Goal: Transaction & Acquisition: Purchase product/service

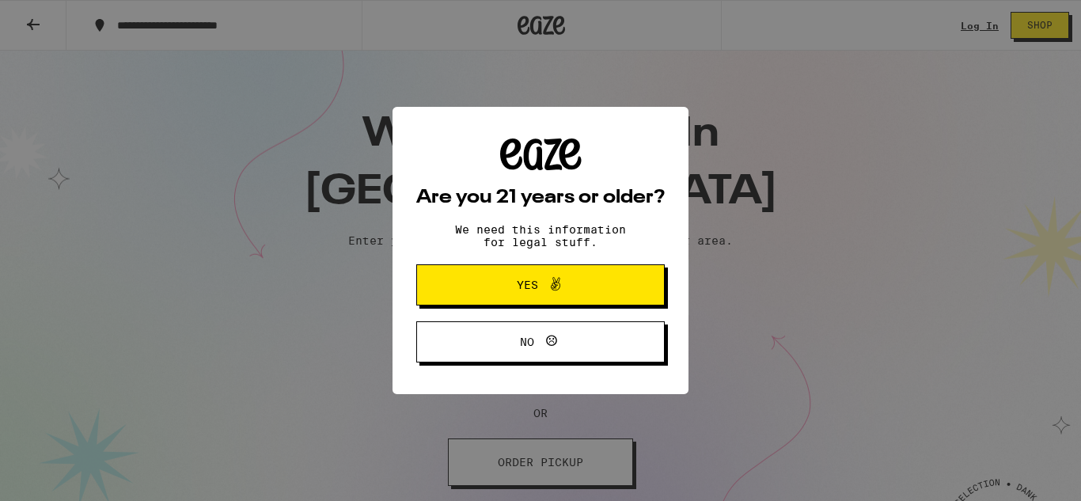
click at [561, 282] on icon at bounding box center [555, 284] width 19 height 19
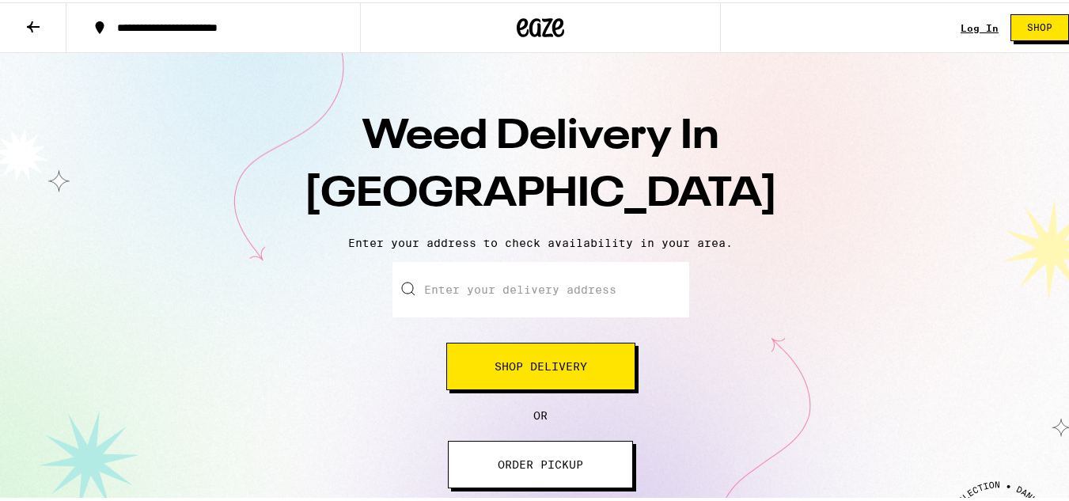
click at [574, 367] on span "Shop Delivery" at bounding box center [541, 363] width 93 height 11
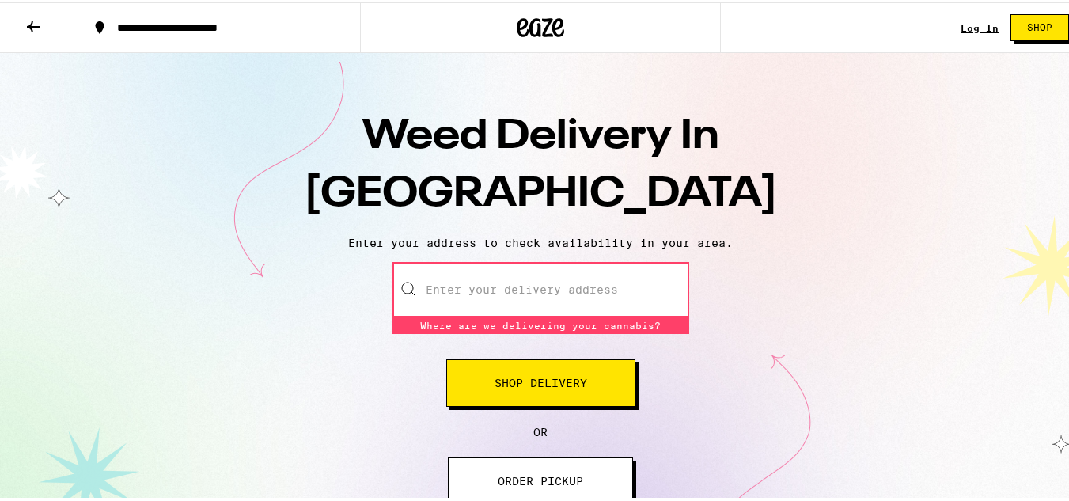
click at [455, 291] on input "Enter your delivery address" at bounding box center [540, 287] width 297 height 55
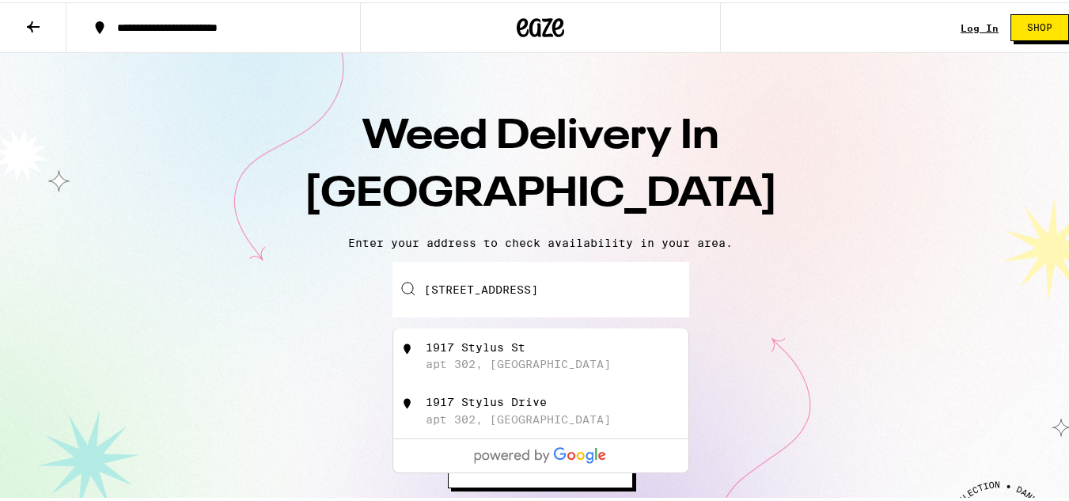
click at [475, 356] on div "1917 Stylus St apt 302, [GEOGRAPHIC_DATA]" at bounding box center [567, 354] width 282 height 30
type input "[STREET_ADDRESS]"
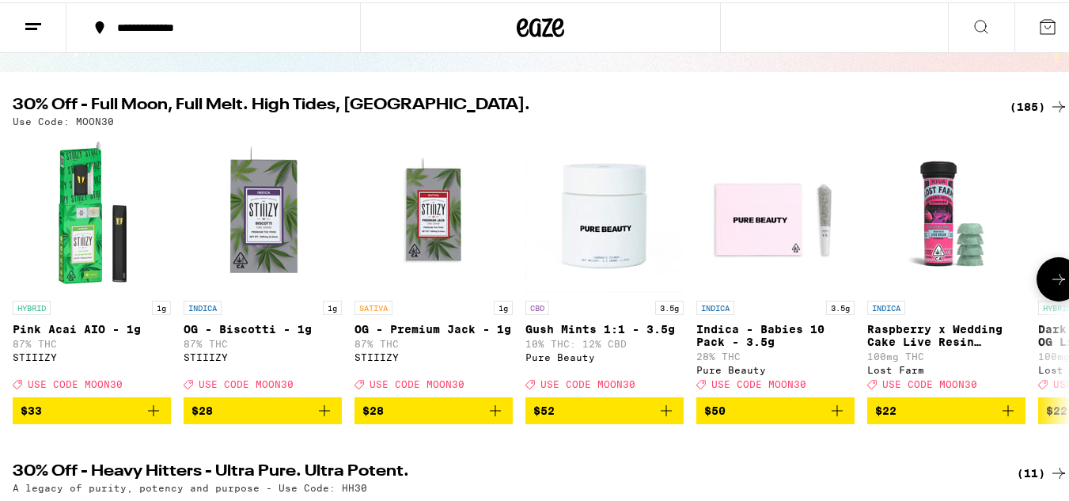
scroll to position [158, 0]
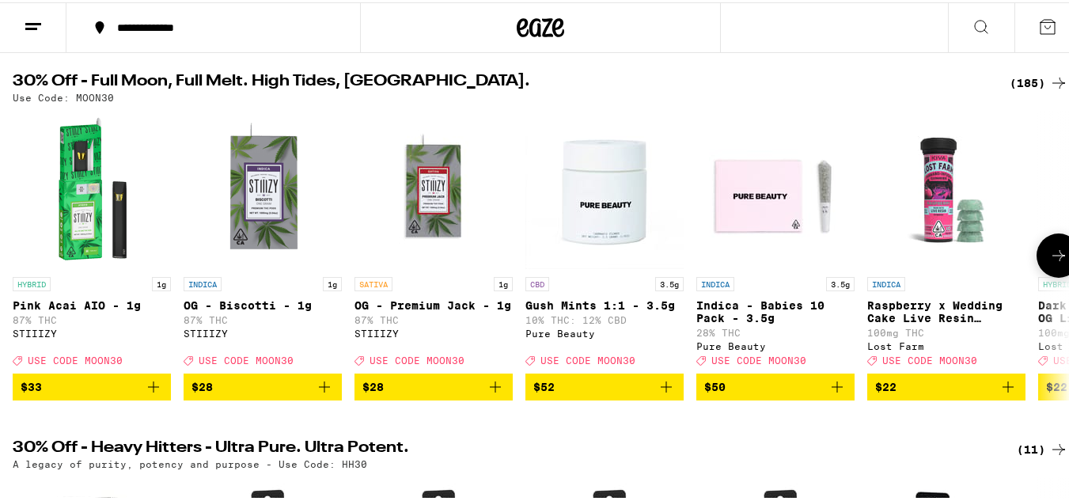
click at [1049, 252] on icon at bounding box center [1058, 253] width 19 height 19
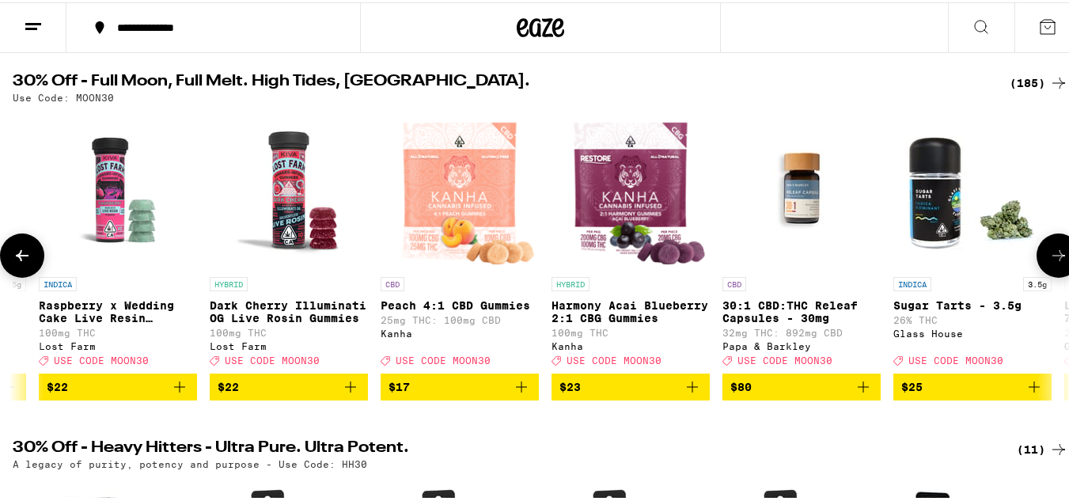
scroll to position [0, 871]
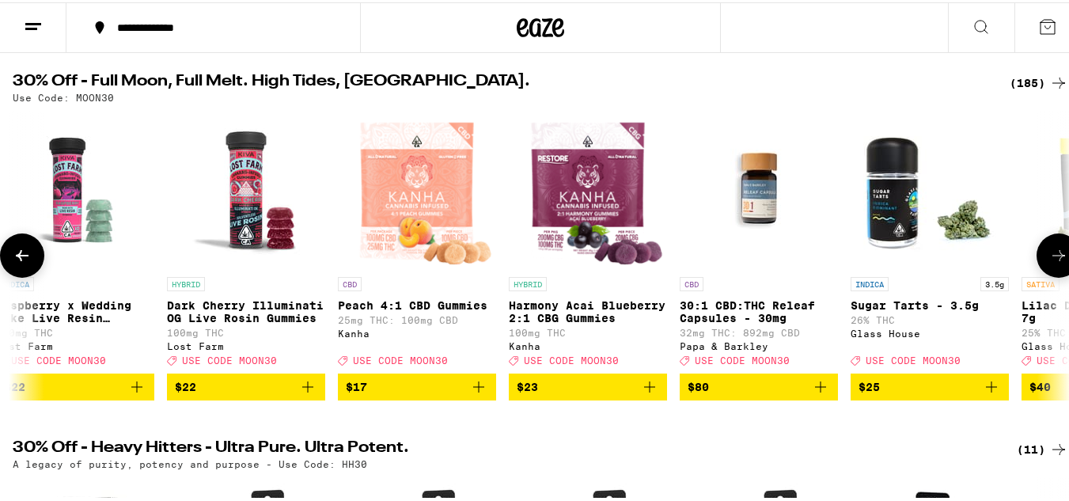
click at [1037, 252] on button at bounding box center [1059, 253] width 44 height 44
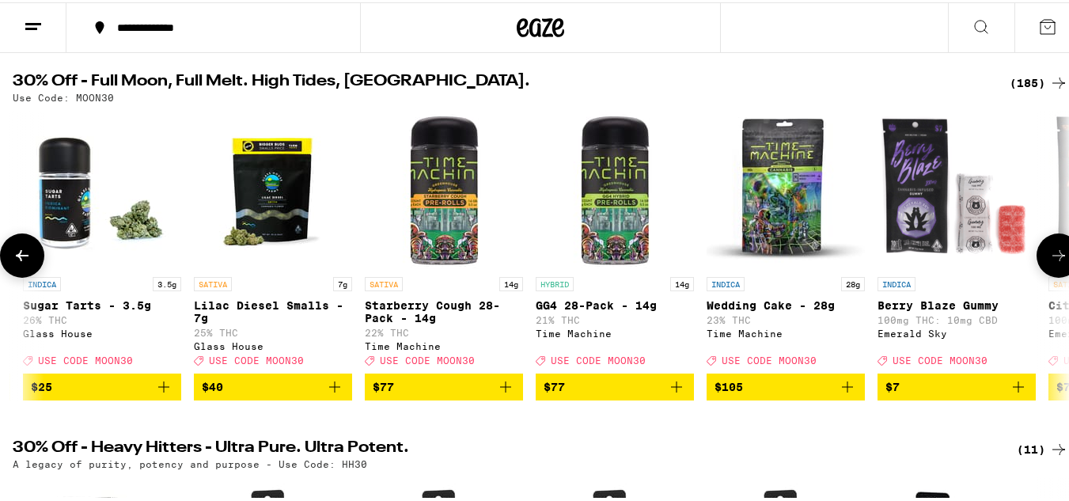
scroll to position [0, 1742]
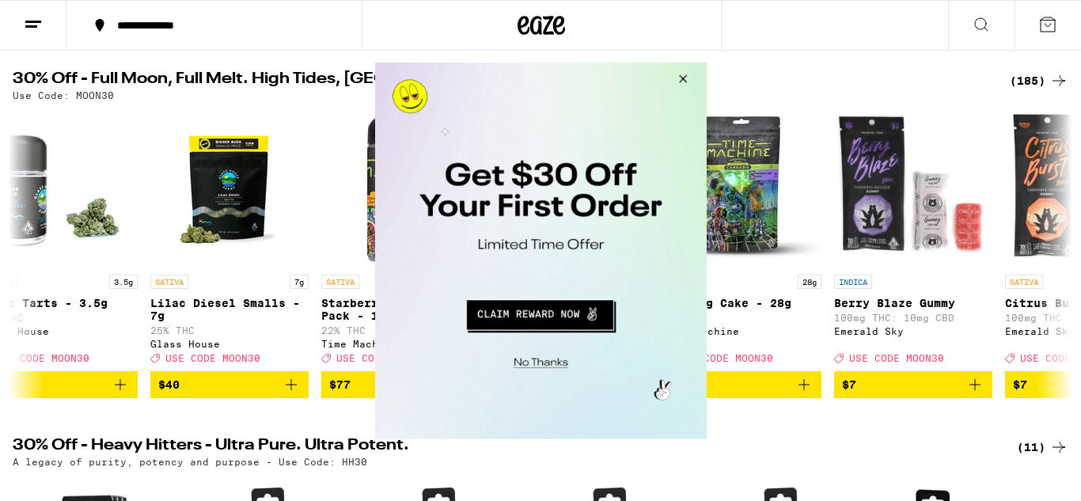
click at [684, 75] on button "Close Modal" at bounding box center [679, 81] width 43 height 38
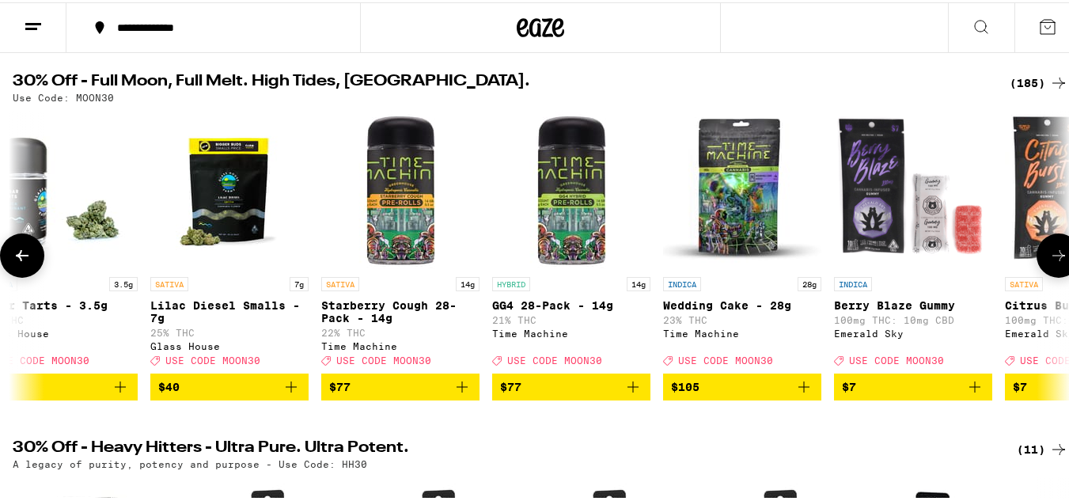
click at [1049, 254] on icon at bounding box center [1058, 253] width 19 height 19
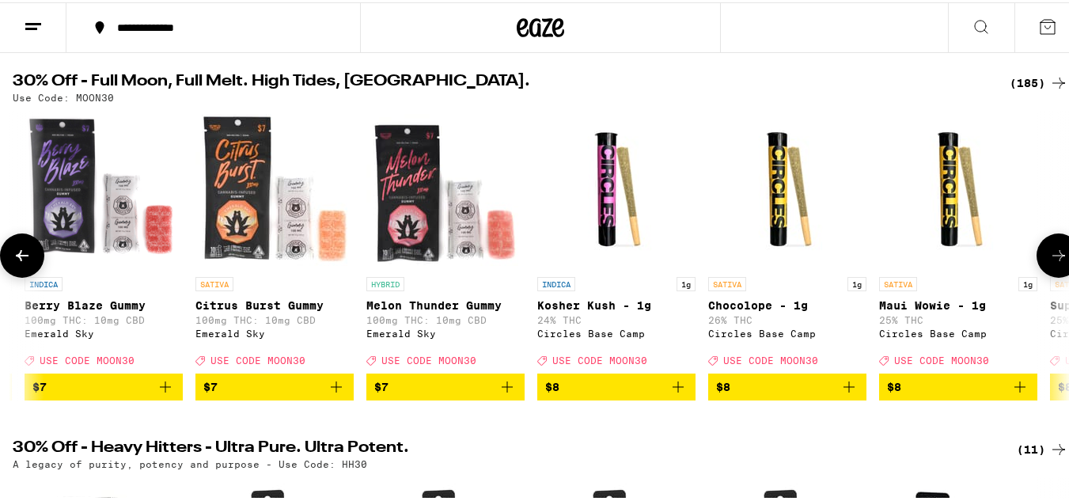
scroll to position [0, 2614]
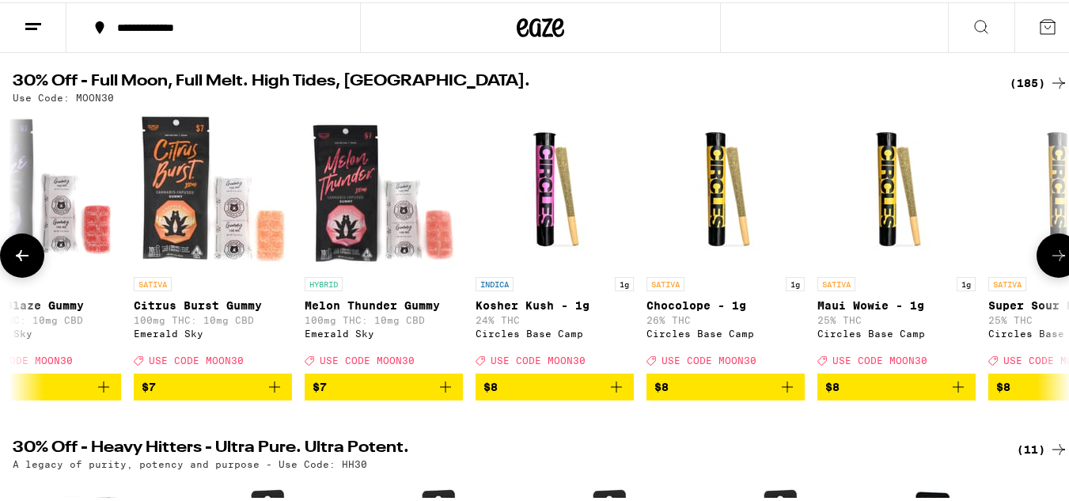
click at [14, 260] on icon at bounding box center [22, 253] width 19 height 19
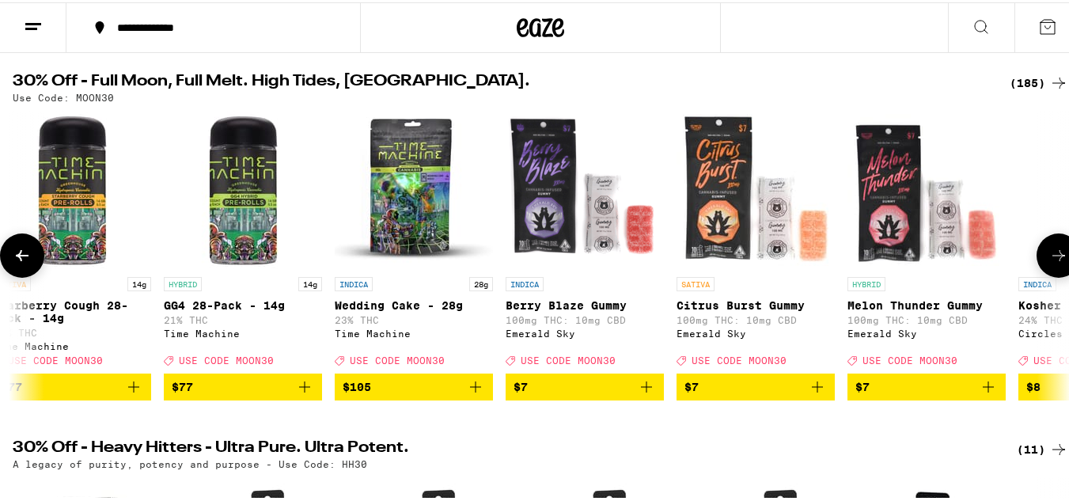
scroll to position [0, 1742]
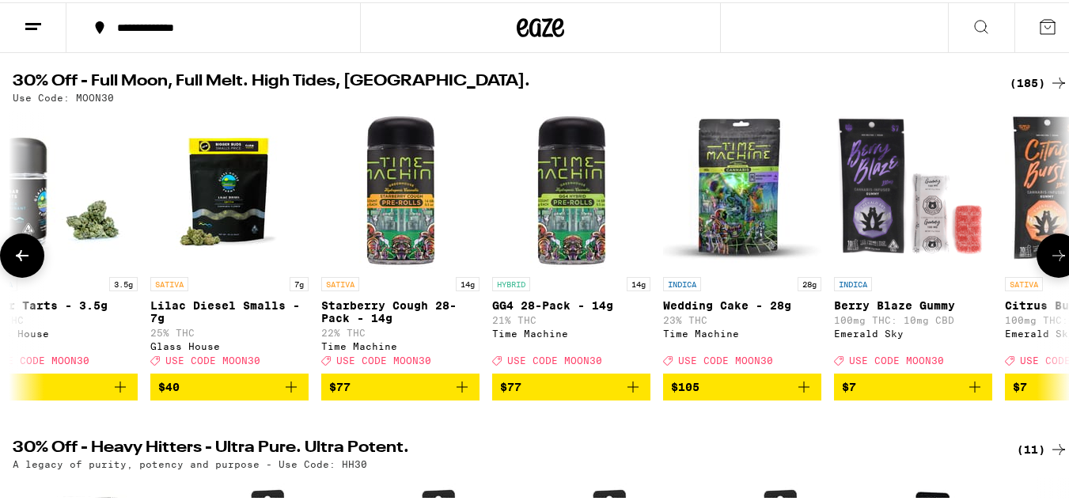
click at [1052, 261] on icon at bounding box center [1058, 253] width 19 height 19
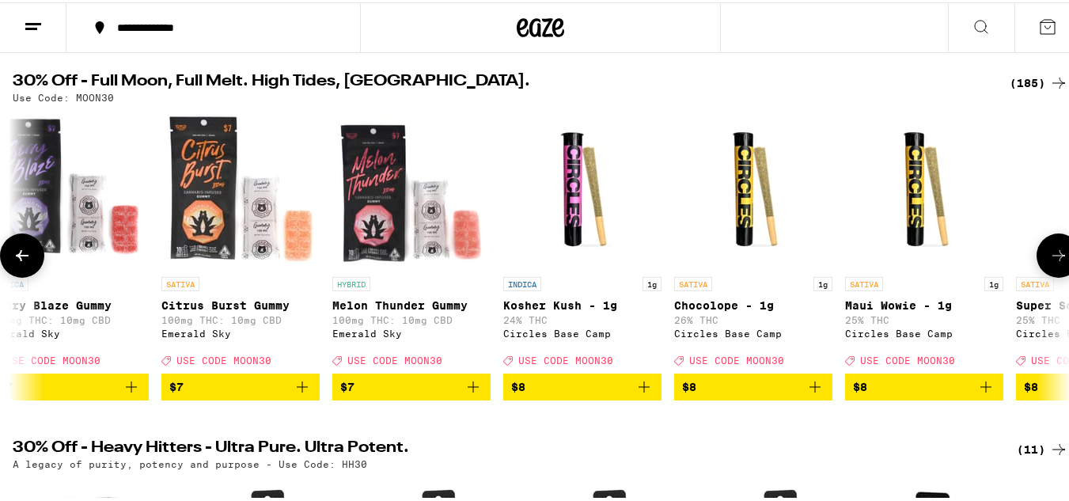
scroll to position [0, 2614]
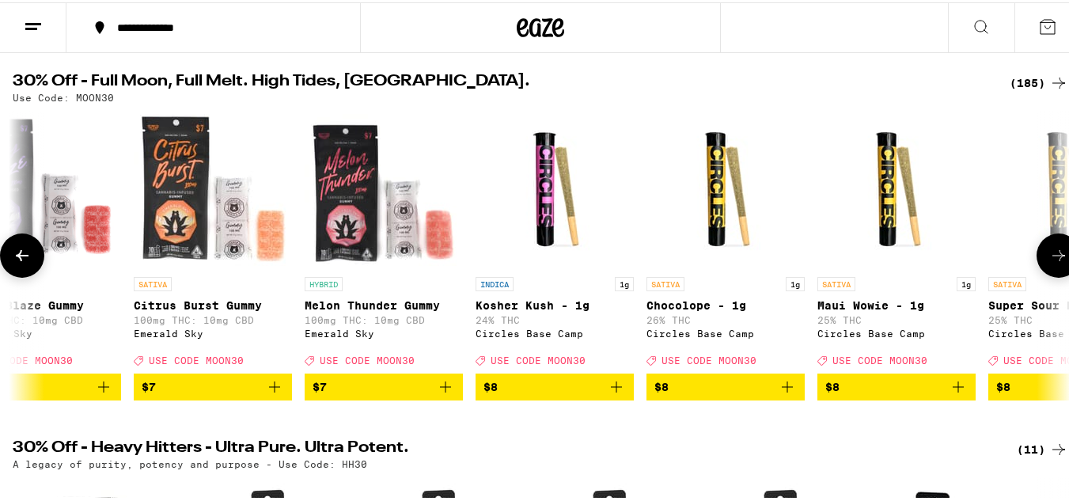
click at [1051, 263] on icon at bounding box center [1058, 253] width 19 height 19
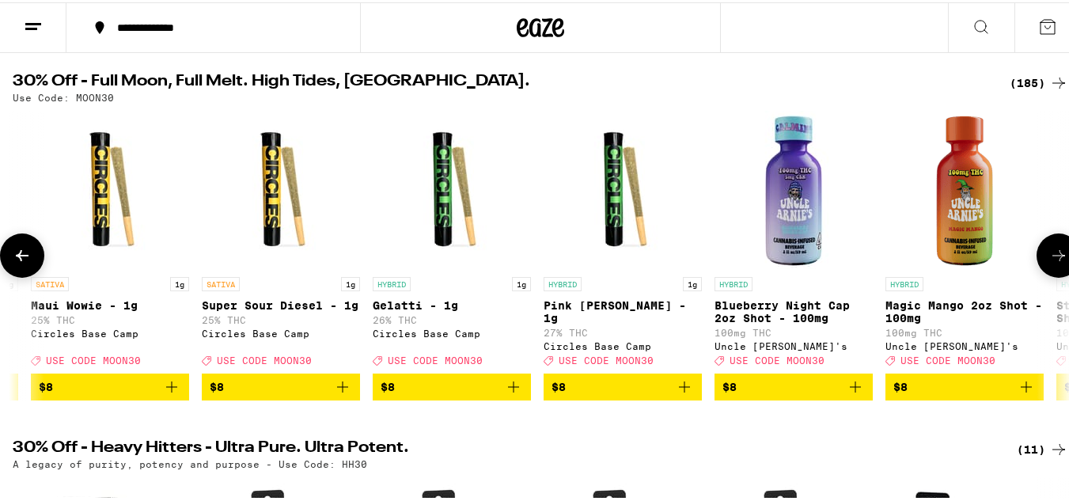
scroll to position [0, 3485]
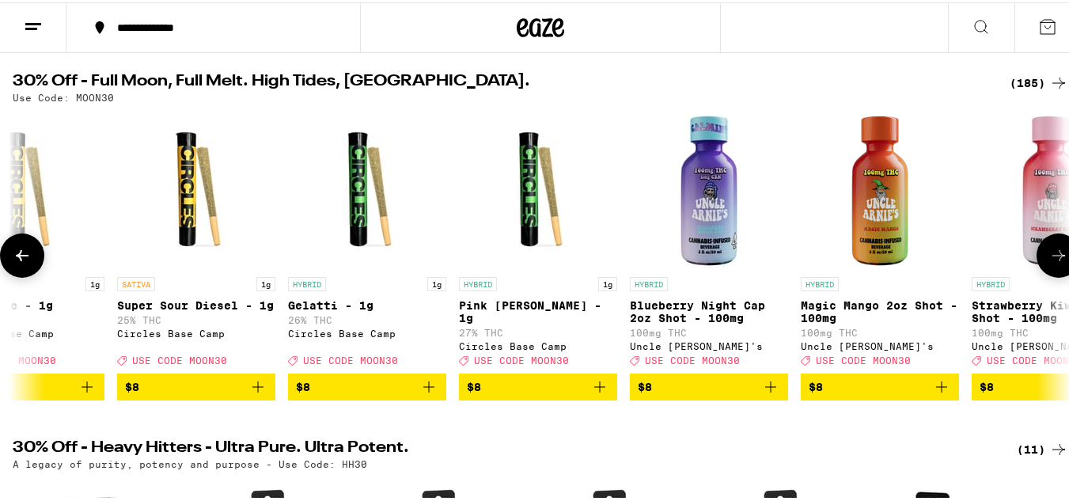
click at [1050, 263] on icon at bounding box center [1058, 253] width 19 height 19
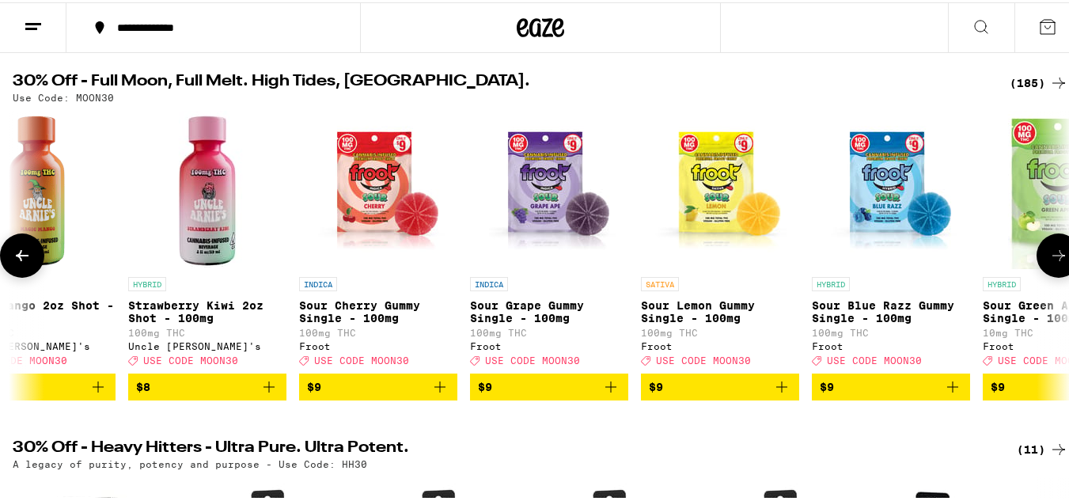
scroll to position [0, 4356]
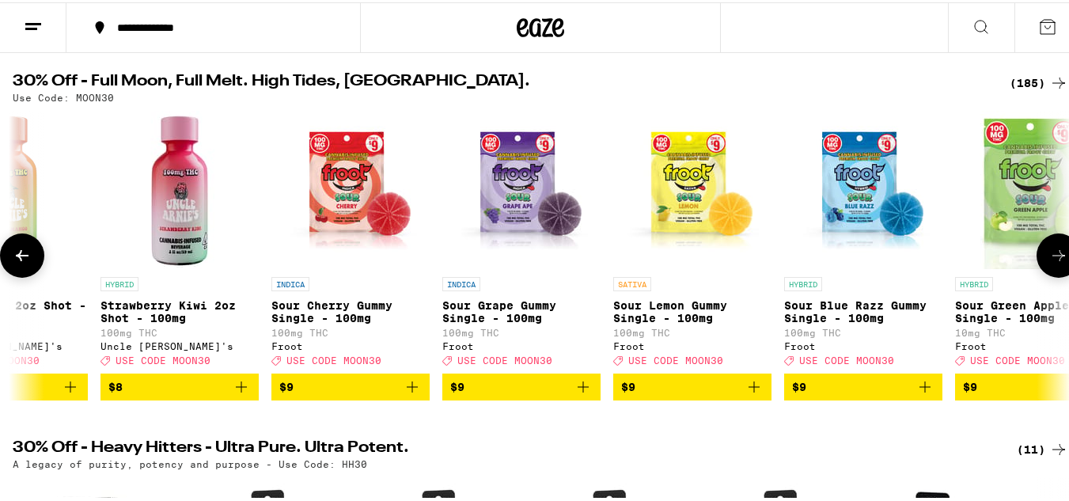
click at [1050, 263] on icon at bounding box center [1058, 253] width 19 height 19
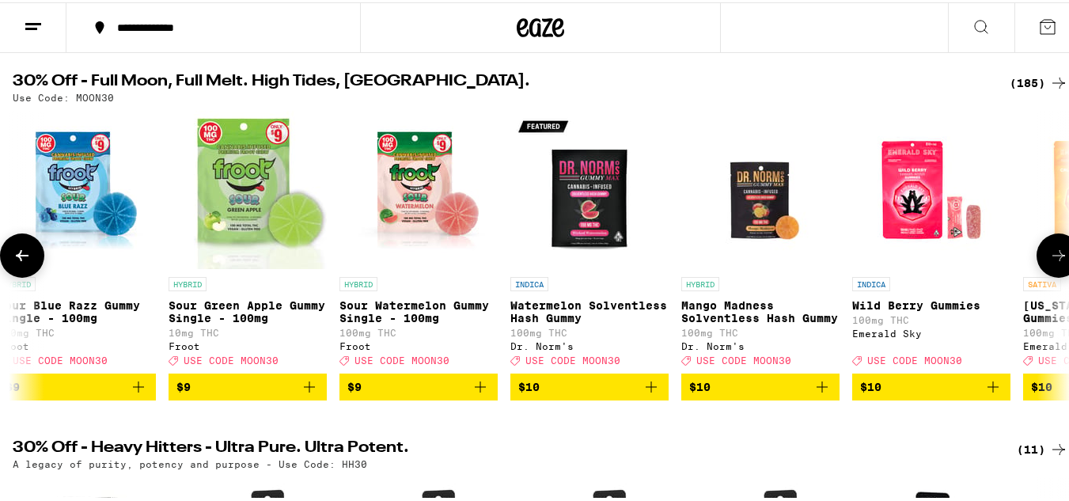
scroll to position [0, 5227]
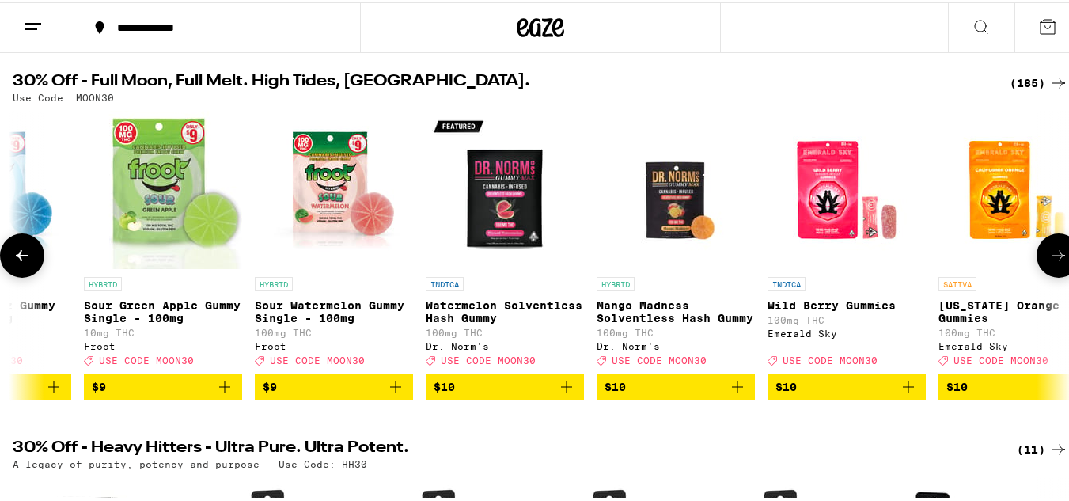
click at [1052, 259] on icon at bounding box center [1058, 253] width 13 height 11
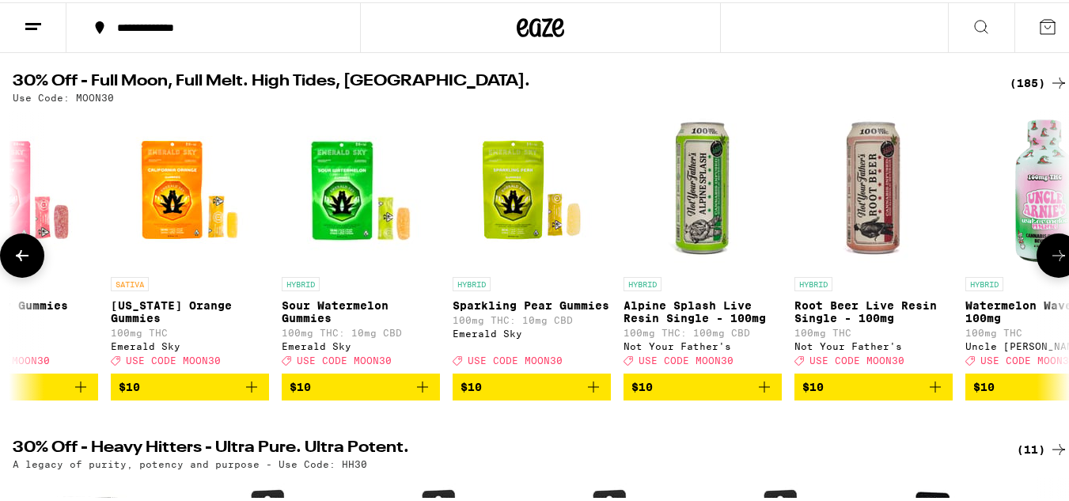
scroll to position [0, 6098]
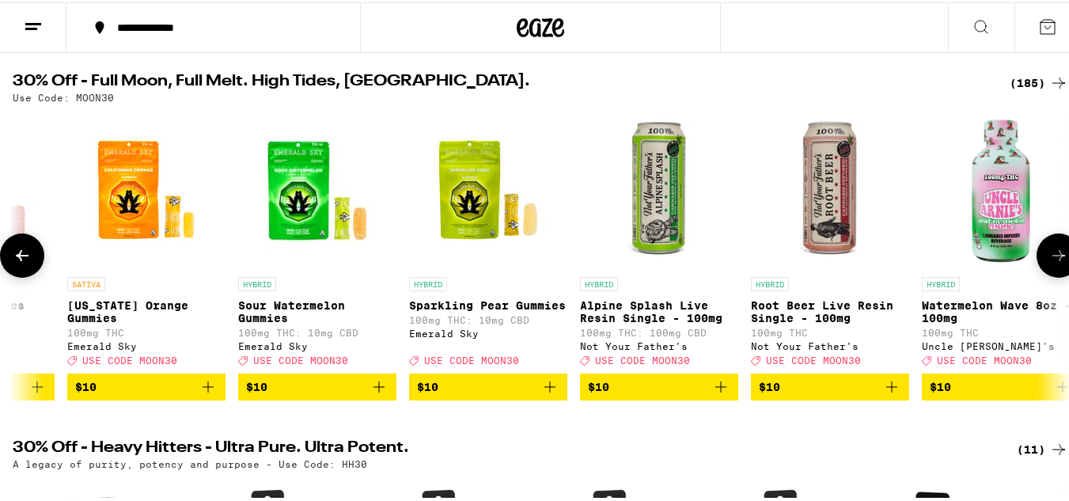
click at [1052, 259] on icon at bounding box center [1058, 253] width 13 height 11
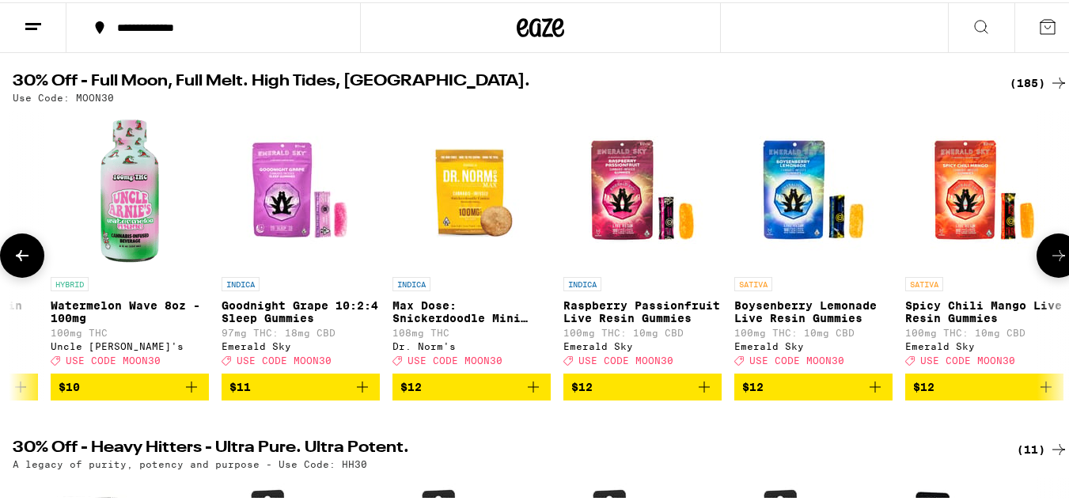
click at [1052, 259] on icon at bounding box center [1058, 253] width 13 height 11
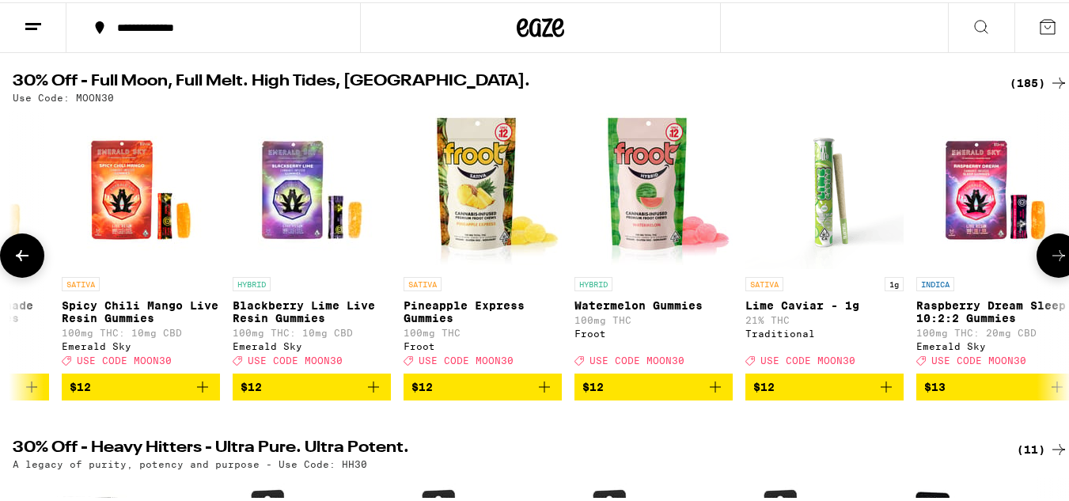
scroll to position [0, 7841]
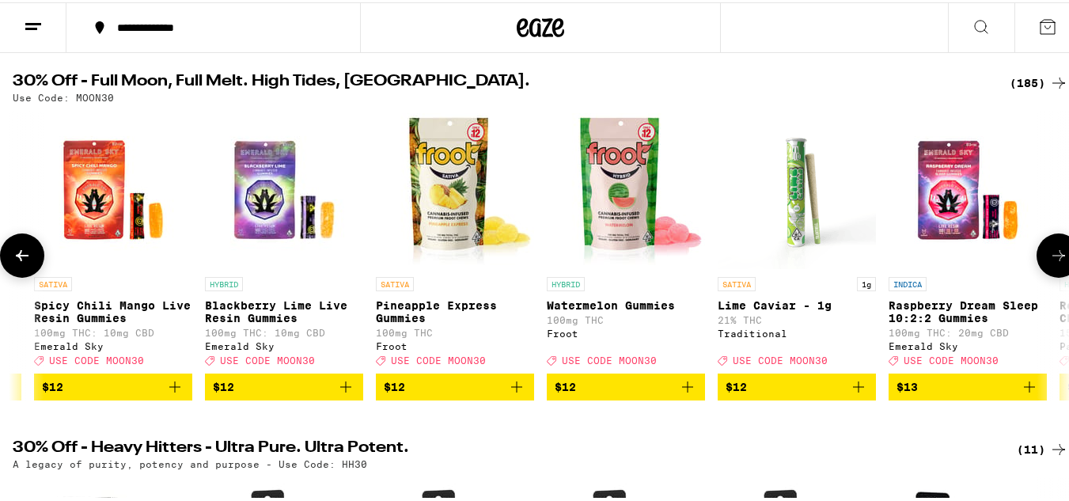
click at [1052, 259] on icon at bounding box center [1058, 253] width 13 height 11
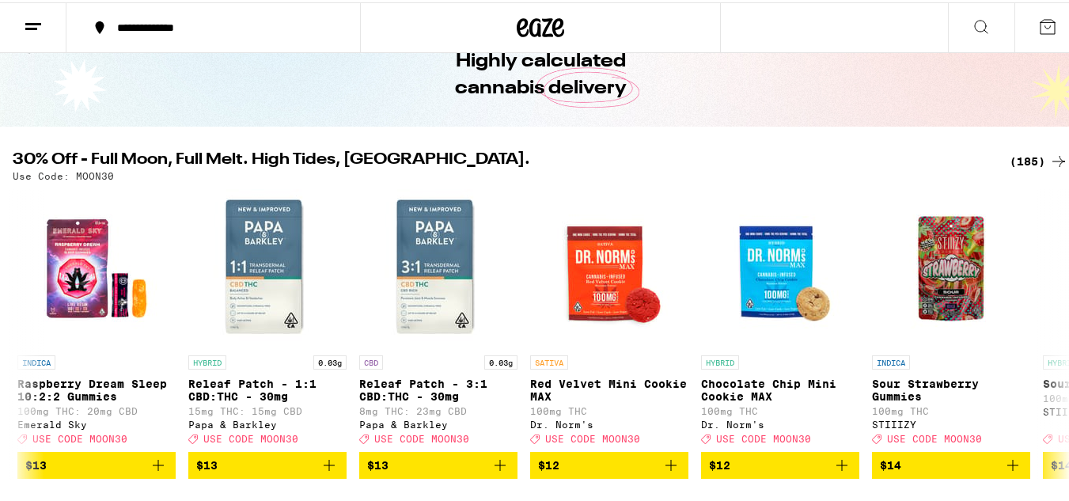
scroll to position [0, 0]
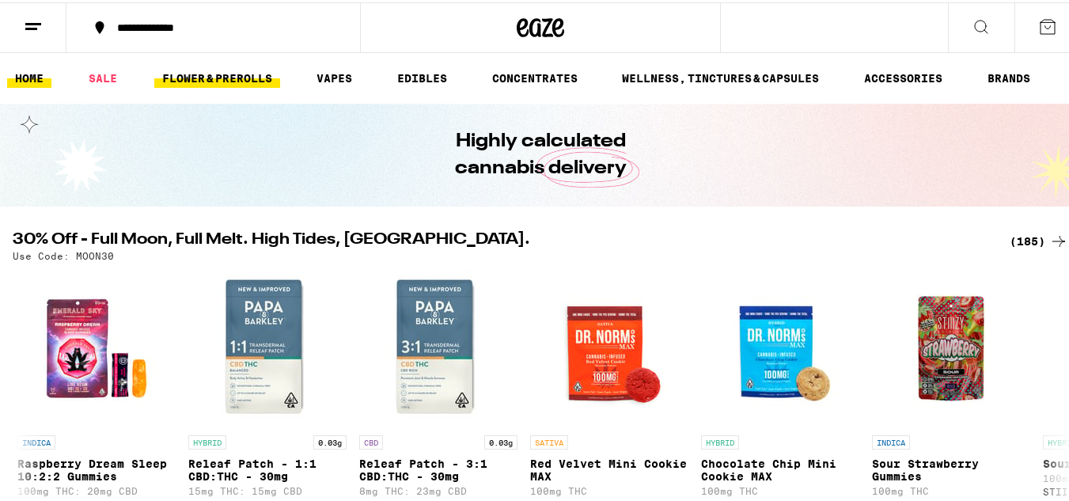
click at [199, 70] on link "FLOWER & PREROLLS" at bounding box center [217, 75] width 126 height 19
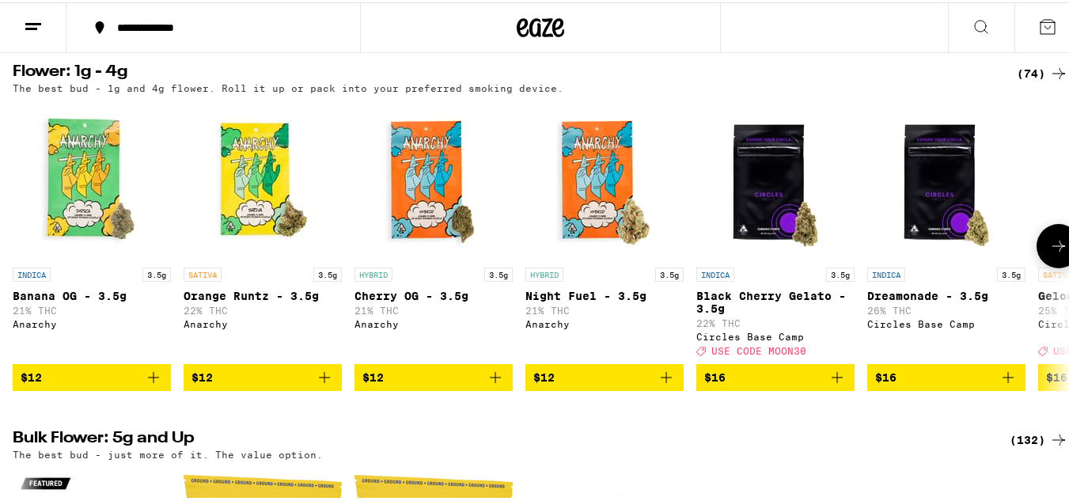
scroll to position [79, 0]
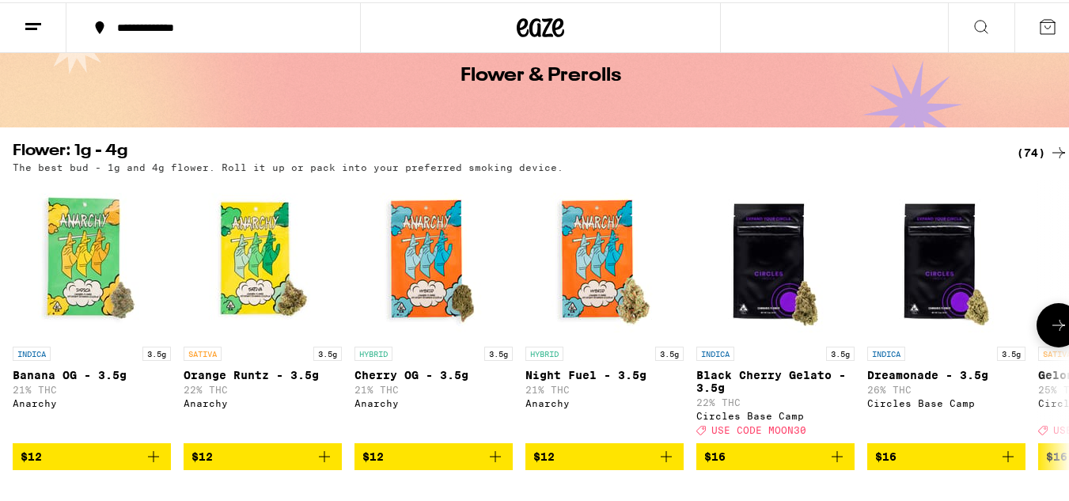
click at [1054, 332] on icon at bounding box center [1058, 322] width 19 height 19
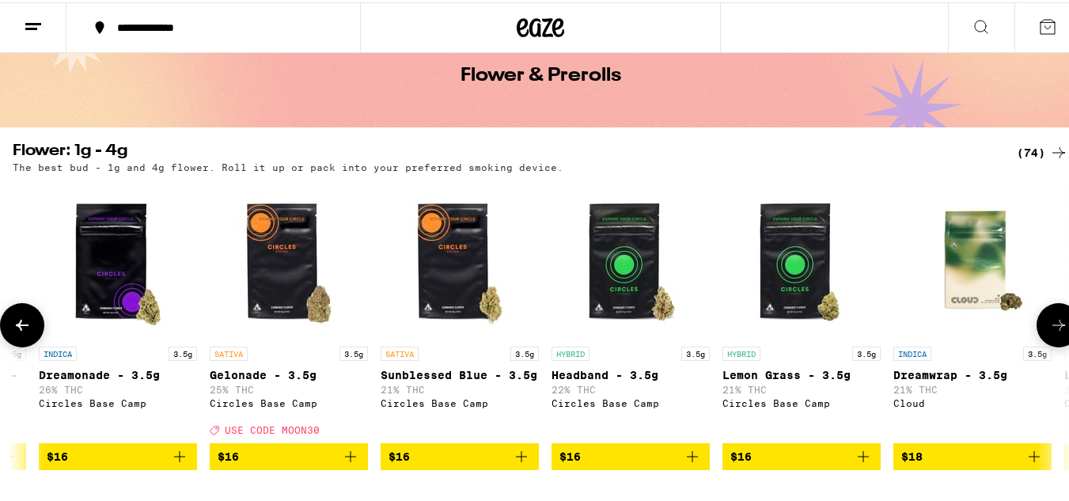
scroll to position [0, 871]
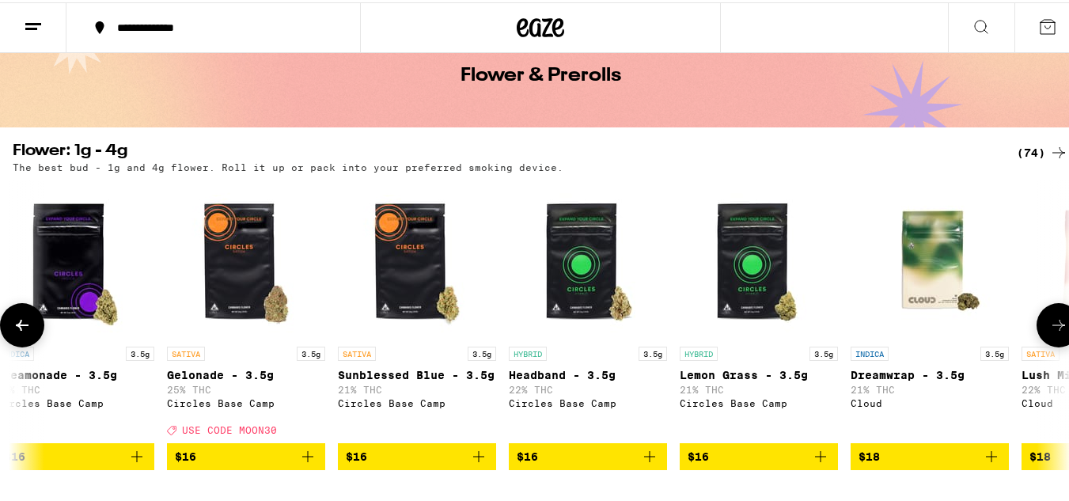
click at [1052, 332] on icon at bounding box center [1058, 322] width 19 height 19
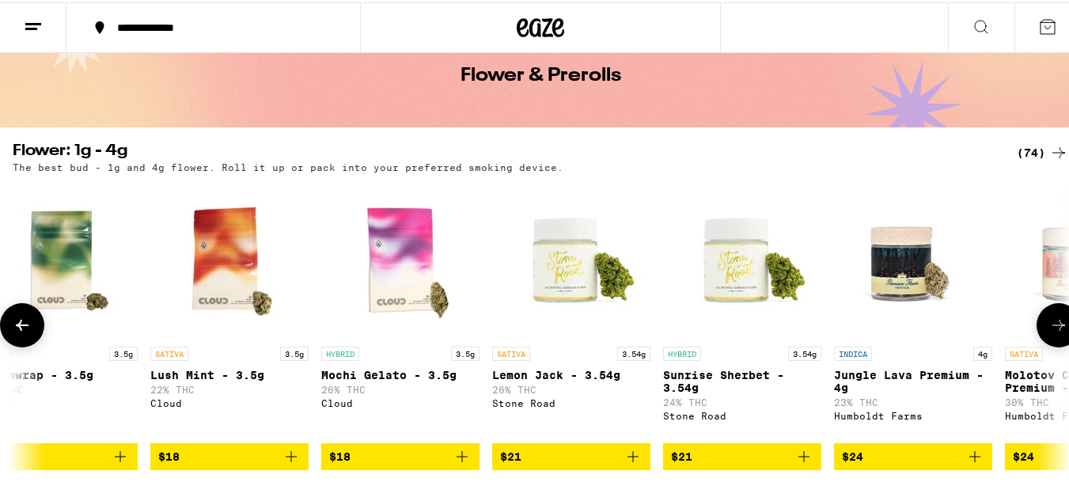
drag, startPoint x: 1052, startPoint y: 330, endPoint x: 1049, endPoint y: 322, distance: 8.3
click at [1050, 326] on icon at bounding box center [1058, 322] width 19 height 19
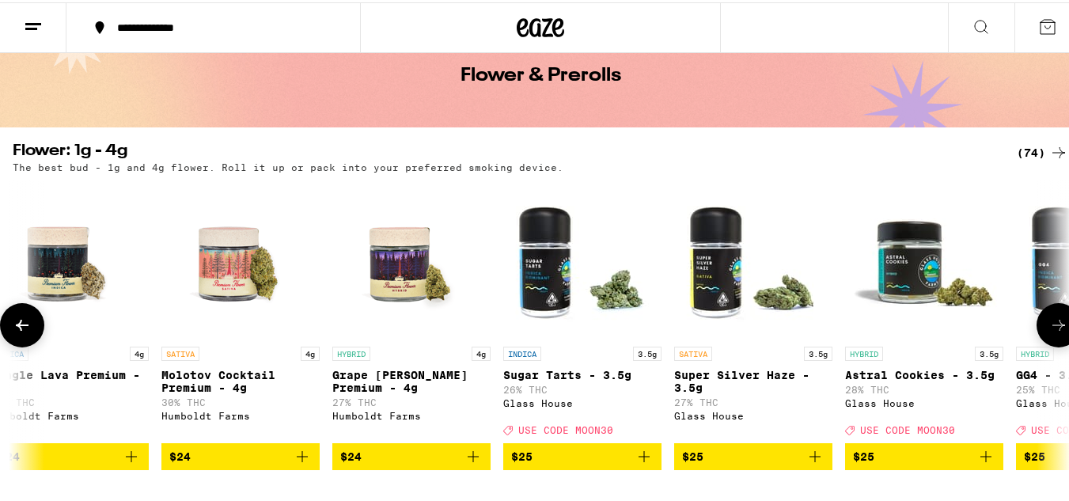
scroll to position [0, 2614]
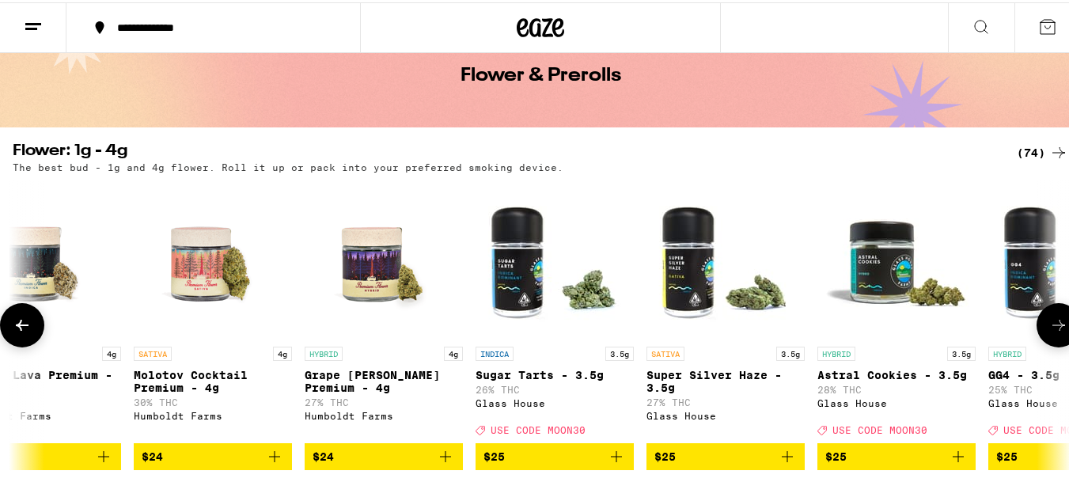
click at [1045, 318] on button at bounding box center [1059, 323] width 44 height 44
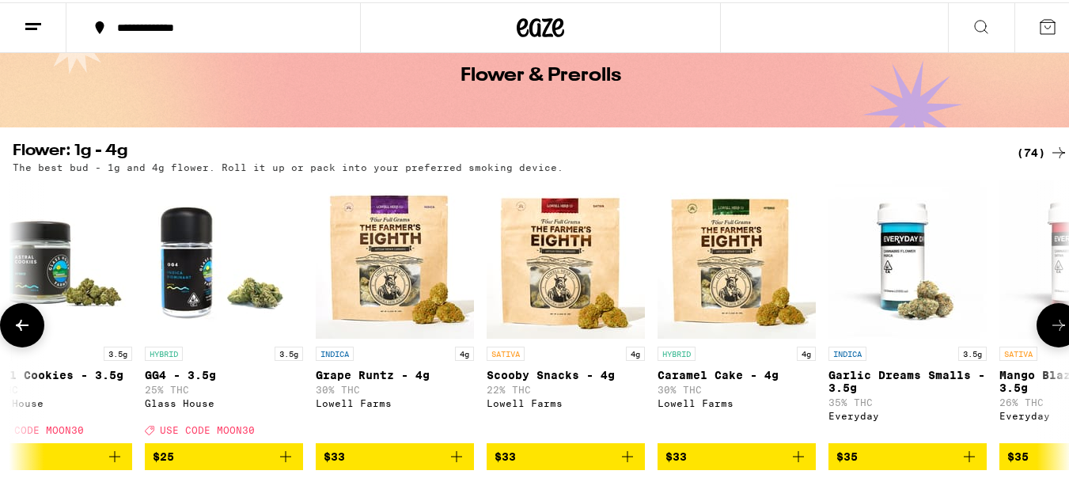
scroll to position [0, 3485]
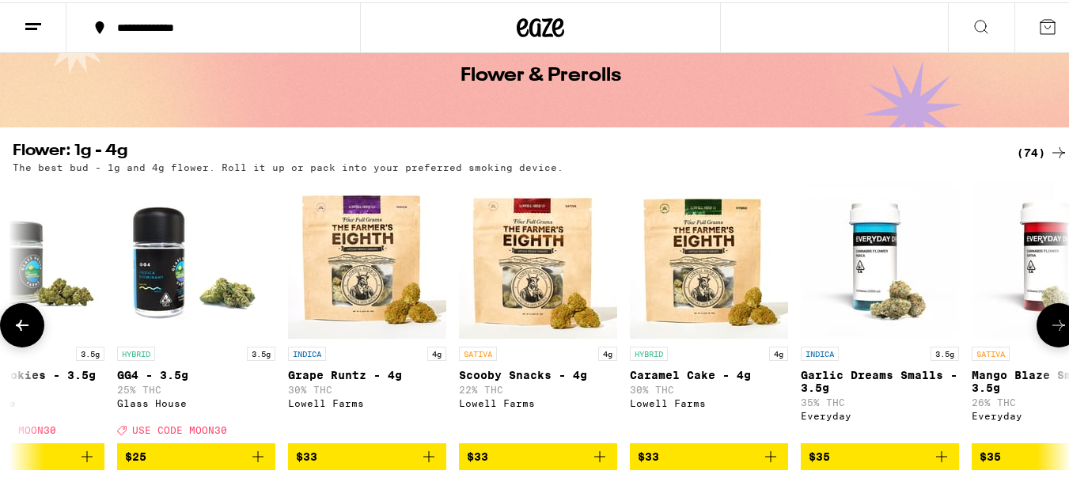
click at [1044, 317] on button at bounding box center [1059, 323] width 44 height 44
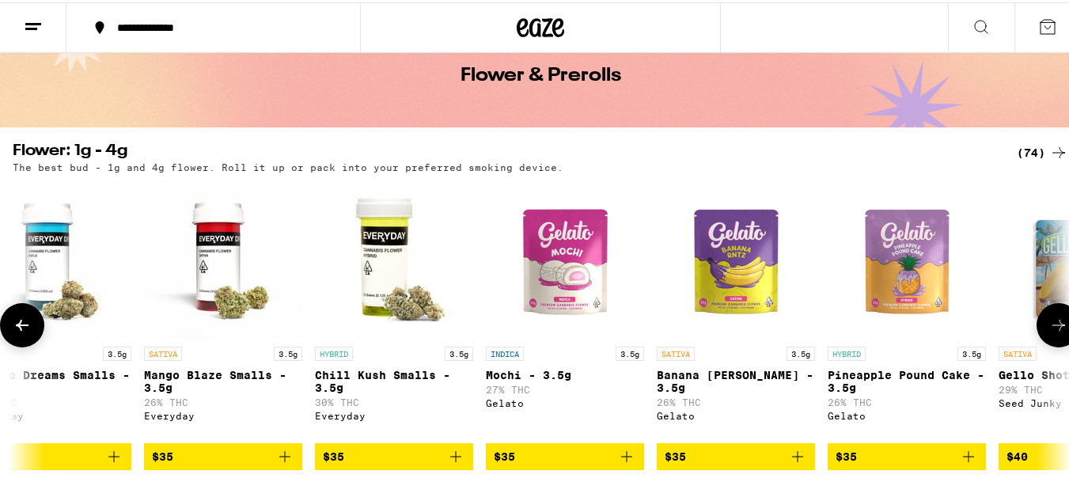
scroll to position [0, 4356]
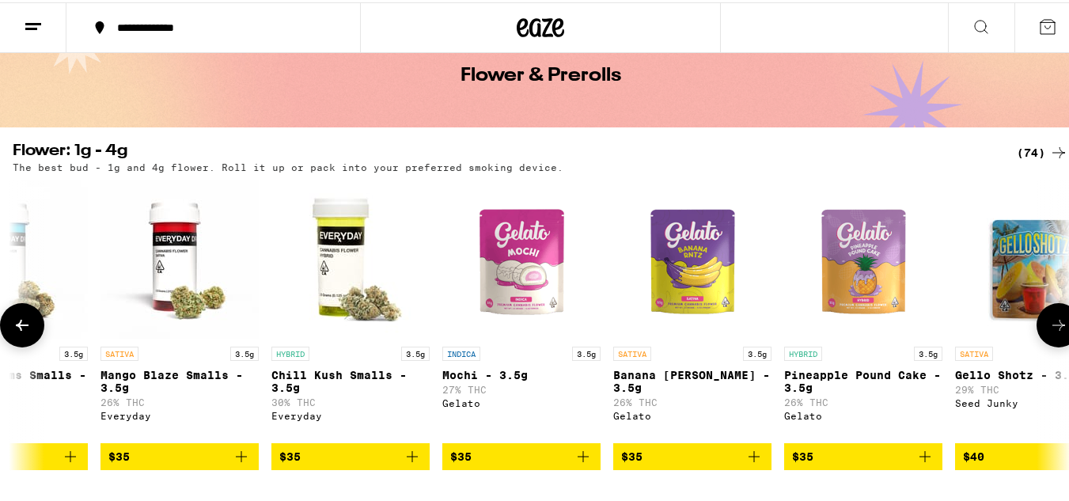
click at [1043, 317] on button at bounding box center [1059, 323] width 44 height 44
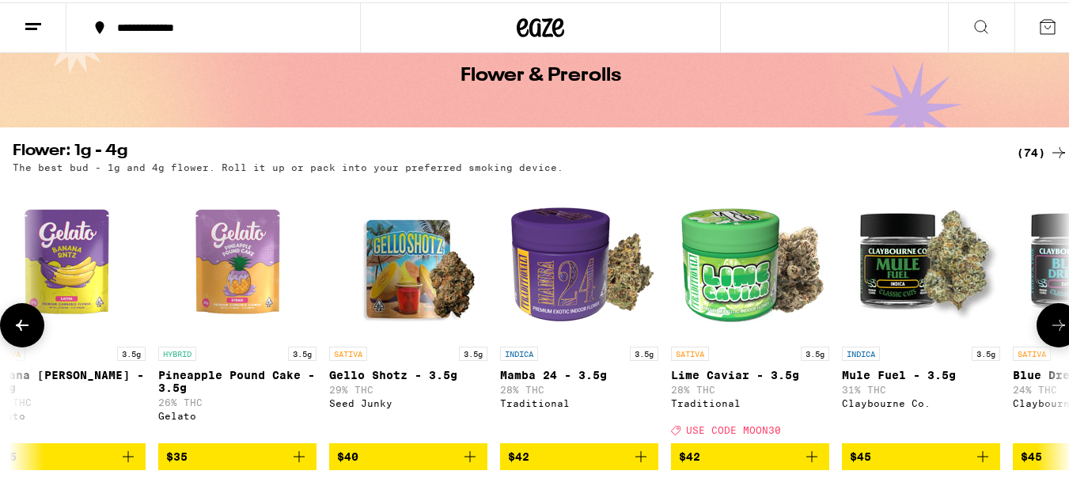
scroll to position [0, 5227]
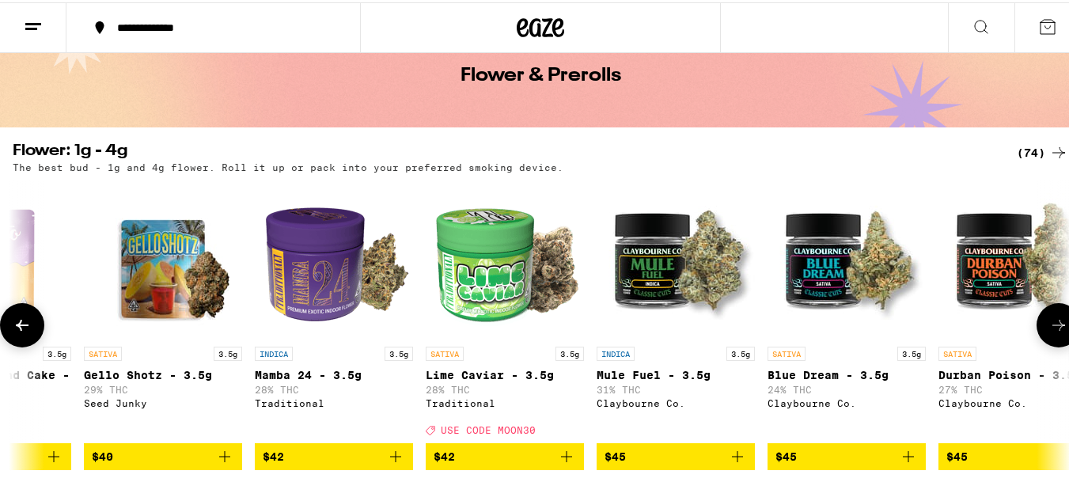
click at [1049, 330] on icon at bounding box center [1058, 322] width 19 height 19
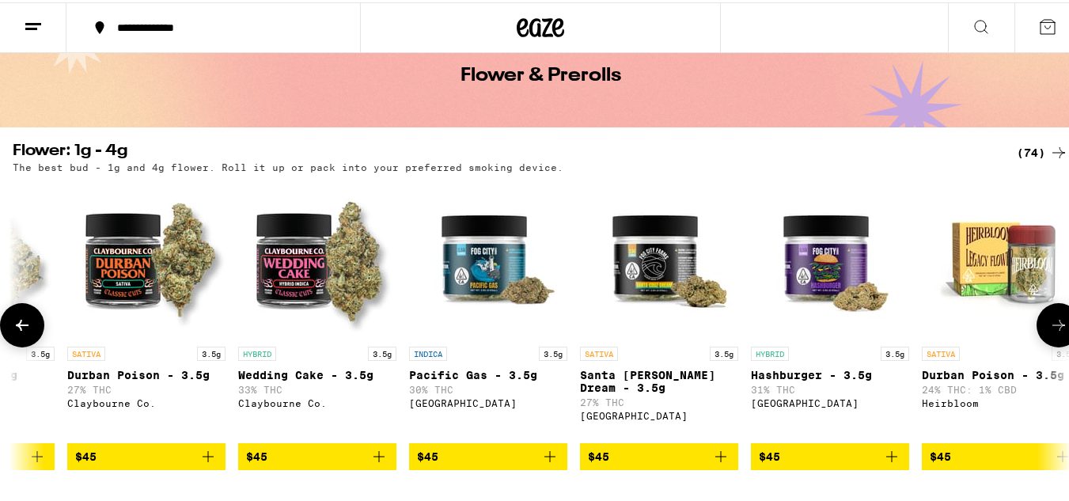
click at [1049, 328] on icon at bounding box center [1058, 322] width 19 height 19
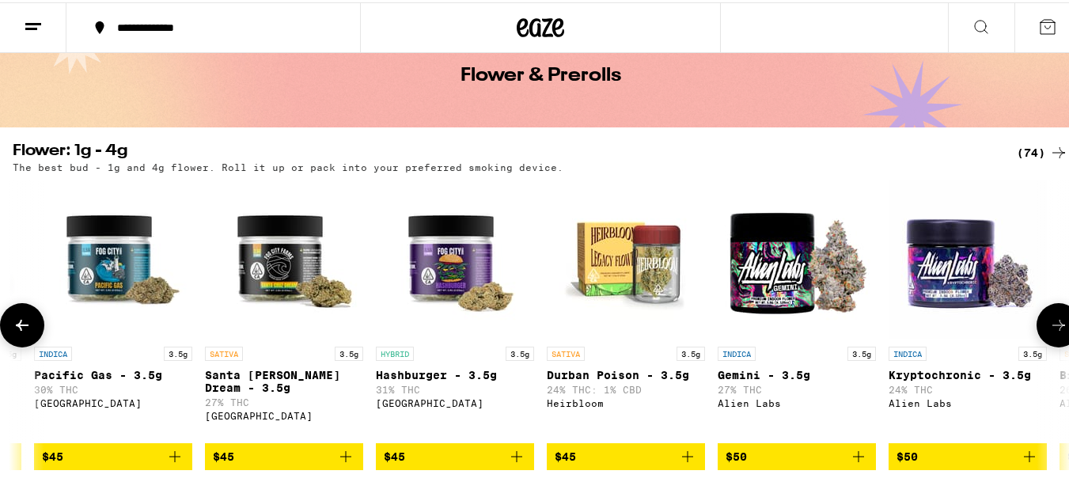
click at [1052, 326] on icon at bounding box center [1058, 322] width 13 height 11
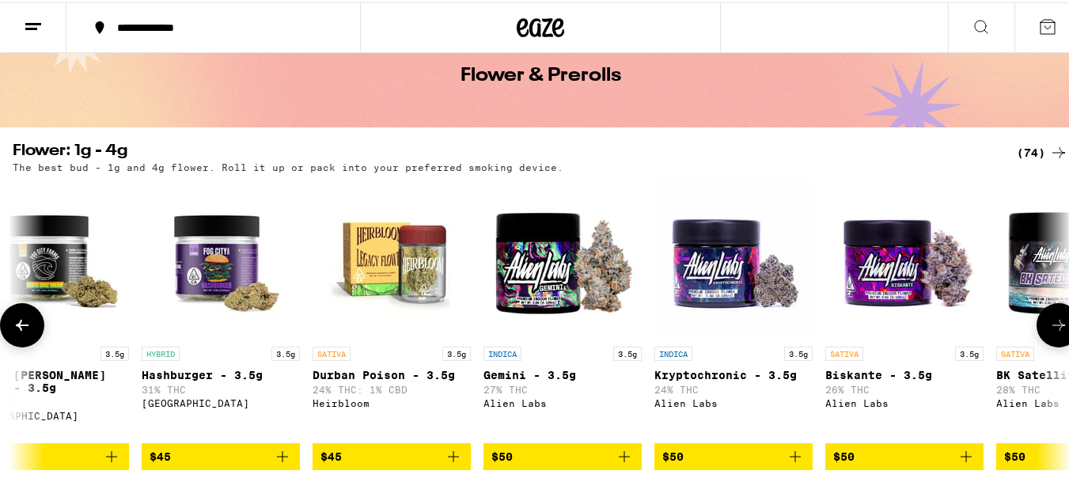
click at [1052, 326] on icon at bounding box center [1058, 322] width 13 height 11
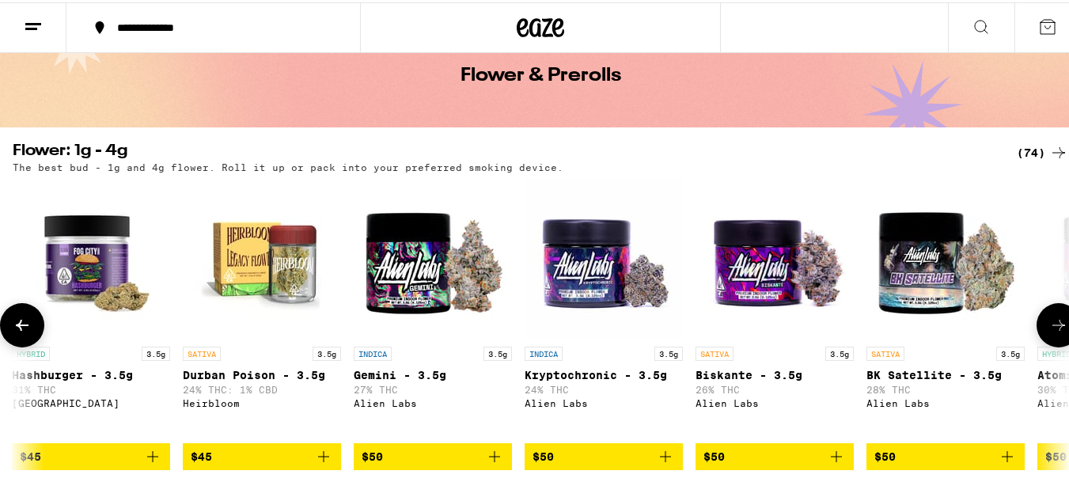
click at [1052, 325] on icon at bounding box center [1058, 322] width 13 height 11
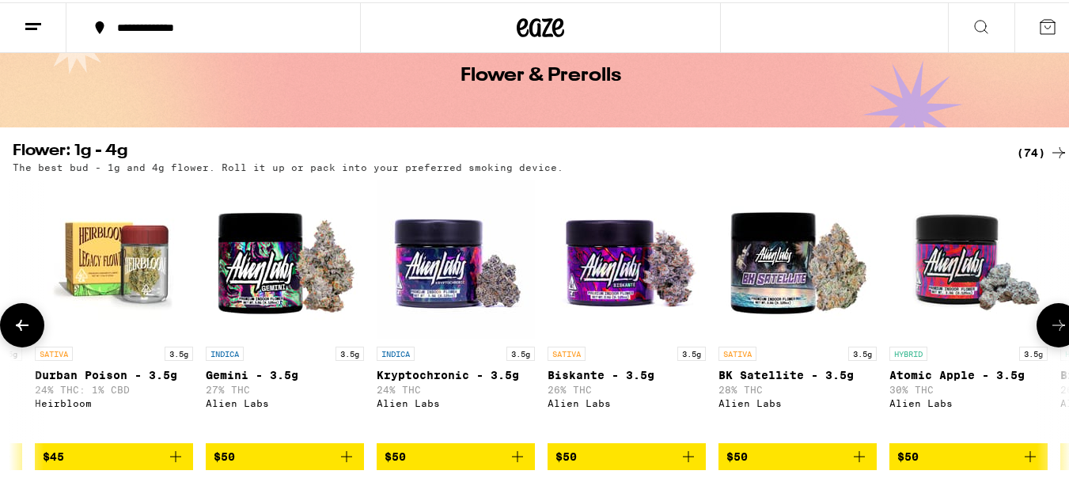
click at [1049, 324] on icon at bounding box center [1058, 322] width 19 height 19
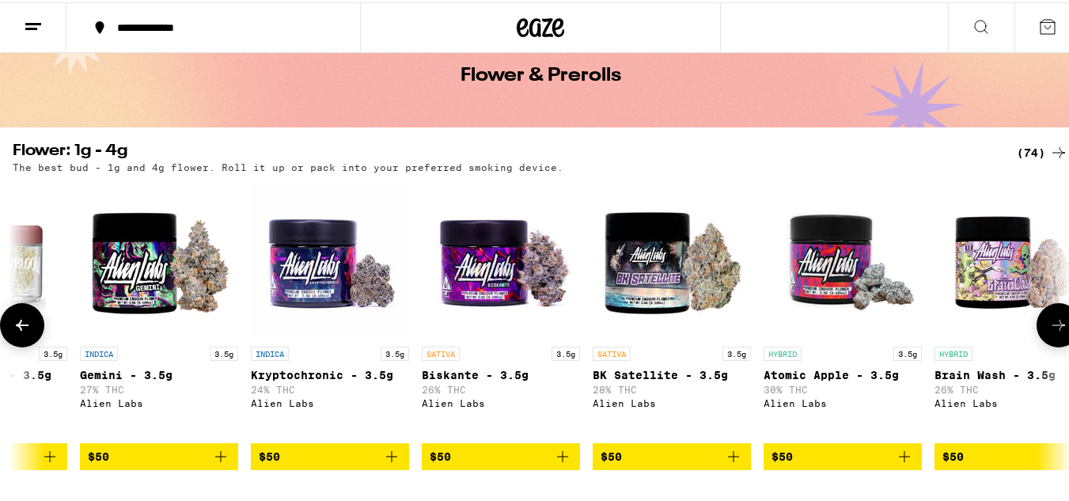
click at [1049, 320] on icon at bounding box center [1058, 322] width 19 height 19
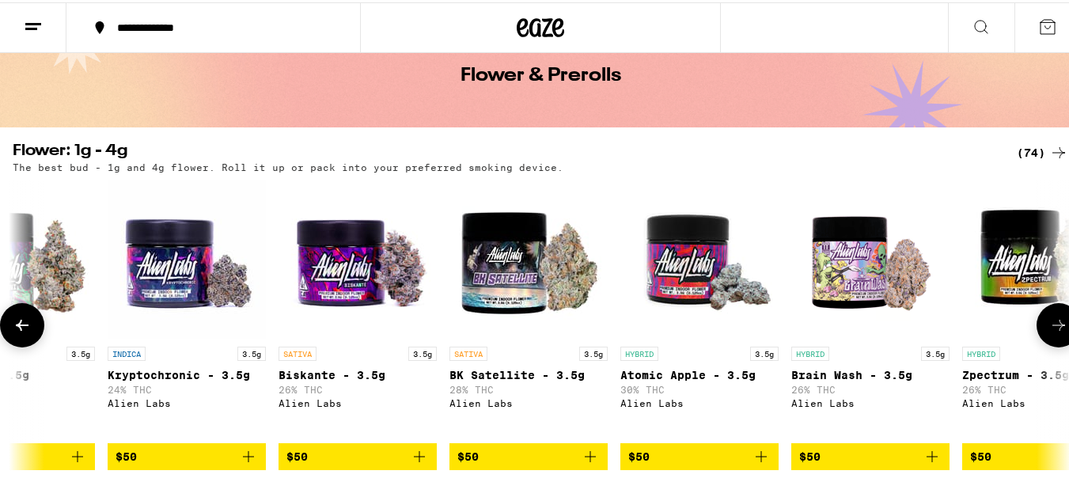
click at [1045, 320] on button at bounding box center [1059, 323] width 44 height 44
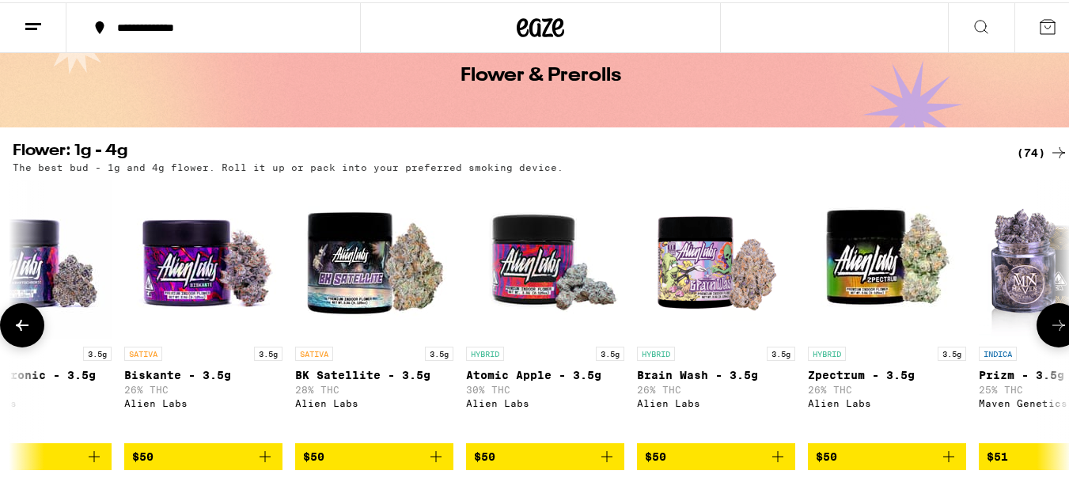
click at [1045, 319] on button at bounding box center [1059, 323] width 44 height 44
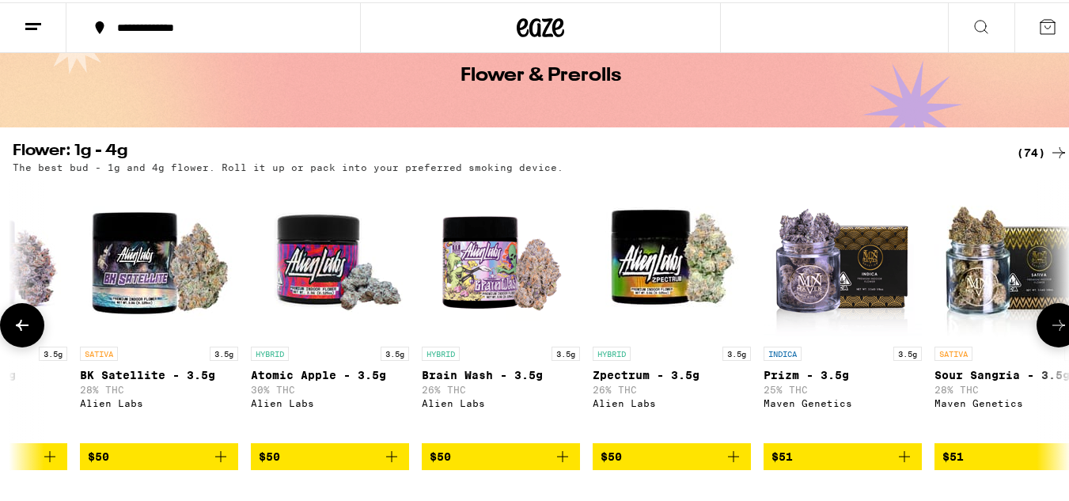
click at [1044, 317] on button at bounding box center [1059, 323] width 44 height 44
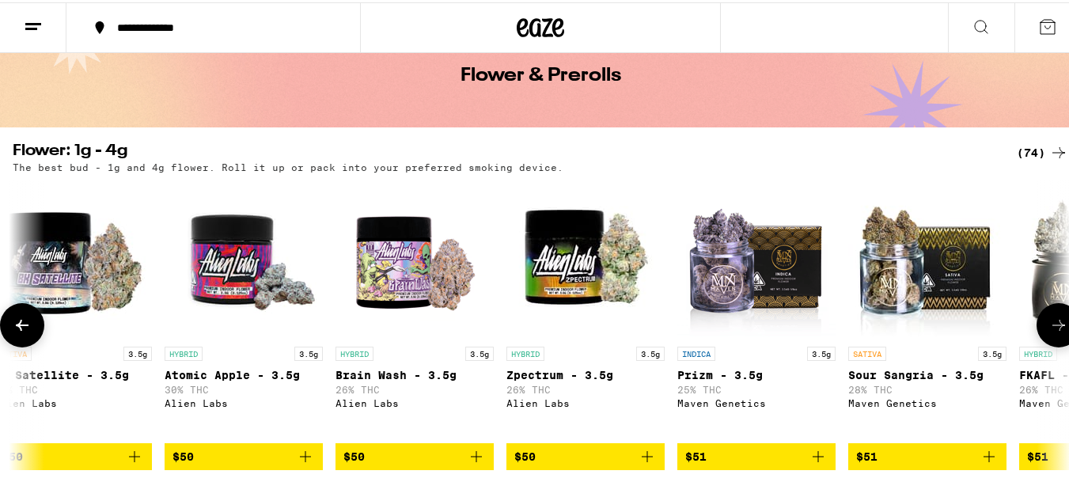
click at [1044, 316] on button at bounding box center [1059, 323] width 44 height 44
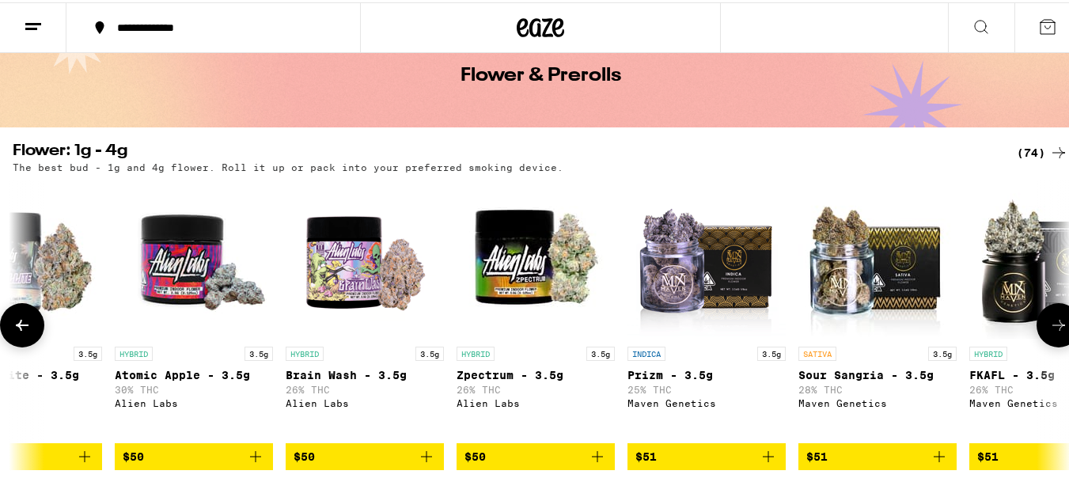
click at [1044, 313] on button at bounding box center [1059, 323] width 44 height 44
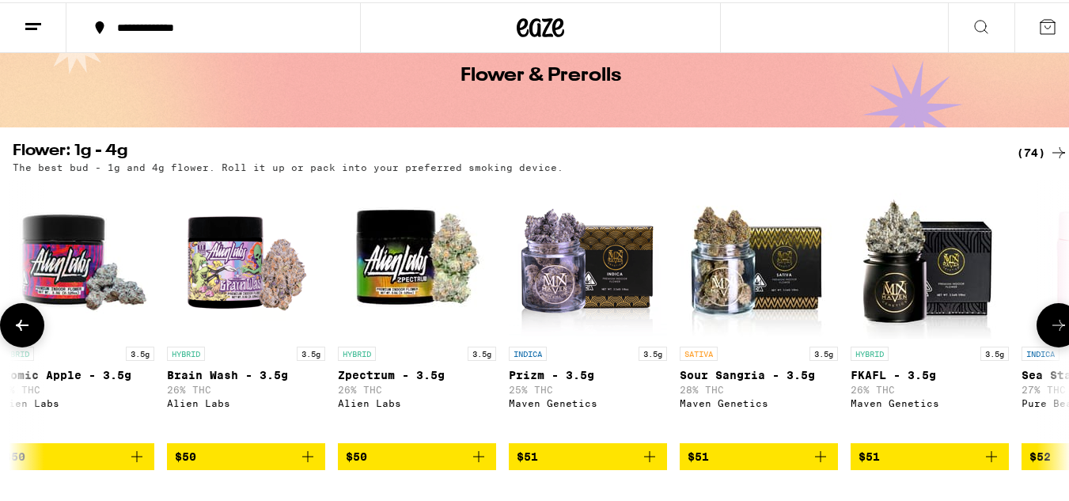
click at [1044, 313] on button at bounding box center [1059, 323] width 44 height 44
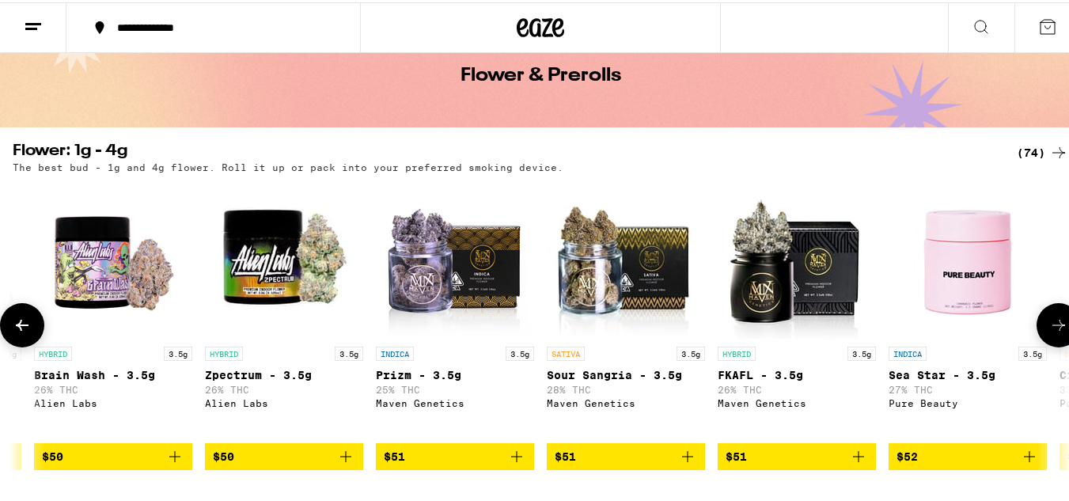
click at [1043, 312] on button at bounding box center [1059, 323] width 44 height 44
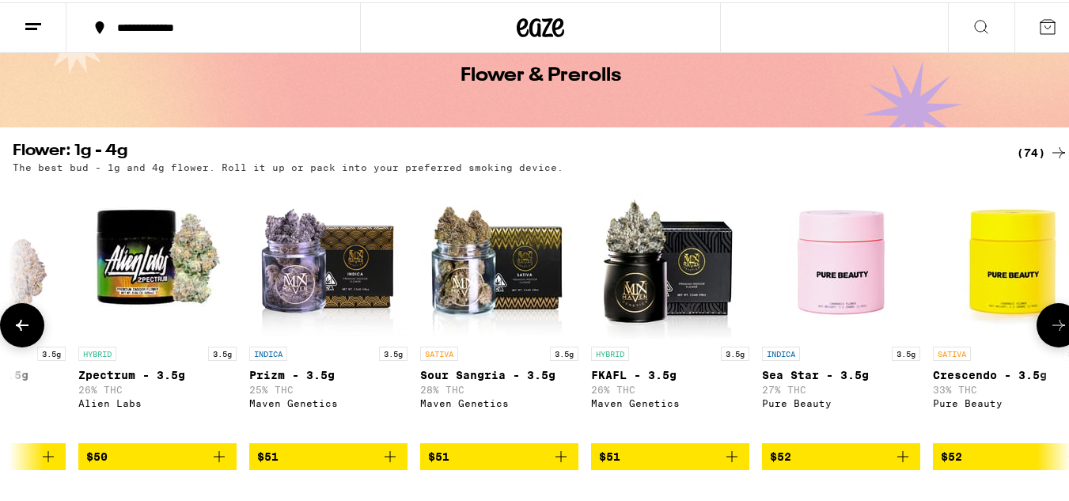
click at [1043, 311] on button at bounding box center [1059, 323] width 44 height 44
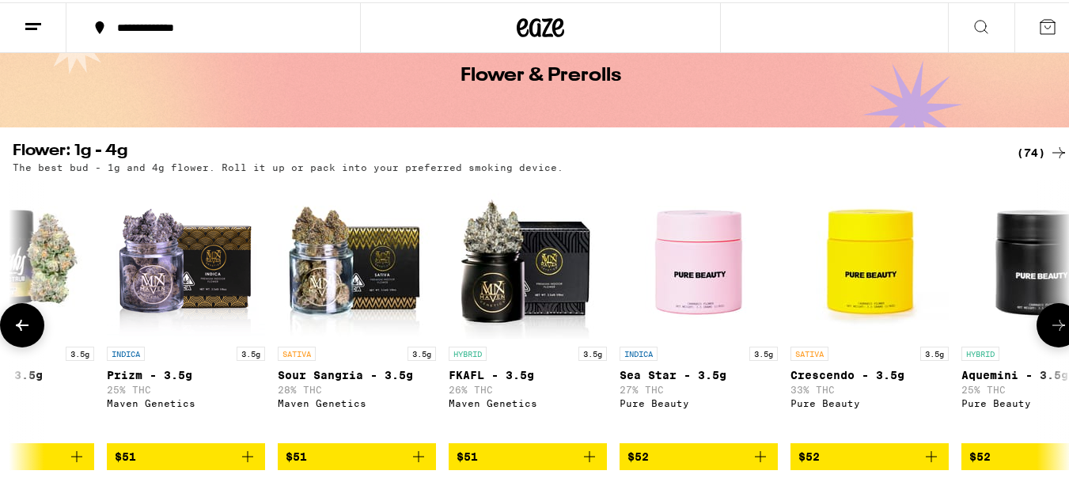
click at [1043, 310] on button at bounding box center [1059, 323] width 44 height 44
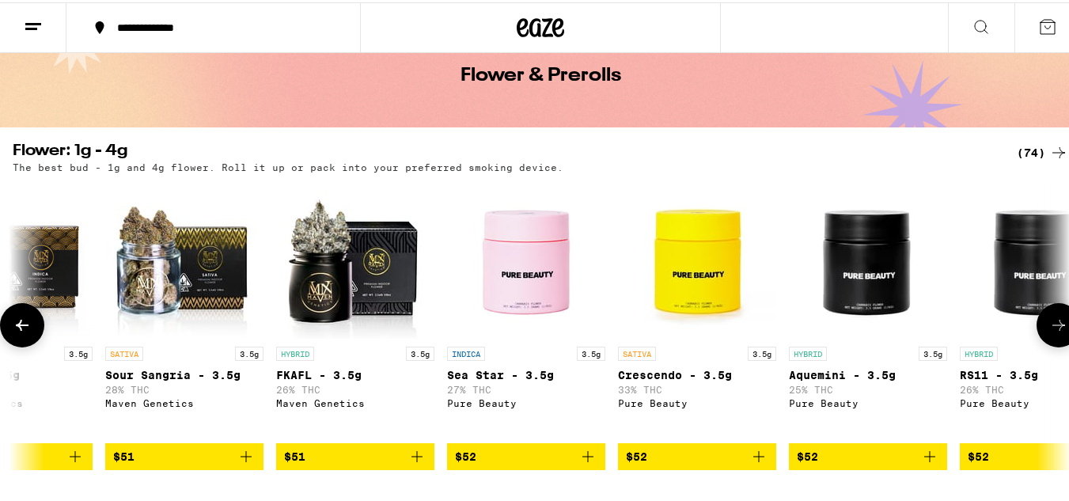
click at [1042, 309] on button at bounding box center [1059, 323] width 44 height 44
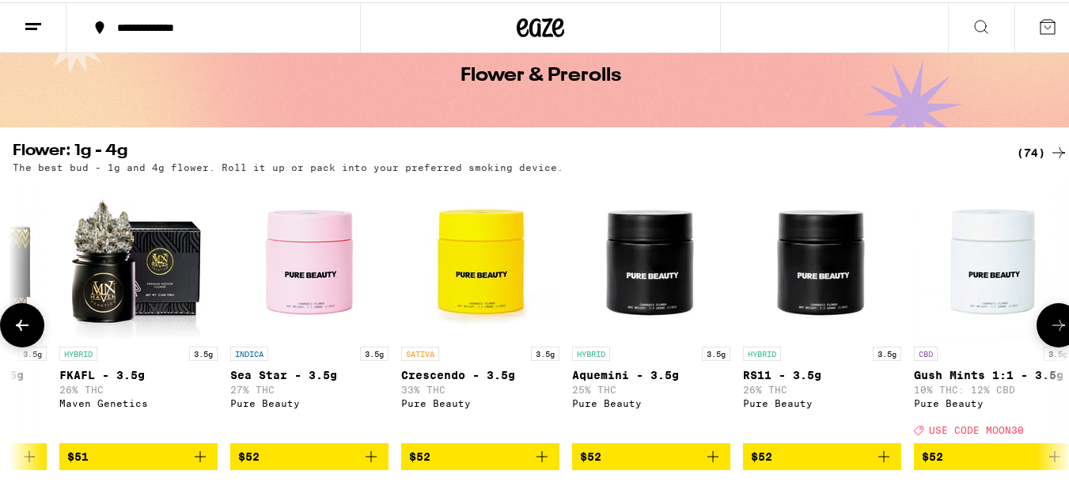
click at [1042, 308] on div at bounding box center [1059, 323] width 44 height 44
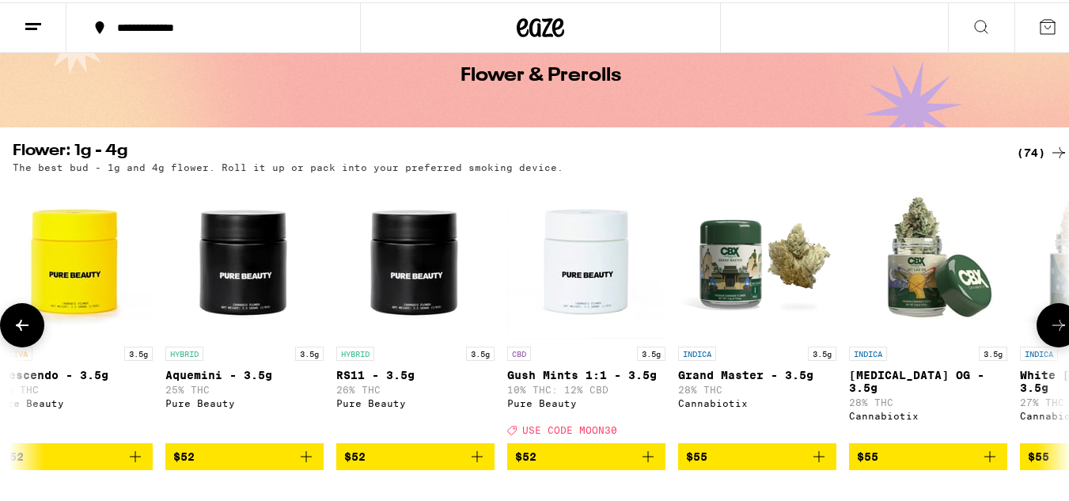
click at [1042, 308] on div at bounding box center [1059, 323] width 44 height 44
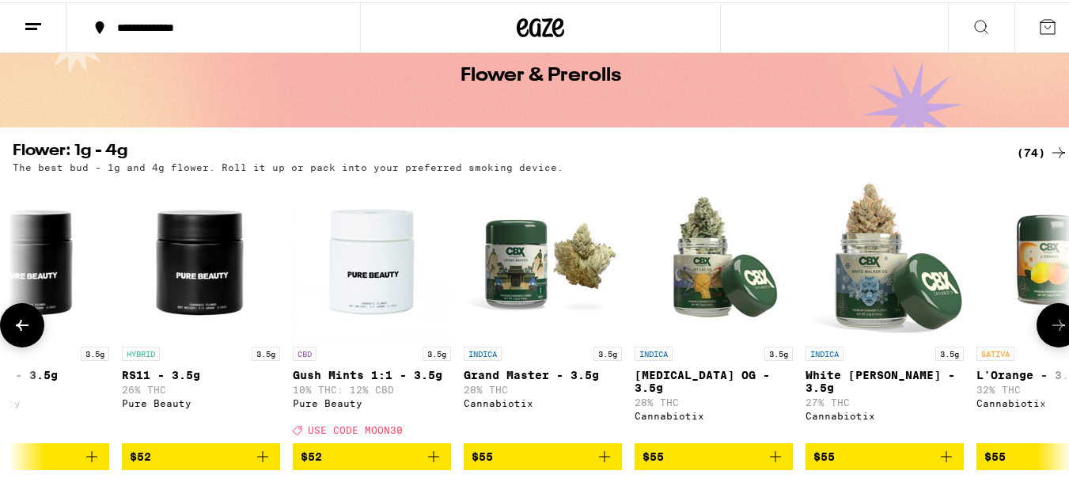
click at [1042, 305] on div "INDICA 3.5g Banana OG - 3.5g 21% THC Anarchy $12 SATIVA 3.5g Orange [PERSON_NAM…" at bounding box center [540, 323] width 1081 height 290
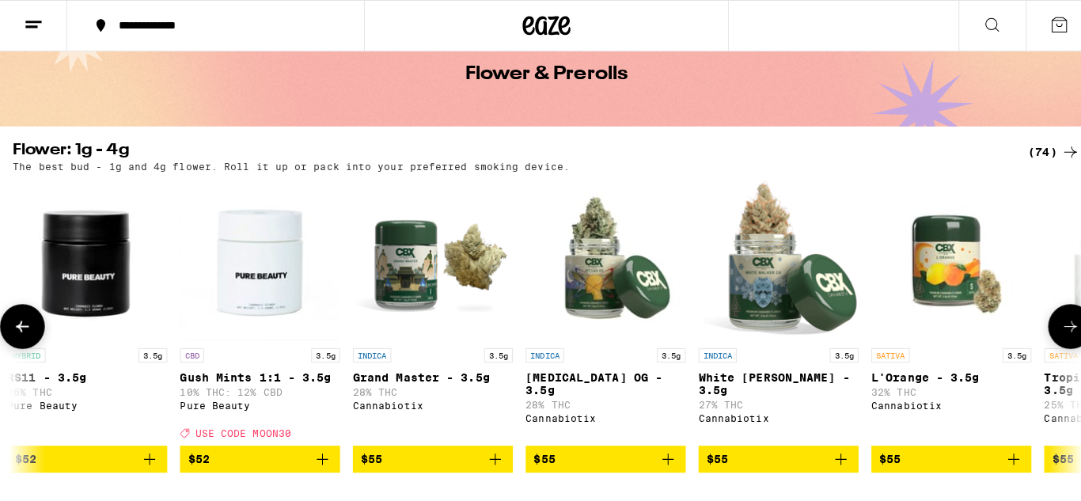
scroll to position [0, 9410]
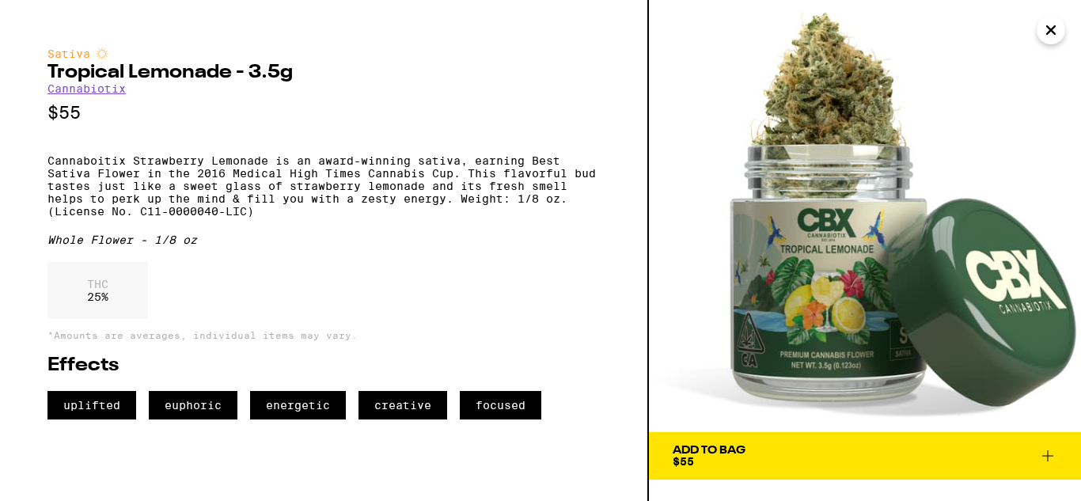
click at [1056, 30] on icon "Close" at bounding box center [1050, 30] width 19 height 24
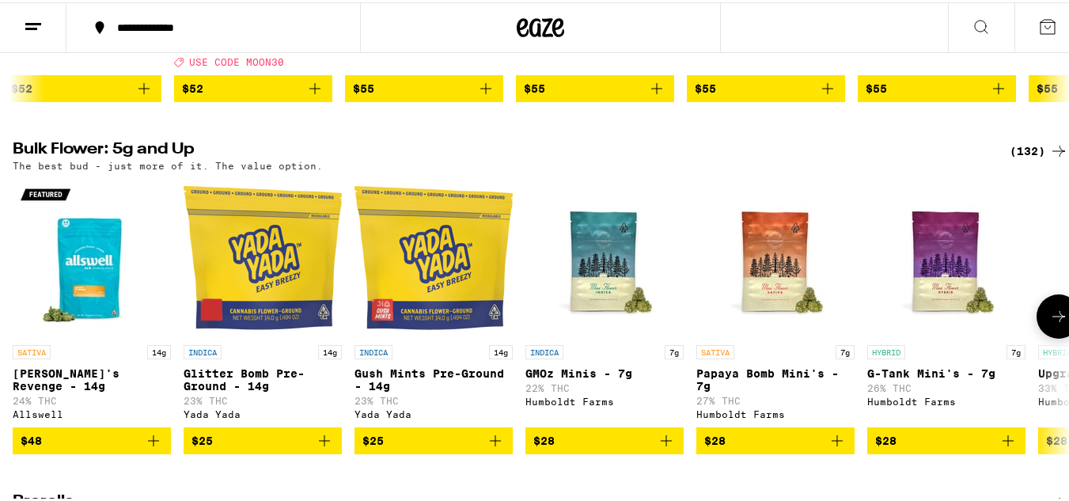
scroll to position [475, 0]
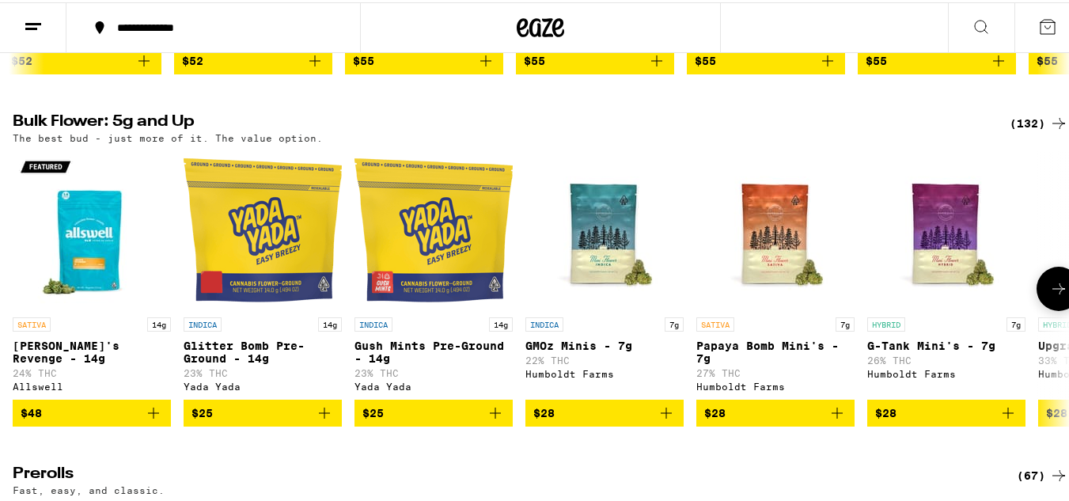
click at [1049, 296] on icon at bounding box center [1058, 286] width 19 height 19
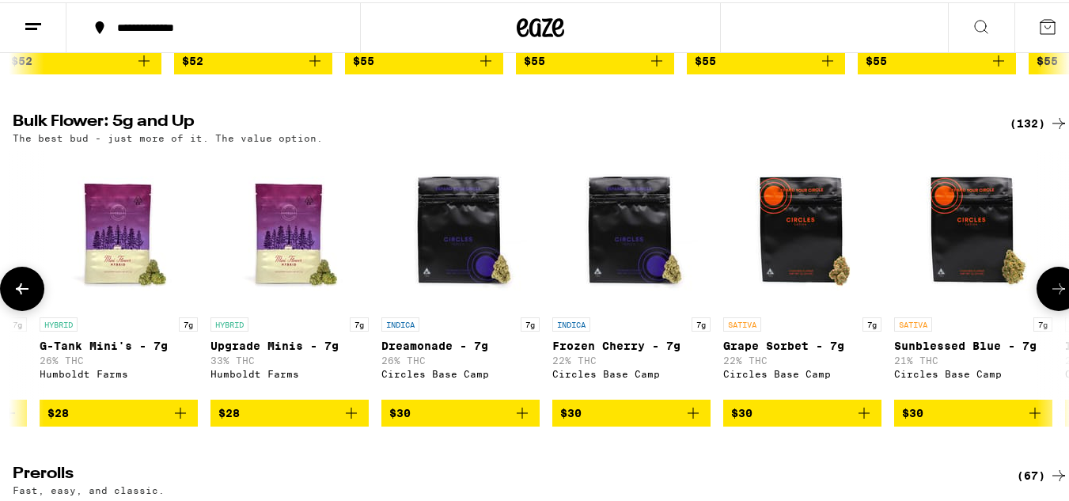
scroll to position [0, 871]
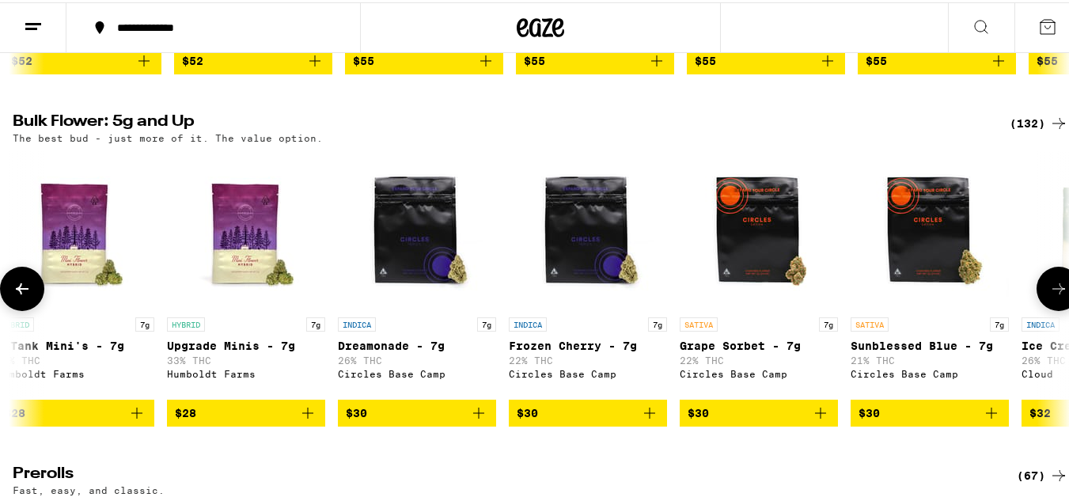
click at [1049, 296] on icon at bounding box center [1058, 286] width 19 height 19
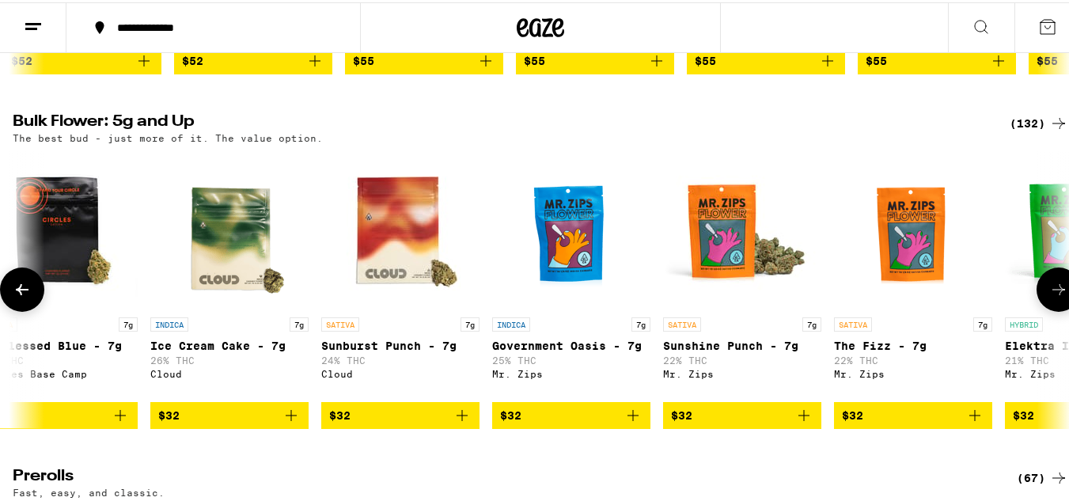
click at [1049, 297] on icon at bounding box center [1058, 287] width 19 height 19
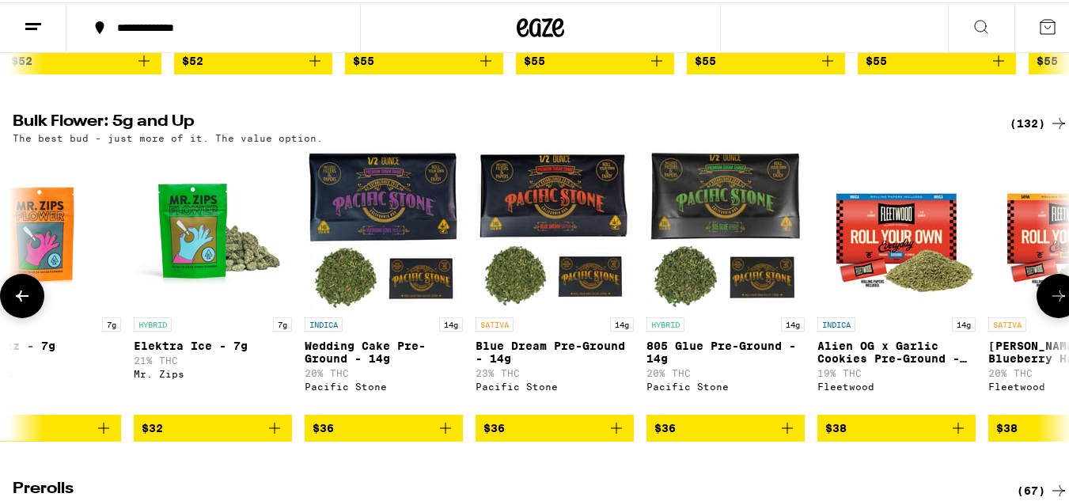
scroll to position [554, 0]
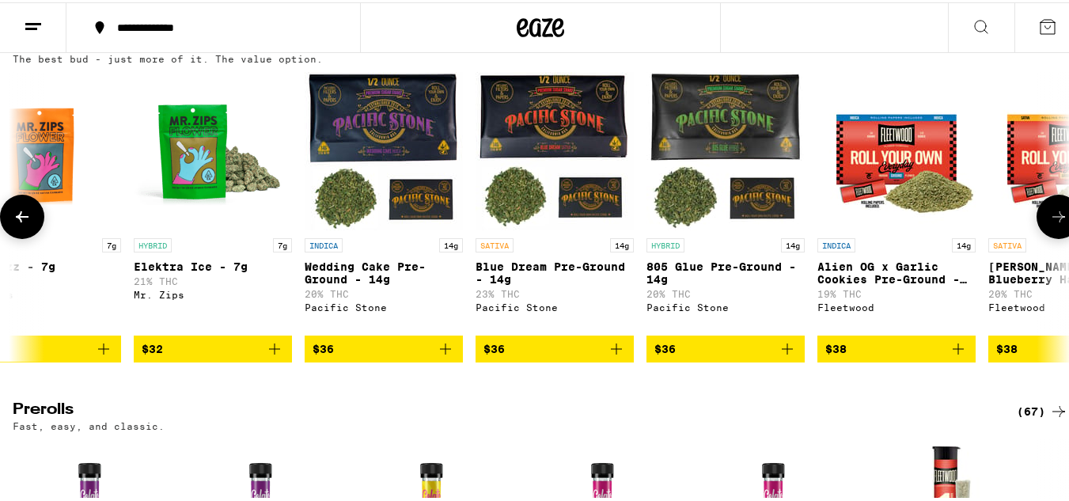
click at [555, 356] on span "$36" at bounding box center [554, 346] width 142 height 19
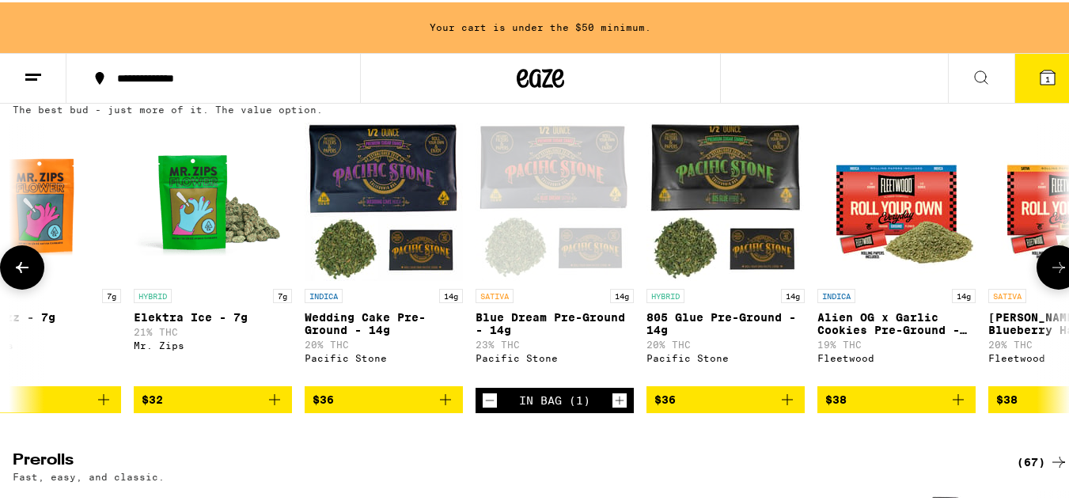
scroll to position [605, 0]
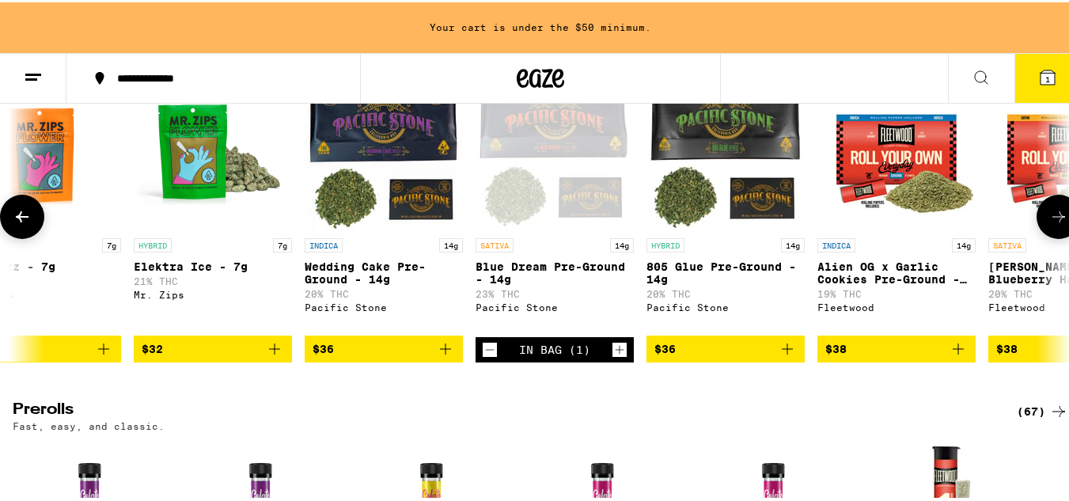
click at [487, 357] on icon "Decrement" at bounding box center [490, 347] width 14 height 19
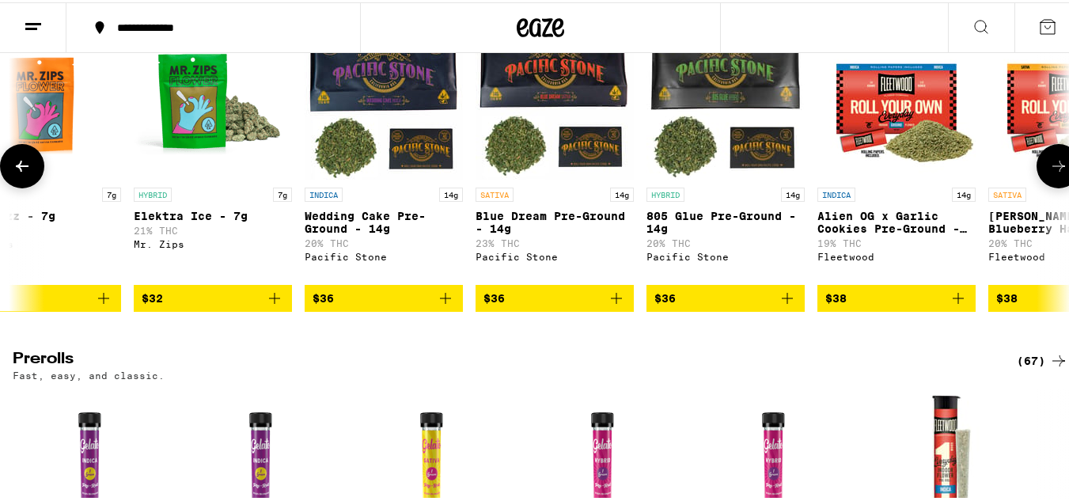
scroll to position [554, 0]
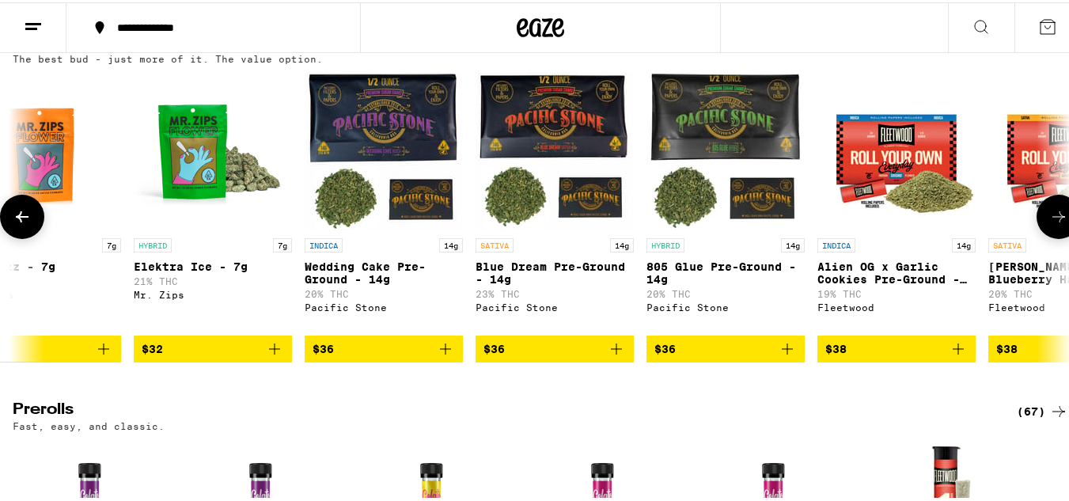
click at [1052, 220] on icon at bounding box center [1058, 214] width 13 height 11
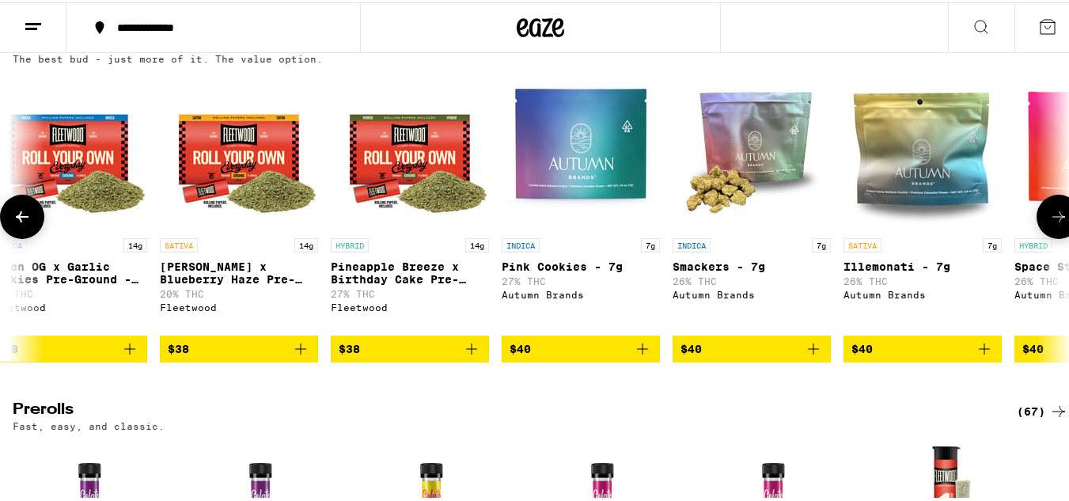
scroll to position [0, 3485]
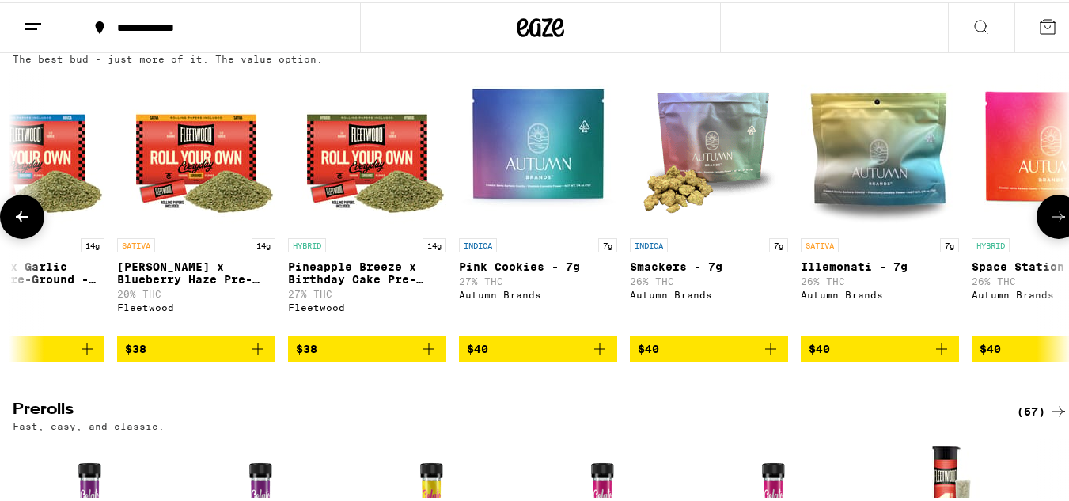
click at [1049, 224] on icon at bounding box center [1058, 214] width 19 height 19
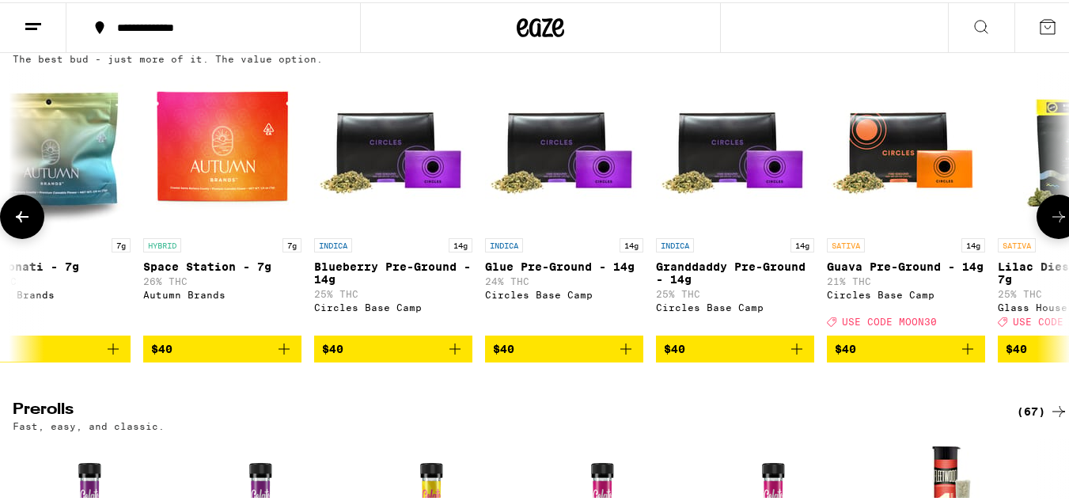
scroll to position [0, 4356]
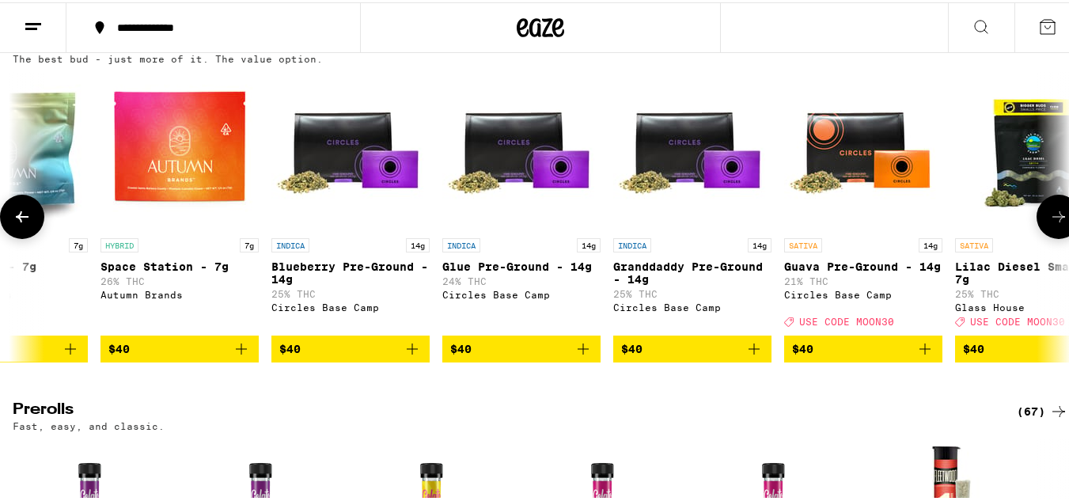
click at [1049, 224] on icon at bounding box center [1058, 214] width 19 height 19
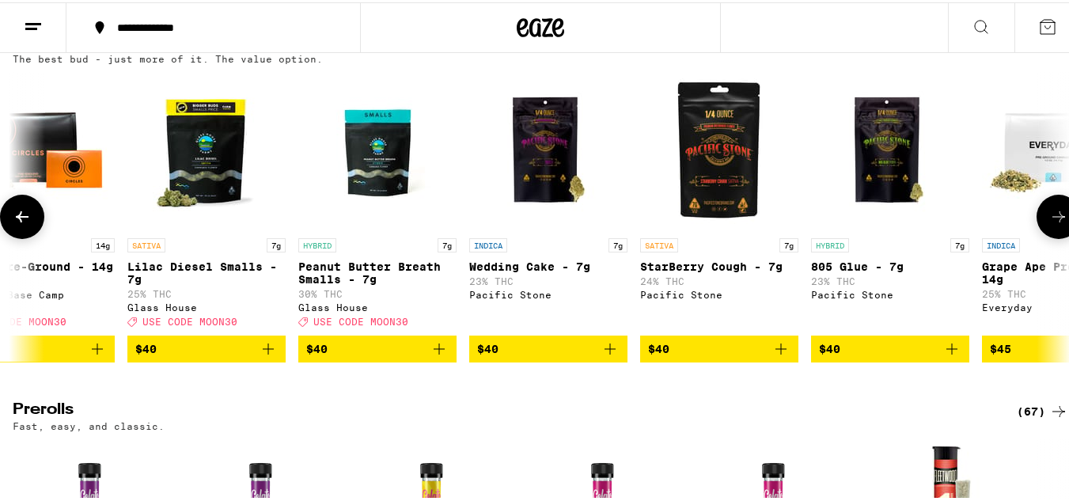
scroll to position [0, 5227]
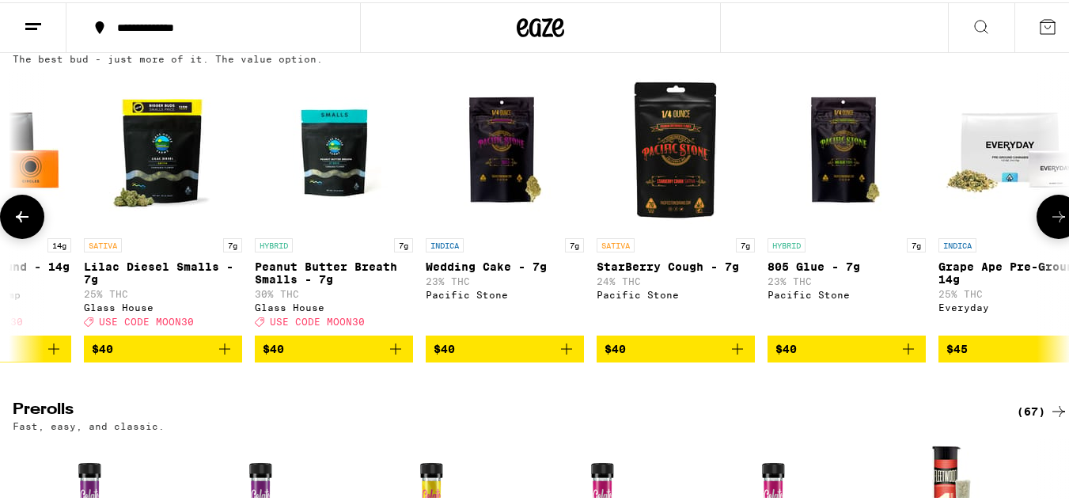
click at [1049, 224] on icon at bounding box center [1058, 214] width 19 height 19
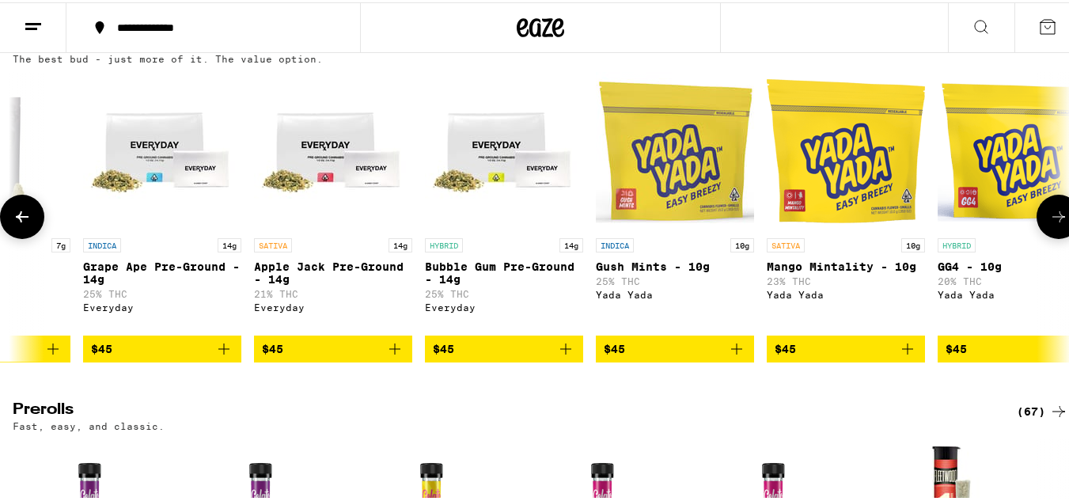
scroll to position [0, 6098]
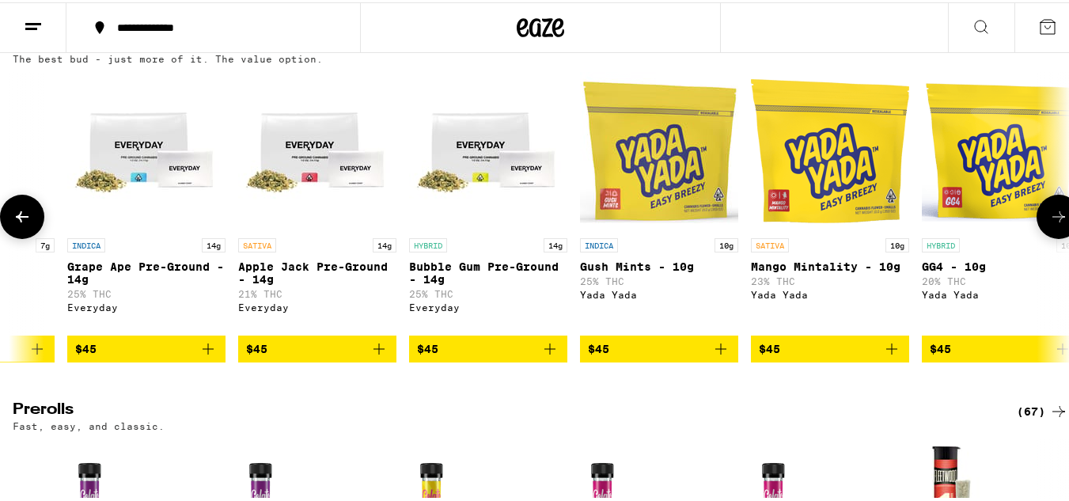
click at [1049, 224] on icon at bounding box center [1058, 214] width 19 height 19
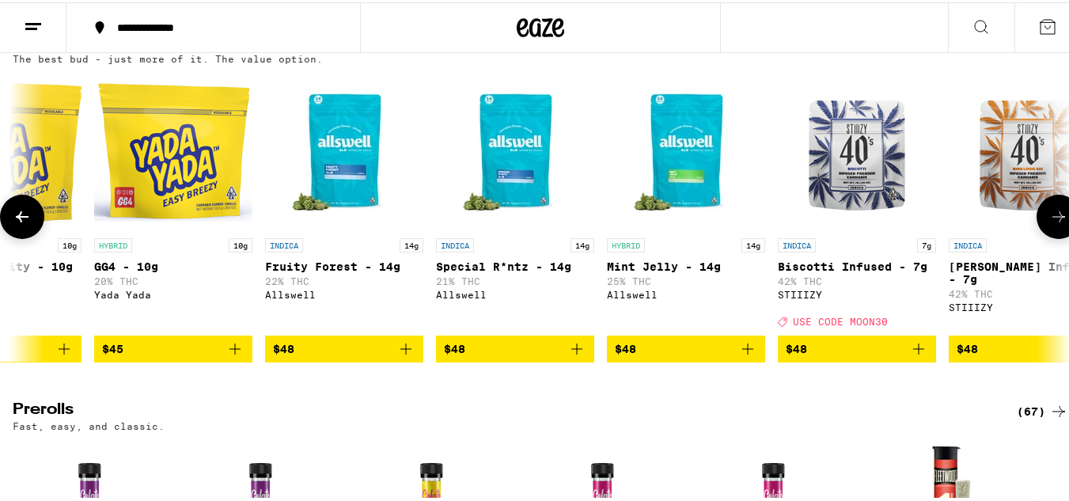
scroll to position [0, 6969]
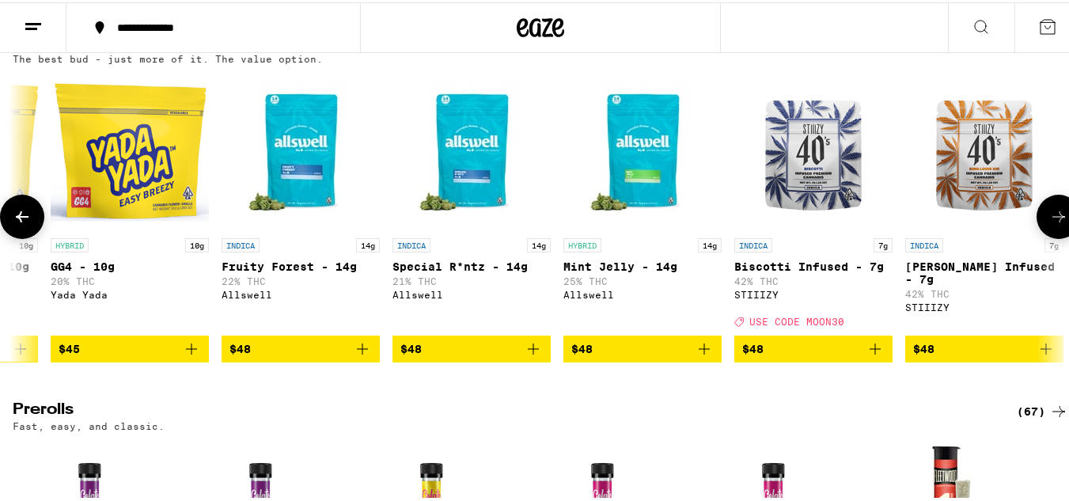
click at [1049, 224] on icon at bounding box center [1058, 214] width 19 height 19
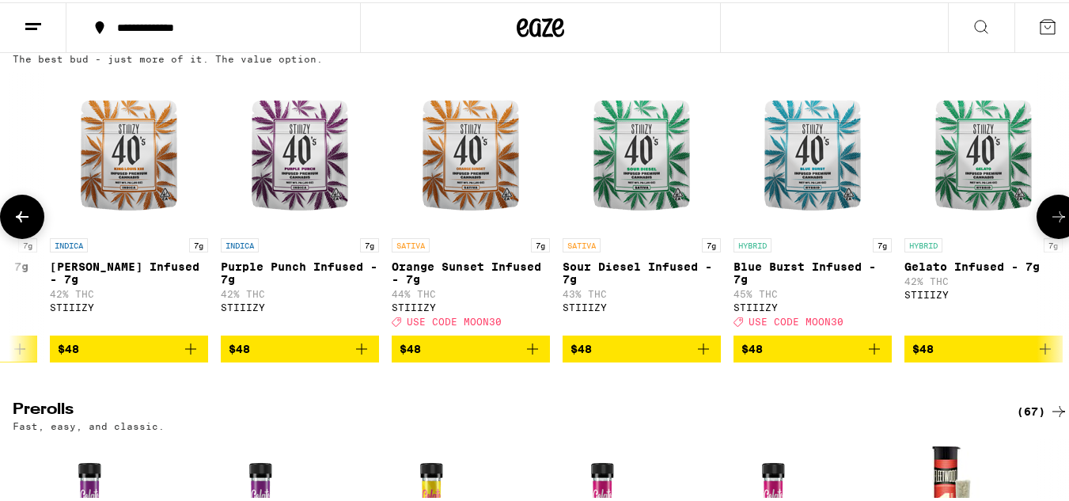
scroll to position [0, 7841]
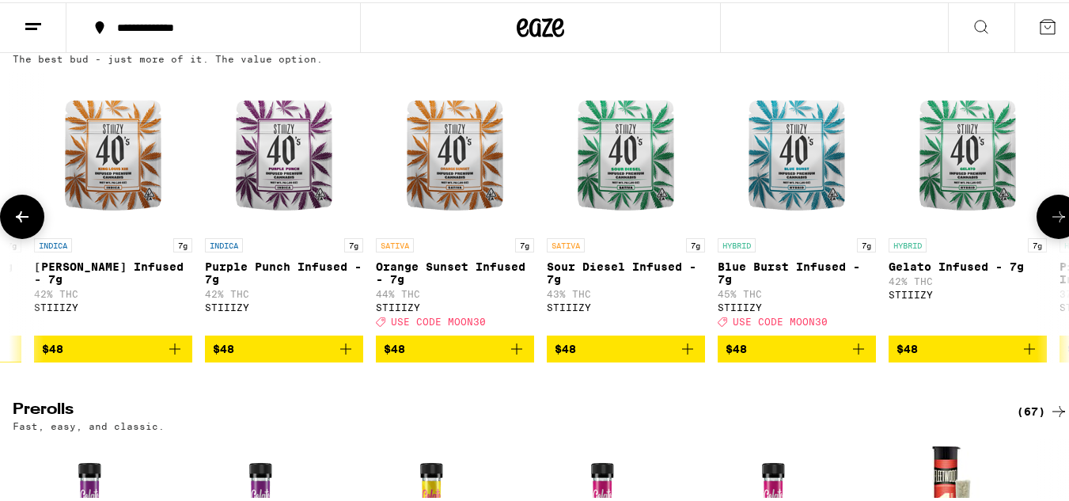
click at [1049, 224] on icon at bounding box center [1058, 214] width 19 height 19
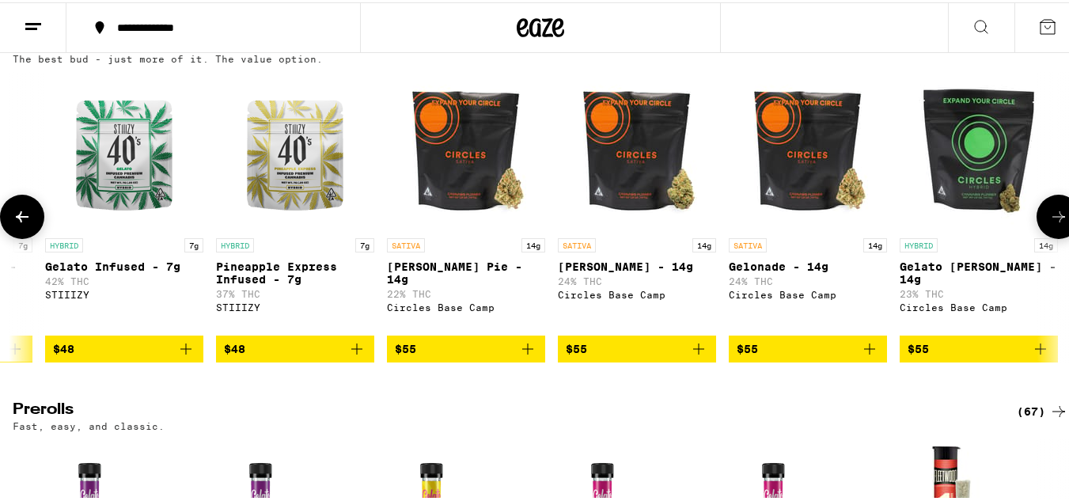
scroll to position [0, 8712]
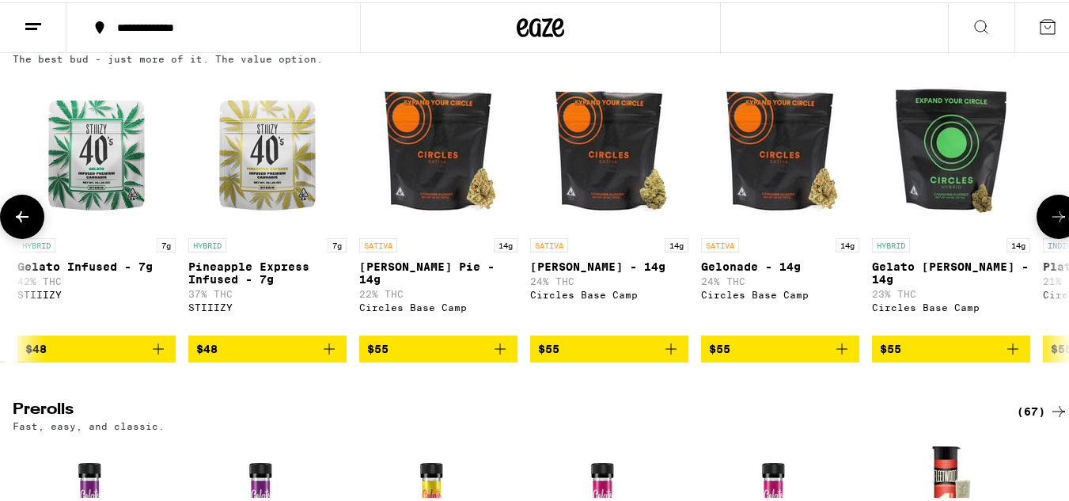
click at [1053, 224] on button at bounding box center [1059, 214] width 44 height 44
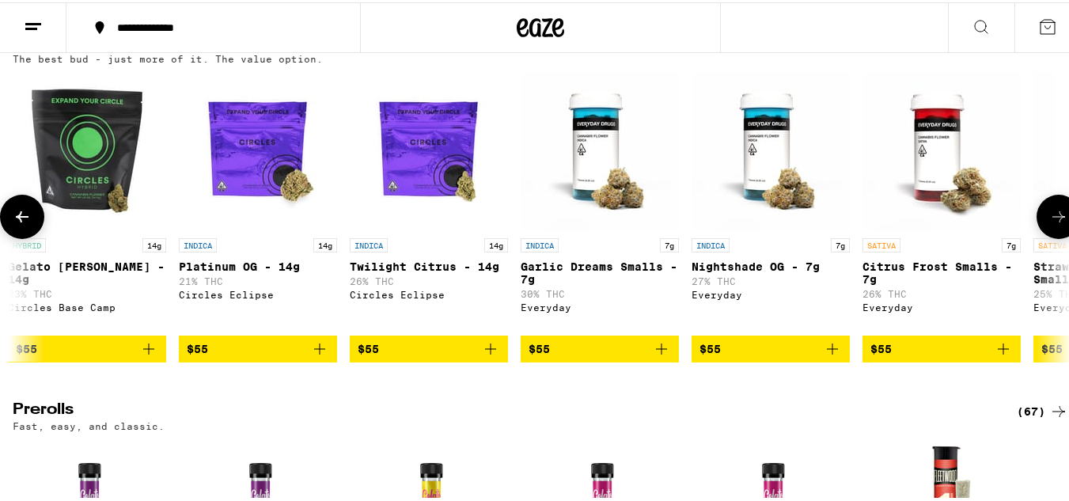
scroll to position [0, 9583]
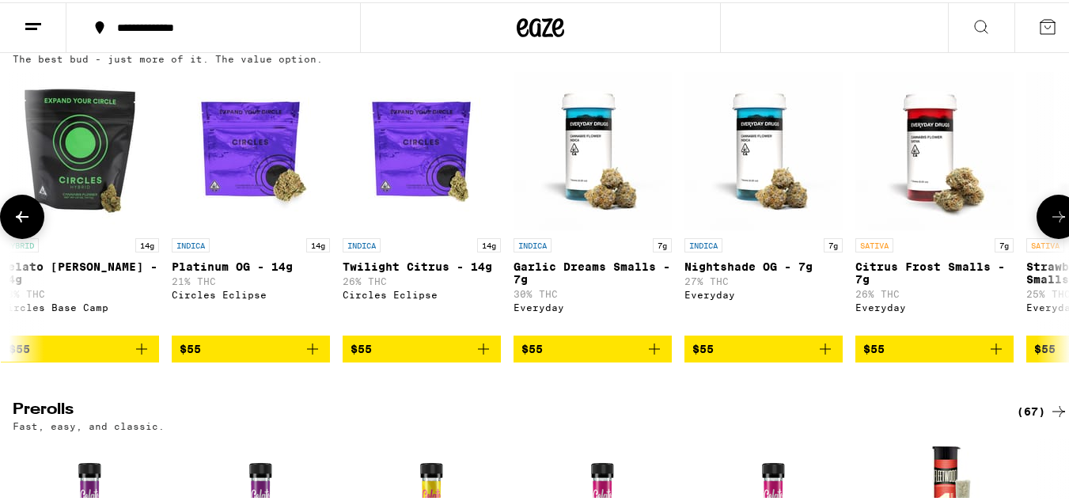
click at [1049, 224] on icon at bounding box center [1058, 214] width 19 height 19
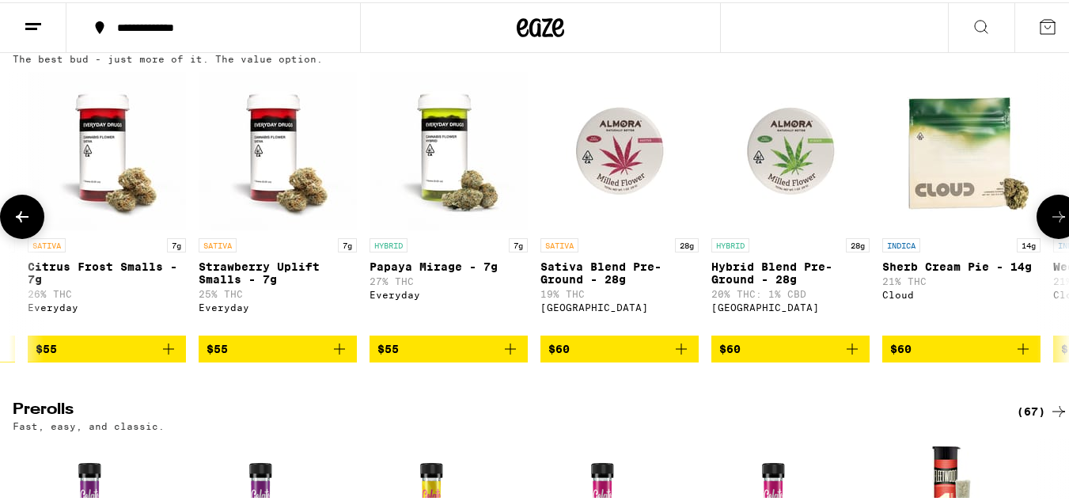
scroll to position [0, 10454]
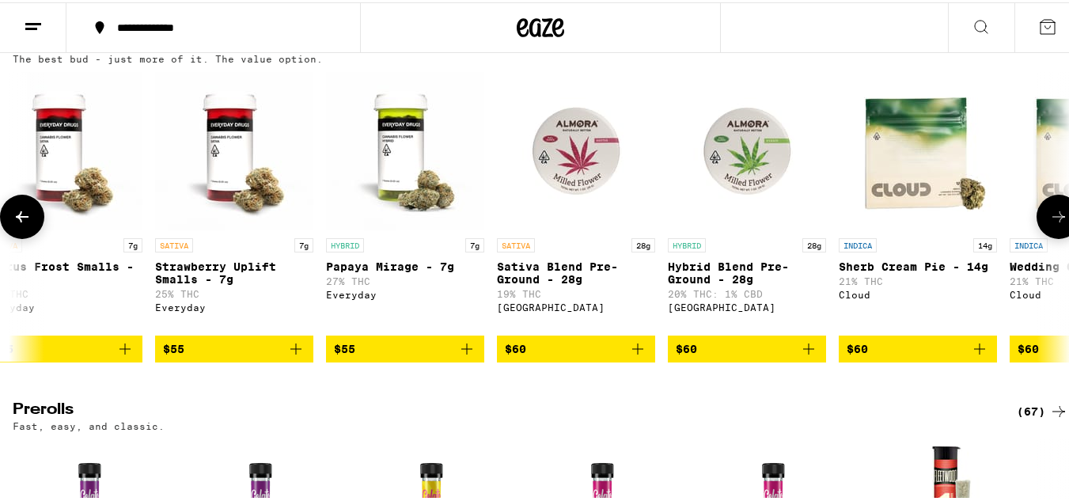
click at [1052, 224] on icon at bounding box center [1058, 214] width 19 height 19
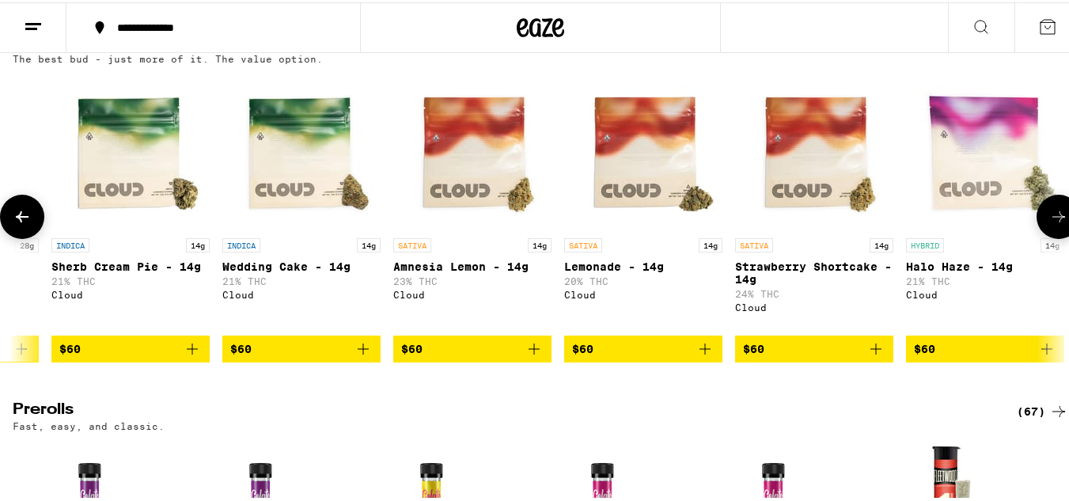
scroll to position [0, 11325]
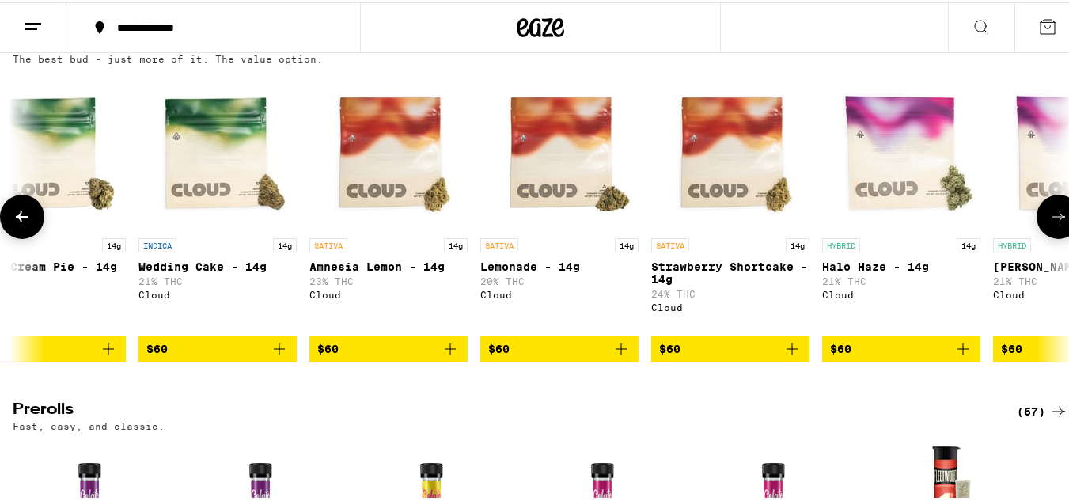
click at [1049, 224] on icon at bounding box center [1058, 214] width 19 height 19
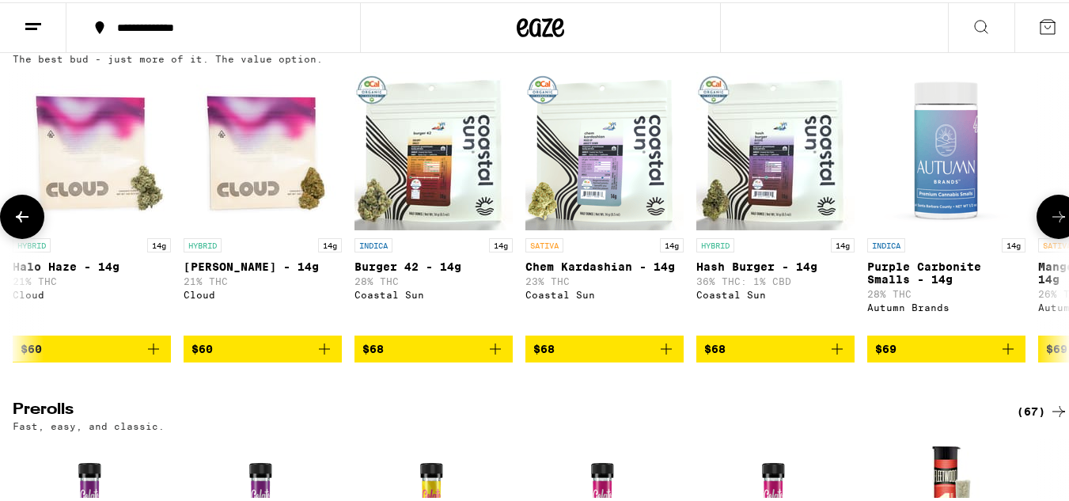
scroll to position [0, 12197]
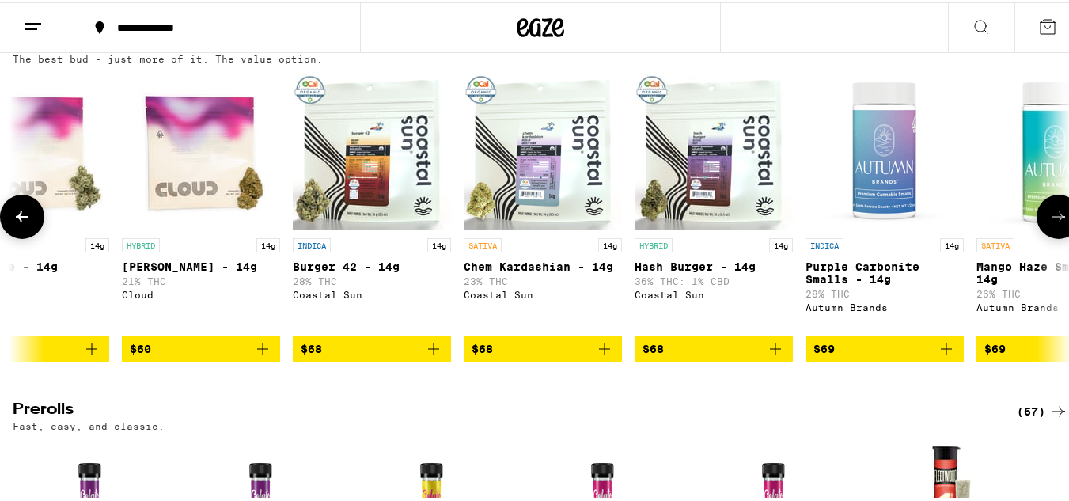
click at [1049, 224] on icon at bounding box center [1058, 214] width 19 height 19
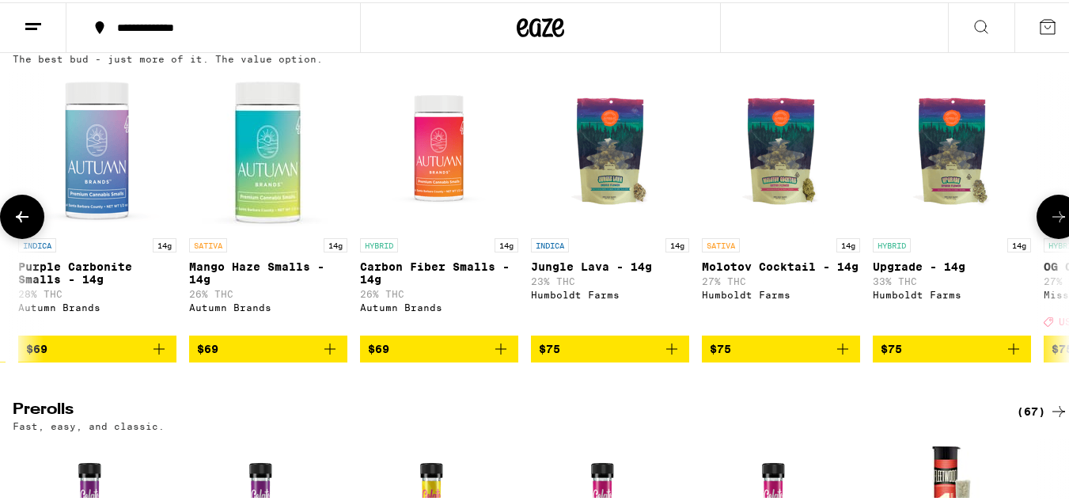
scroll to position [0, 13068]
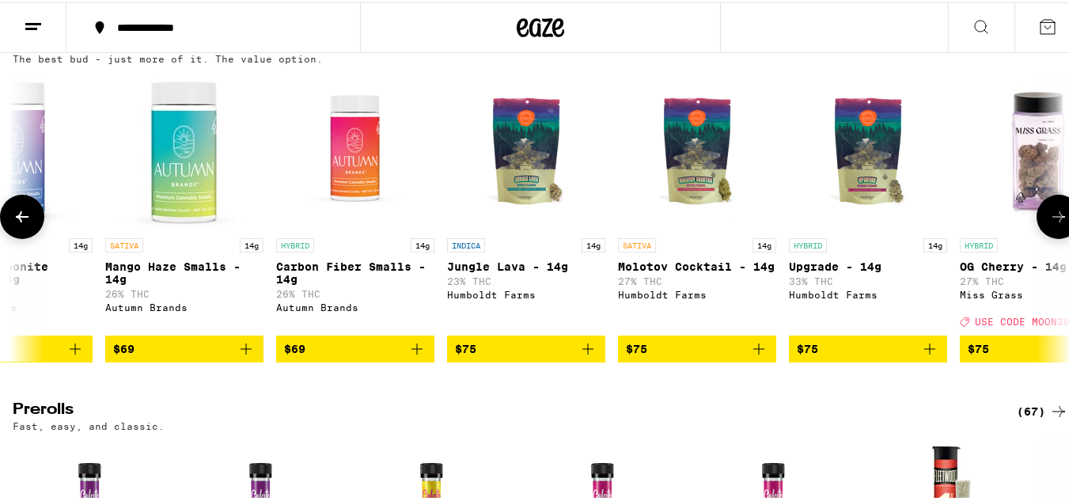
click at [1052, 224] on icon at bounding box center [1058, 214] width 19 height 19
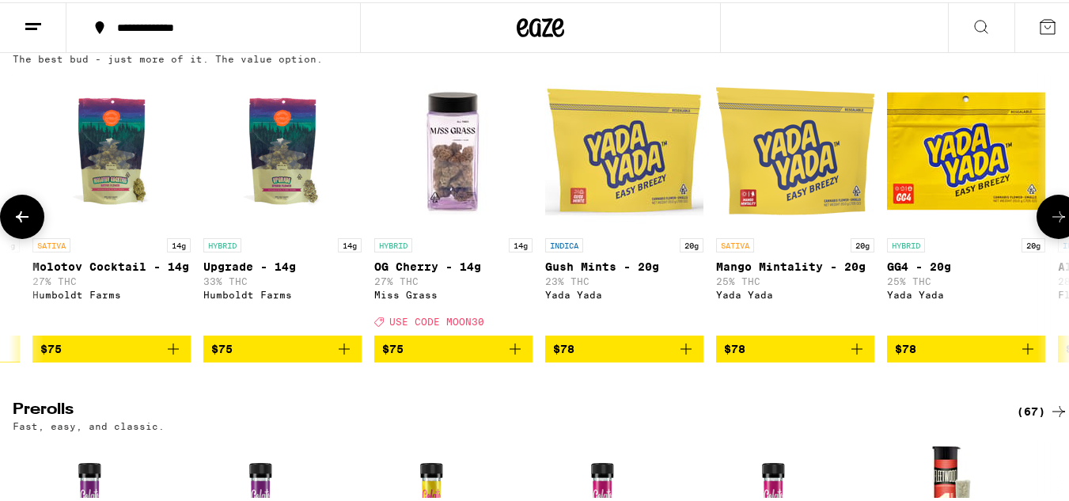
scroll to position [0, 13939]
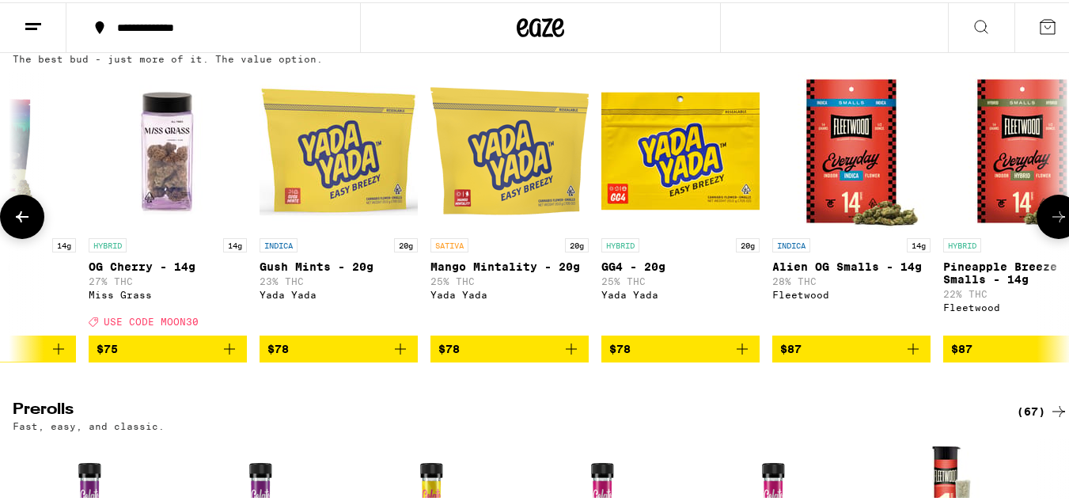
drag, startPoint x: 840, startPoint y: 364, endPoint x: 554, endPoint y: 412, distance: 289.7
drag, startPoint x: 554, startPoint y: 412, endPoint x: 188, endPoint y: 392, distance: 366.1
click at [148, 325] on span "USE CODE MOON30" at bounding box center [151, 320] width 95 height 10
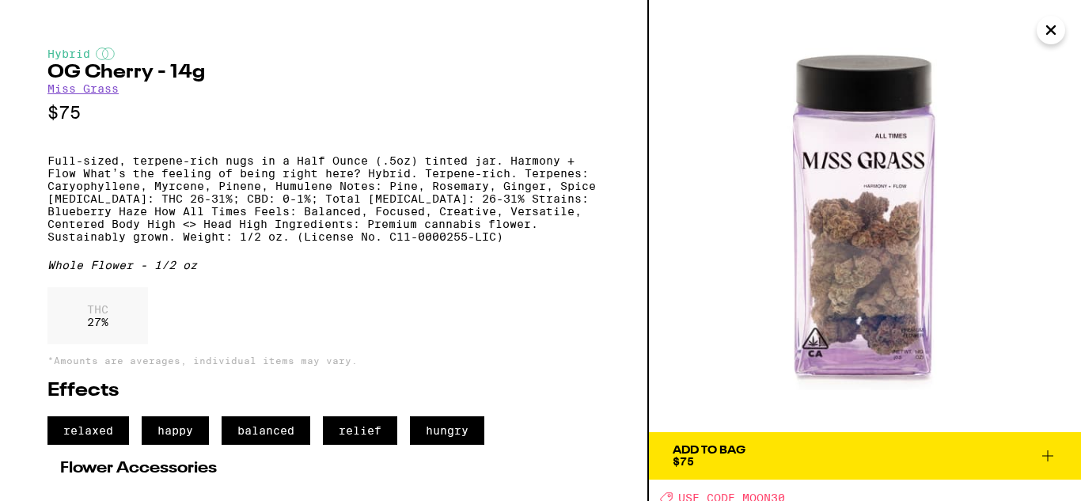
click at [1040, 25] on button "Close" at bounding box center [1051, 30] width 28 height 28
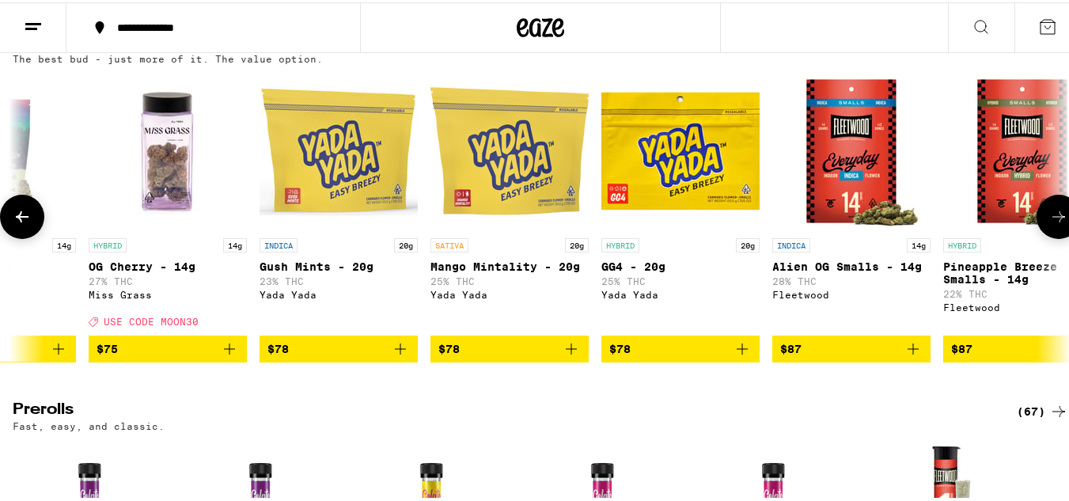
click at [215, 356] on span "$75" at bounding box center [168, 346] width 142 height 19
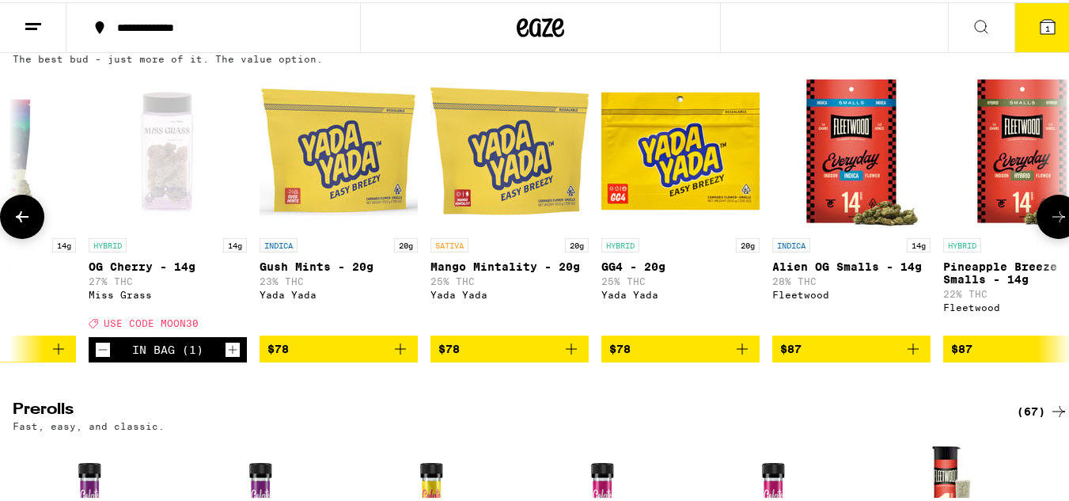
click at [1056, 237] on button at bounding box center [1059, 214] width 44 height 44
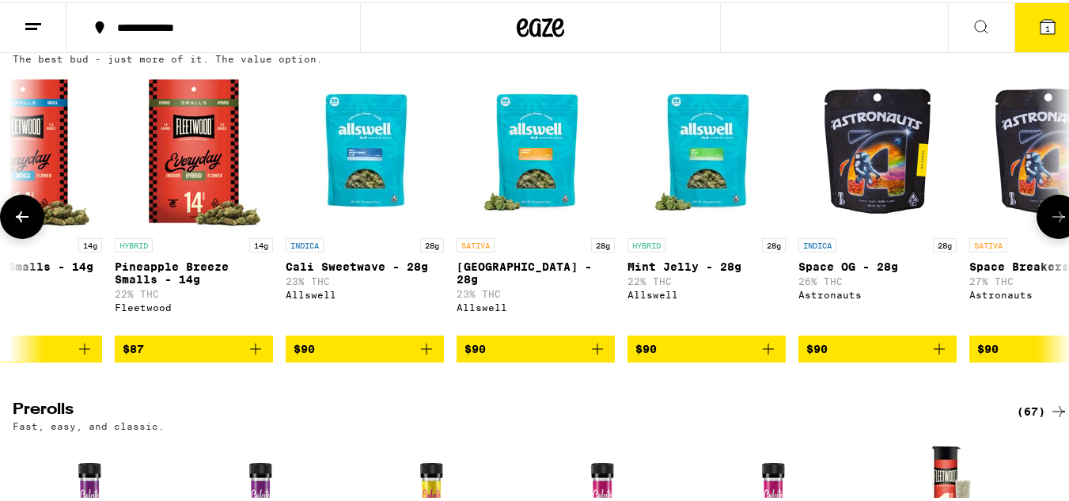
scroll to position [0, 14810]
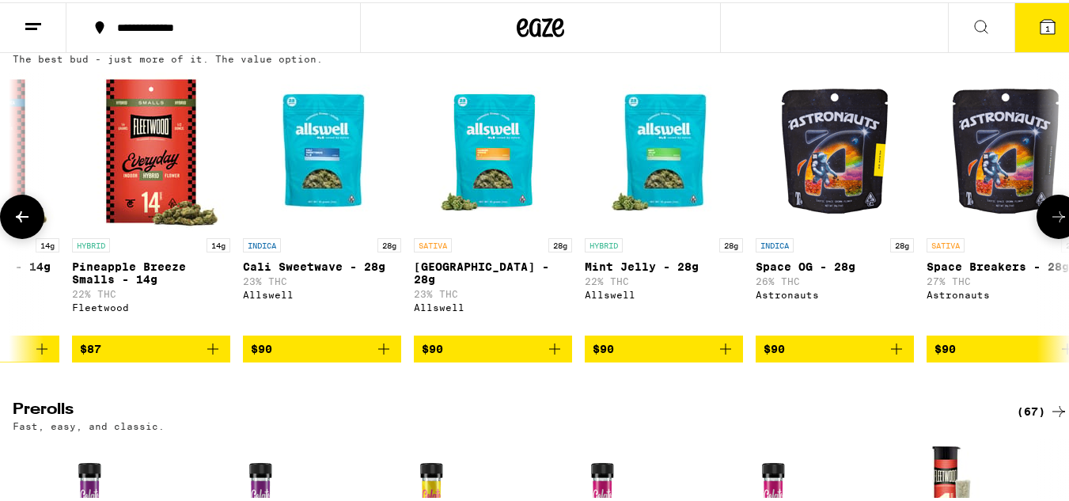
click at [1049, 224] on icon at bounding box center [1058, 214] width 19 height 19
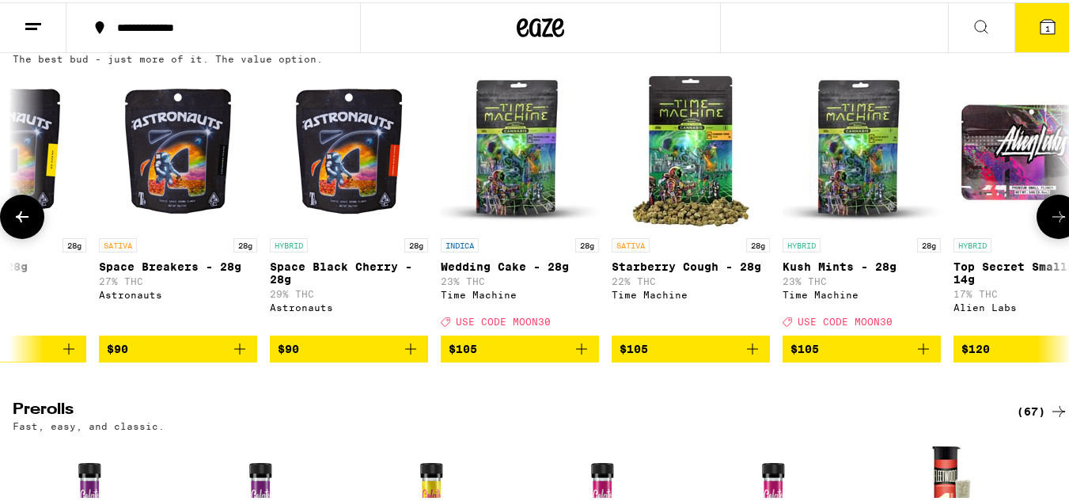
scroll to position [0, 15681]
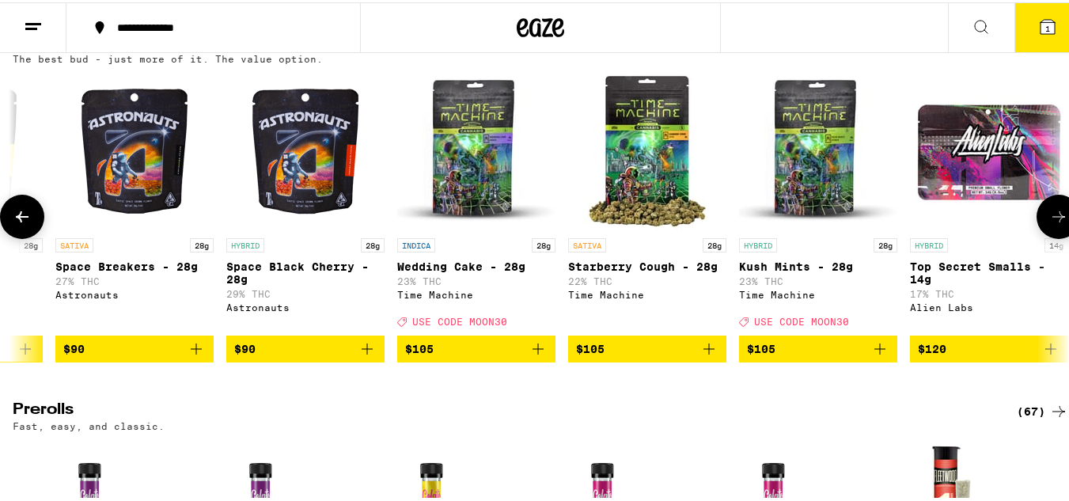
click at [1052, 224] on icon at bounding box center [1058, 214] width 19 height 19
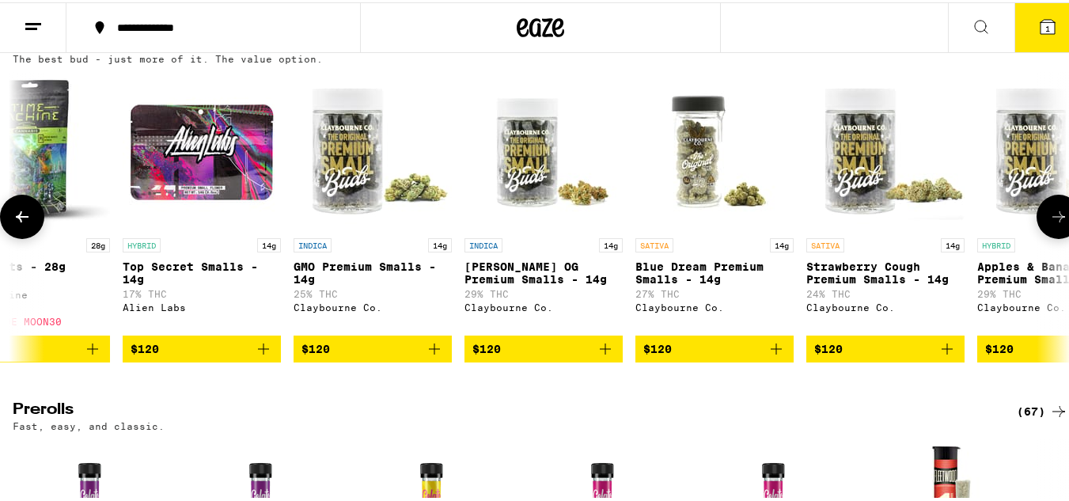
scroll to position [0, 16552]
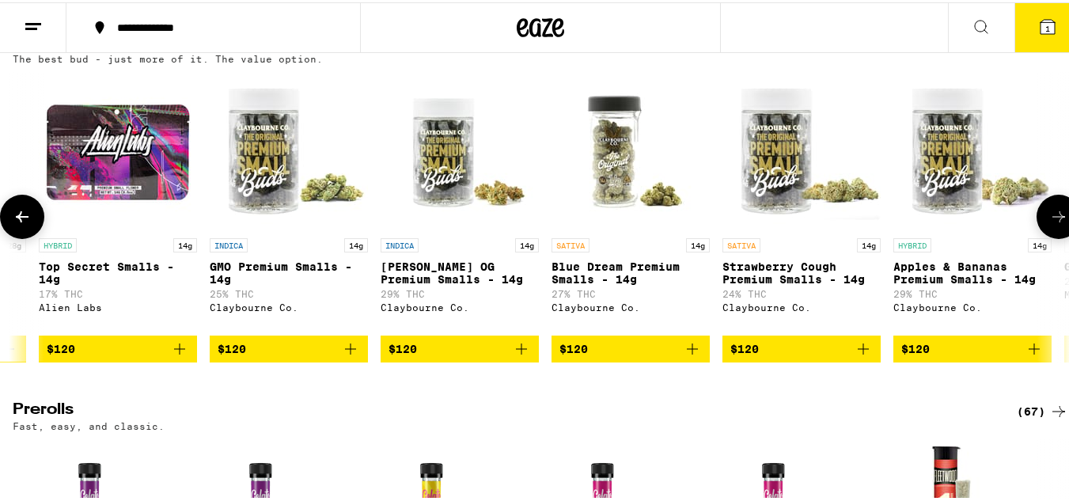
click at [1049, 224] on icon at bounding box center [1058, 214] width 19 height 19
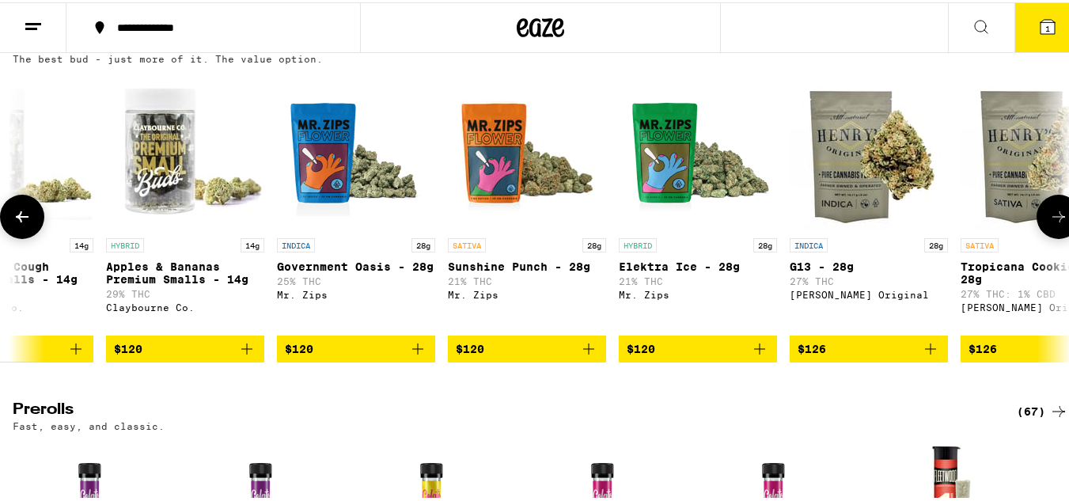
scroll to position [0, 17424]
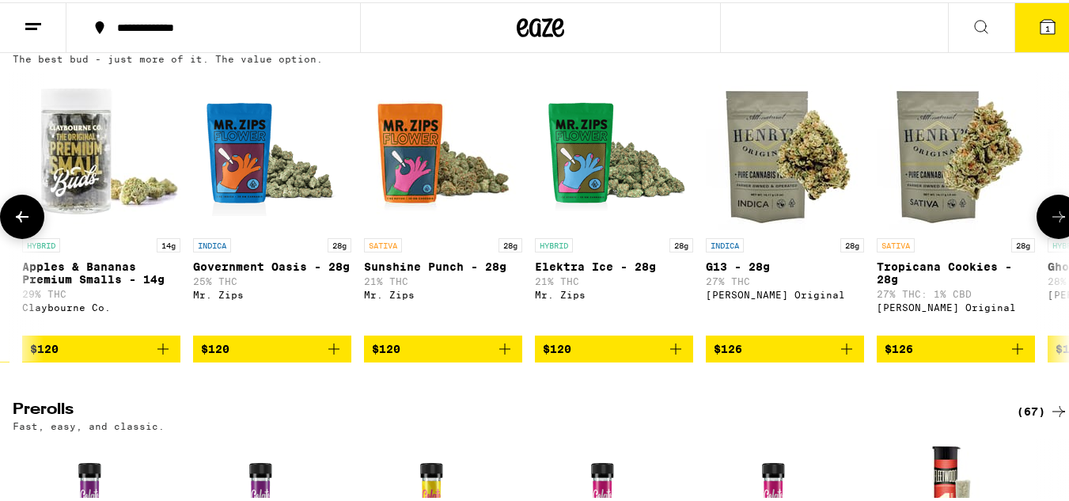
click at [1049, 224] on icon at bounding box center [1058, 214] width 19 height 19
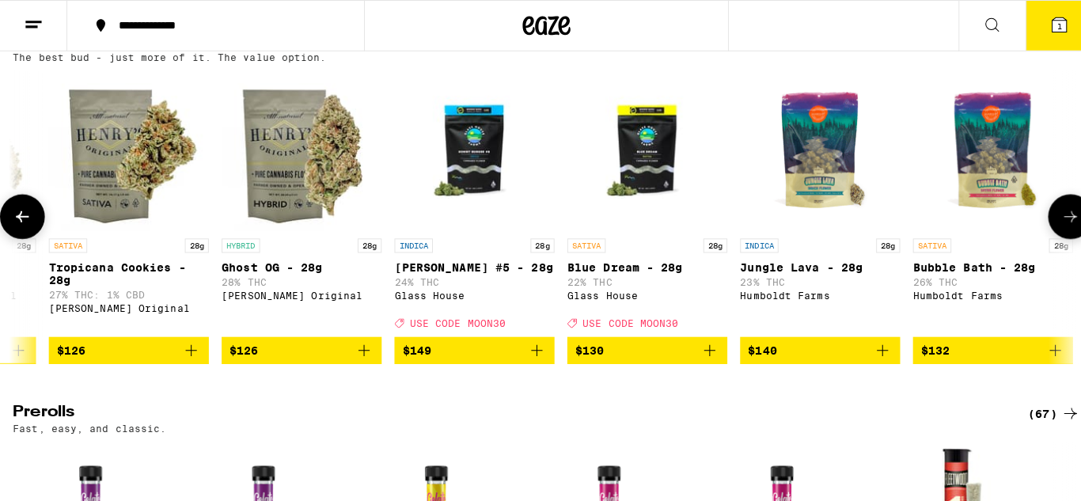
scroll to position [0, 18295]
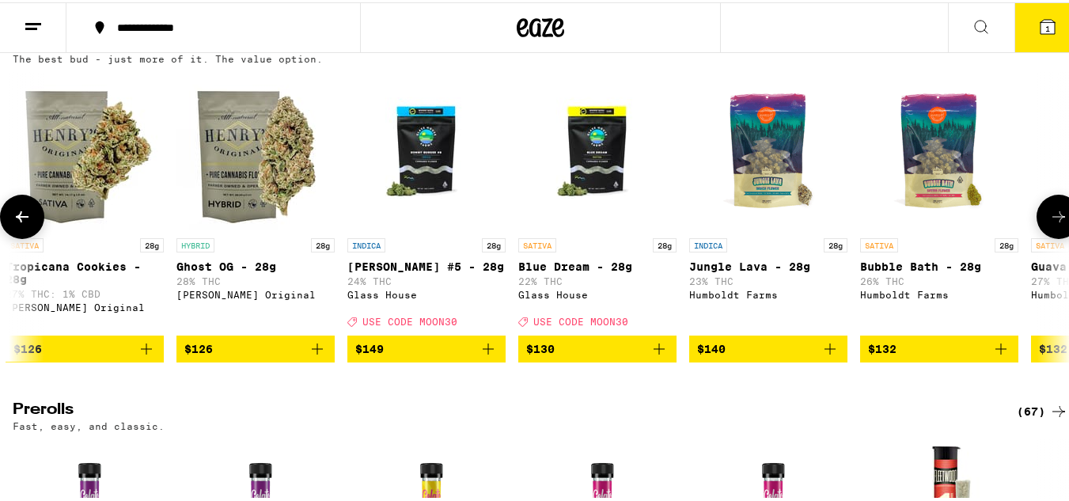
click at [74, 356] on span "$126" at bounding box center [84, 346] width 142 height 19
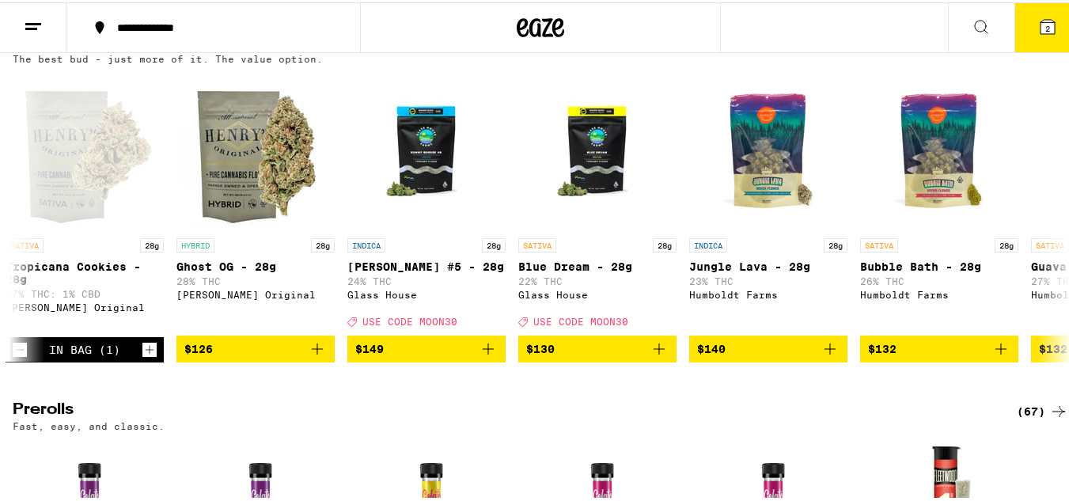
click at [1040, 13] on button "2" at bounding box center [1047, 25] width 66 height 49
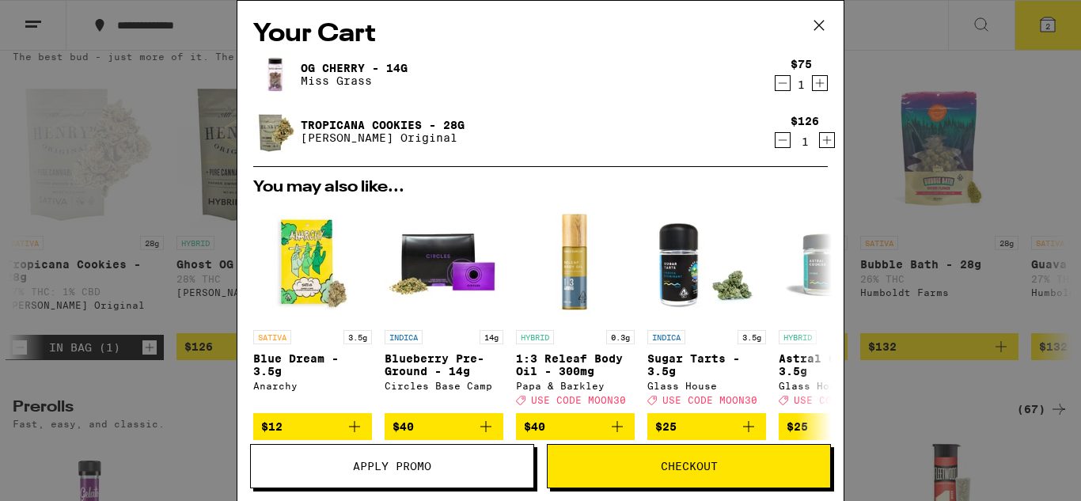
click at [775, 83] on icon "Decrement" at bounding box center [782, 83] width 14 height 19
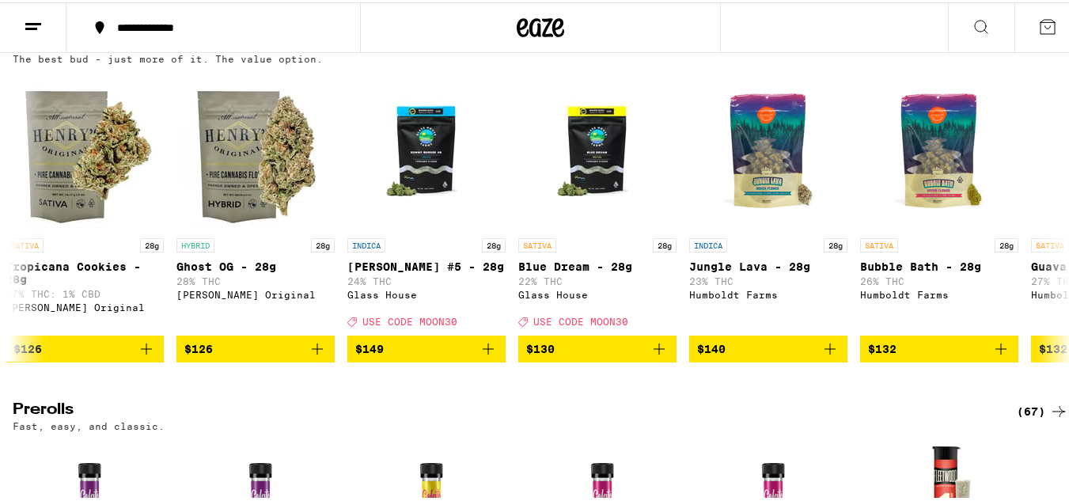
click at [1039, 24] on icon at bounding box center [1047, 24] width 19 height 19
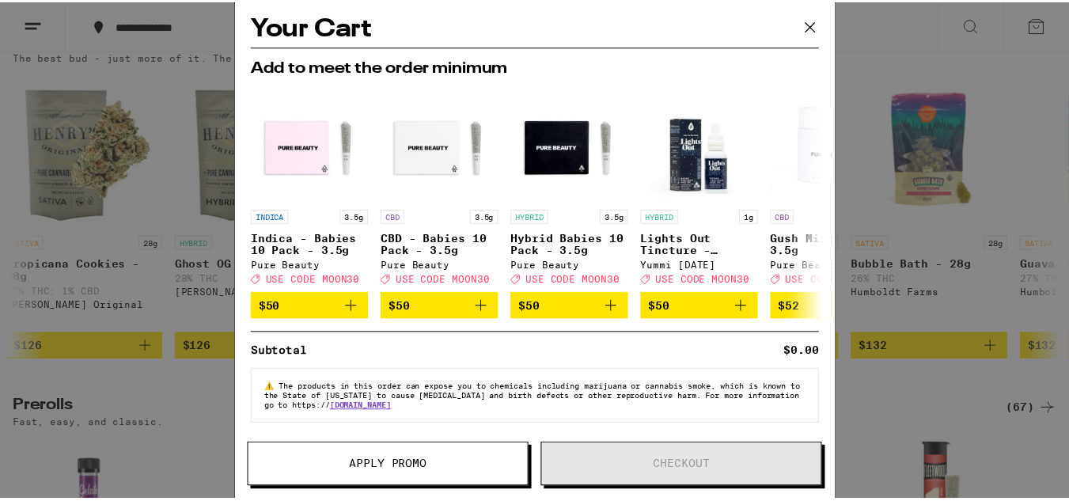
scroll to position [18, 0]
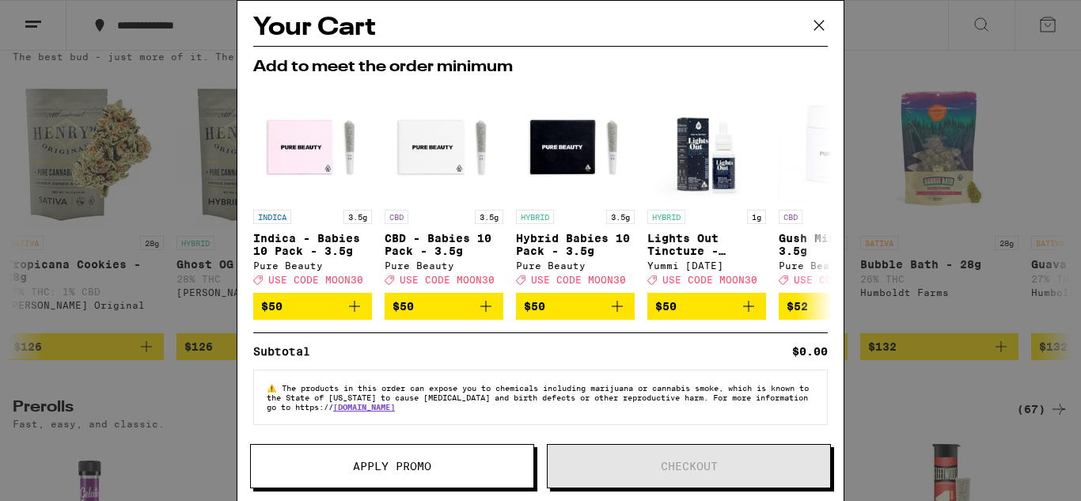
click at [407, 468] on span "Apply Promo" at bounding box center [392, 466] width 78 height 11
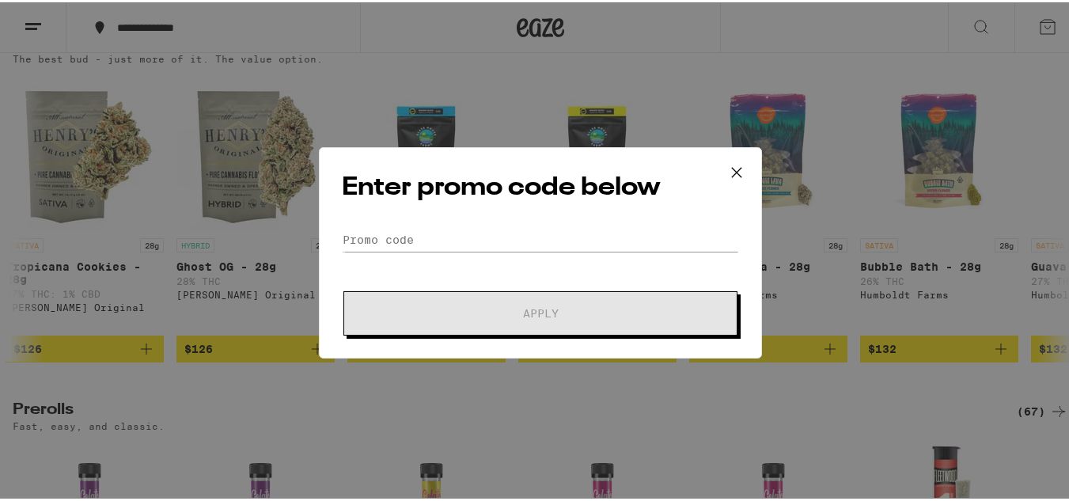
click at [729, 170] on icon at bounding box center [737, 170] width 24 height 24
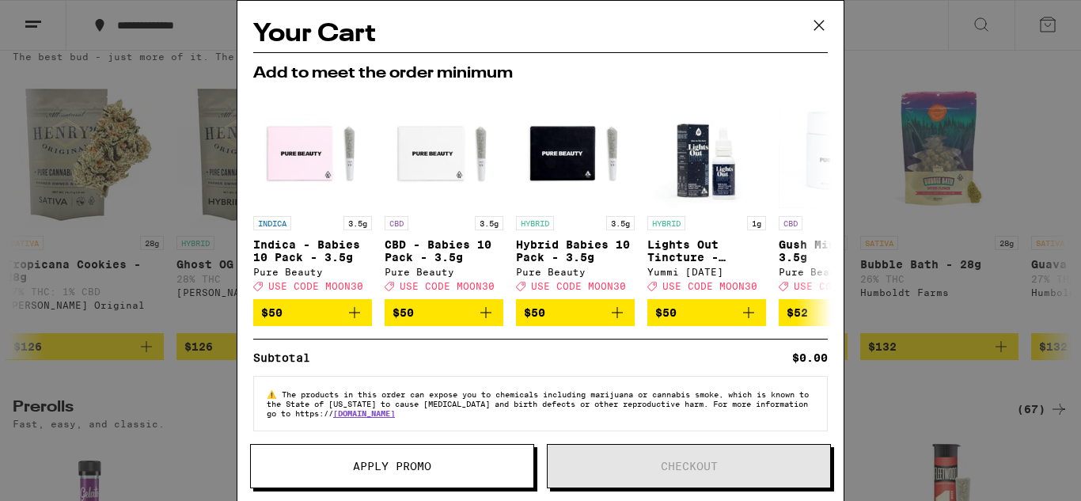
click at [821, 22] on icon at bounding box center [819, 25] width 24 height 24
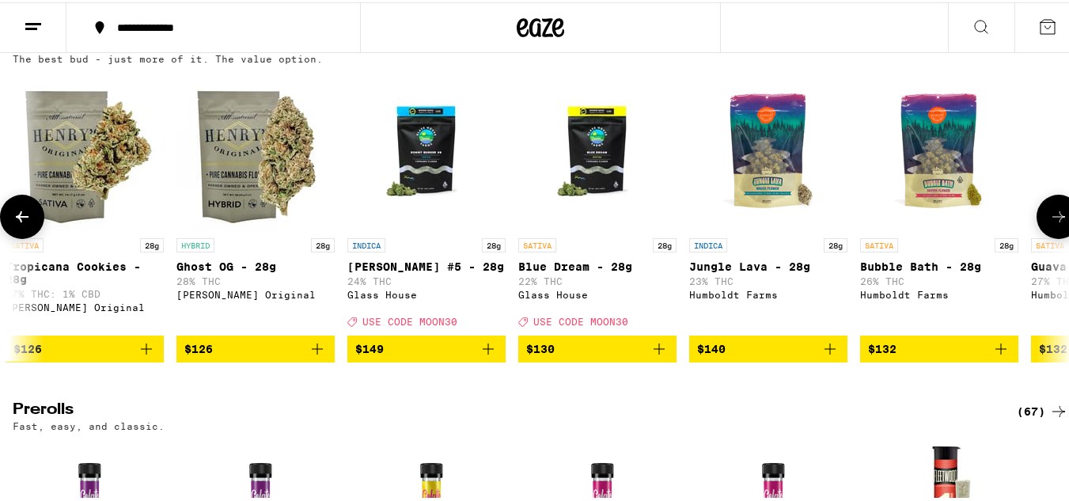
click at [1037, 237] on button at bounding box center [1059, 214] width 44 height 44
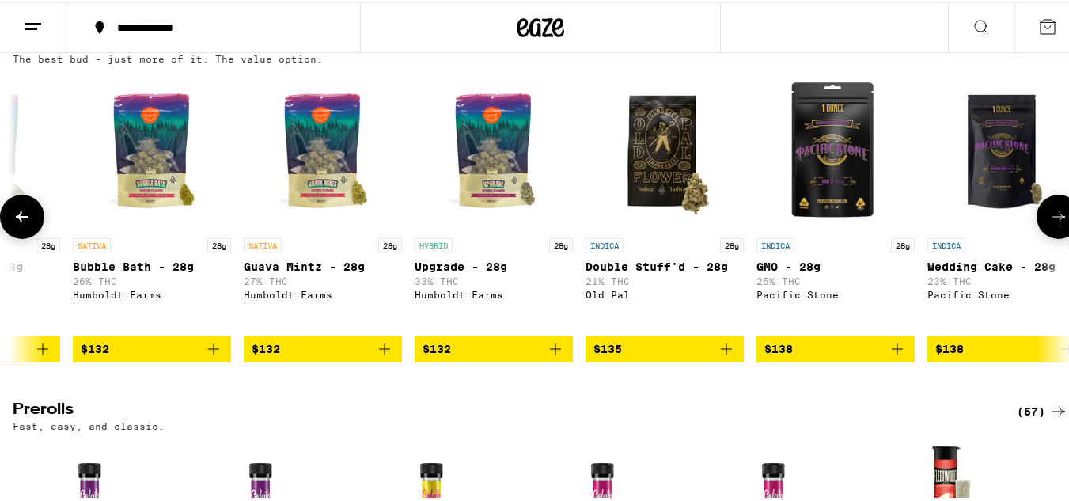
scroll to position [0, 19166]
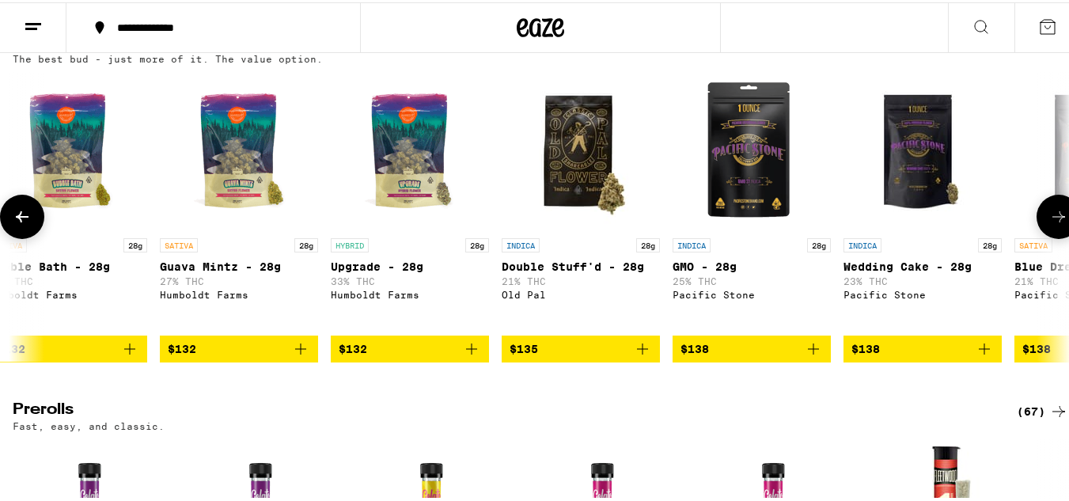
click at [1049, 224] on icon at bounding box center [1058, 214] width 19 height 19
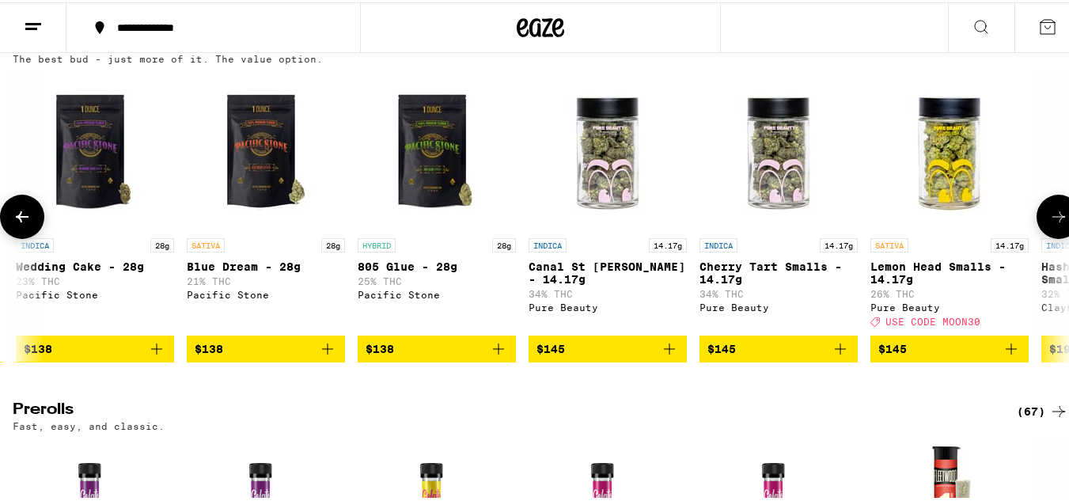
scroll to position [0, 20037]
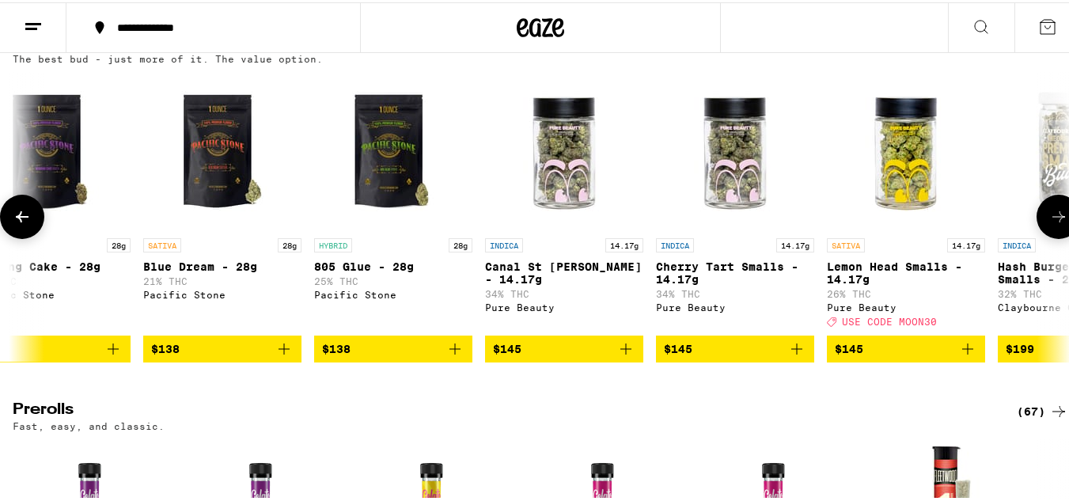
click at [1049, 224] on icon at bounding box center [1058, 214] width 19 height 19
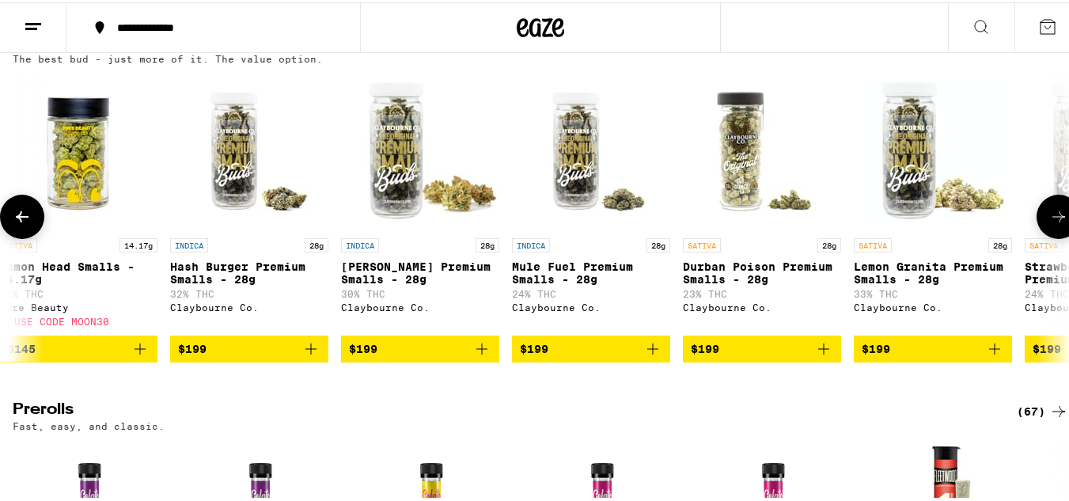
scroll to position [0, 20908]
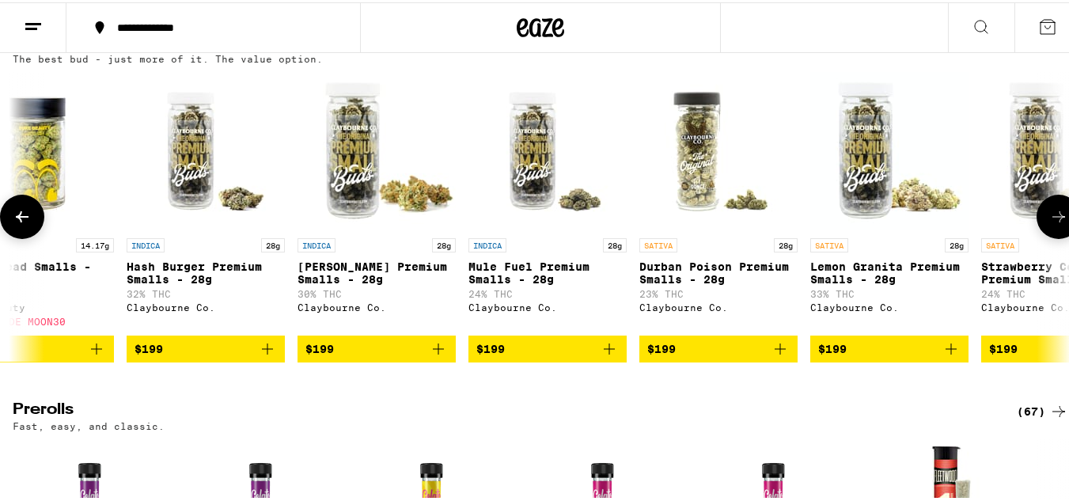
click at [1037, 233] on button at bounding box center [1059, 214] width 44 height 44
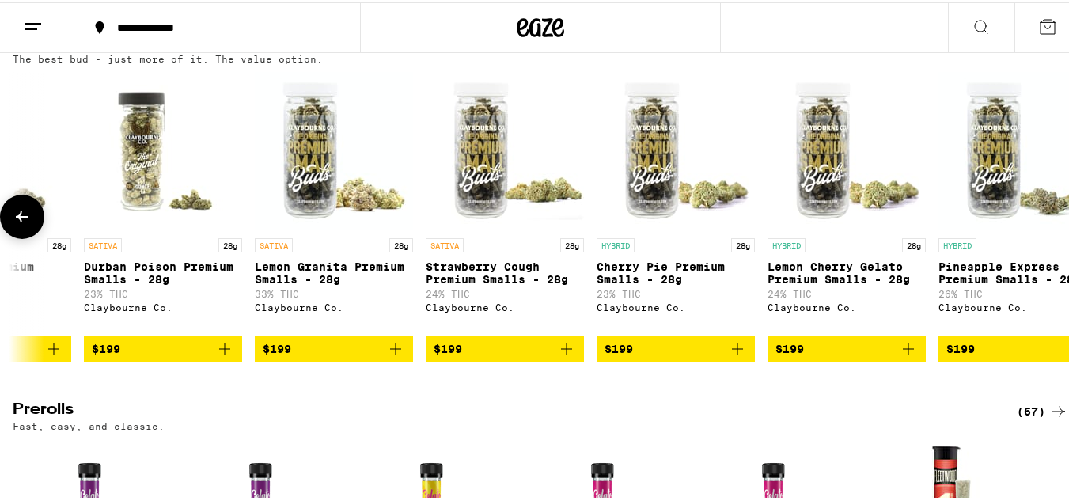
scroll to position [0, 21517]
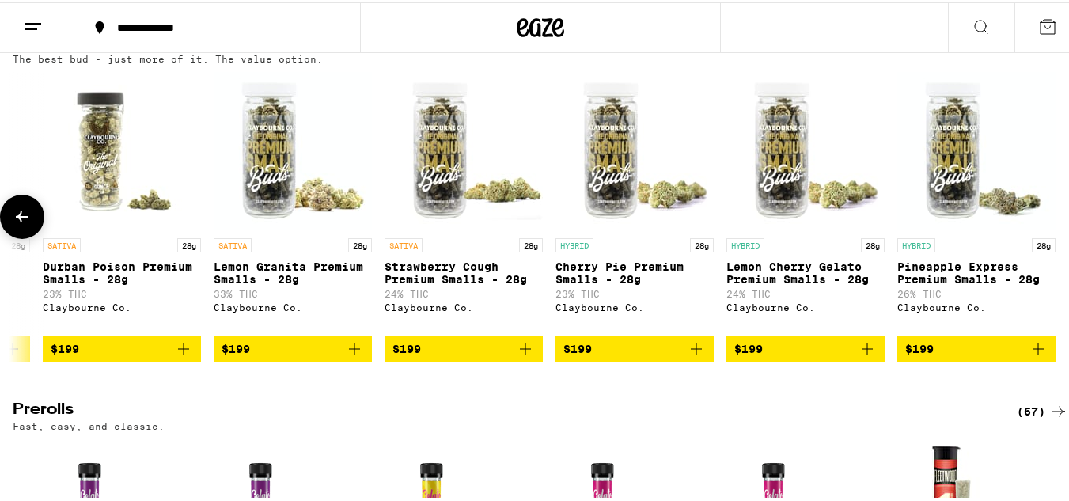
click at [17, 220] on icon at bounding box center [22, 214] width 13 height 11
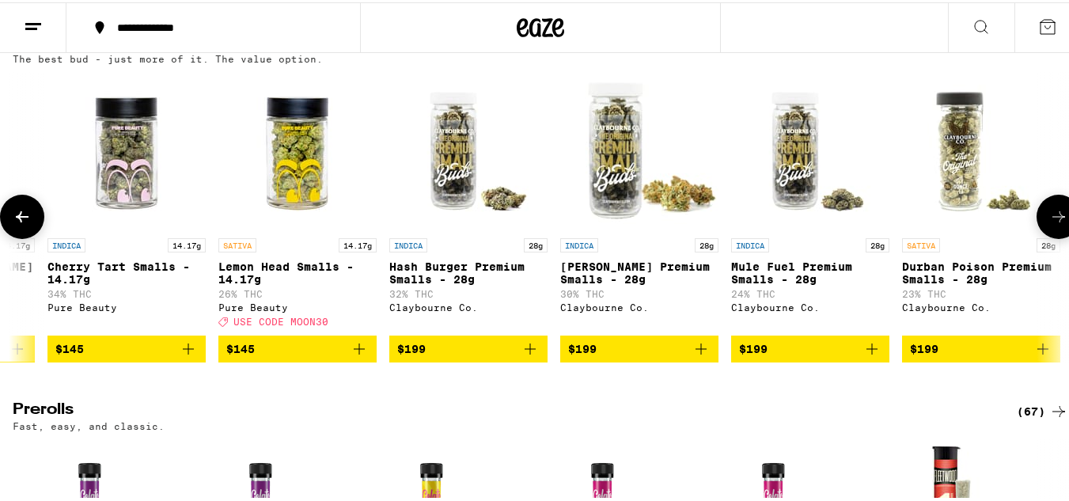
click at [17, 220] on icon at bounding box center [22, 214] width 13 height 11
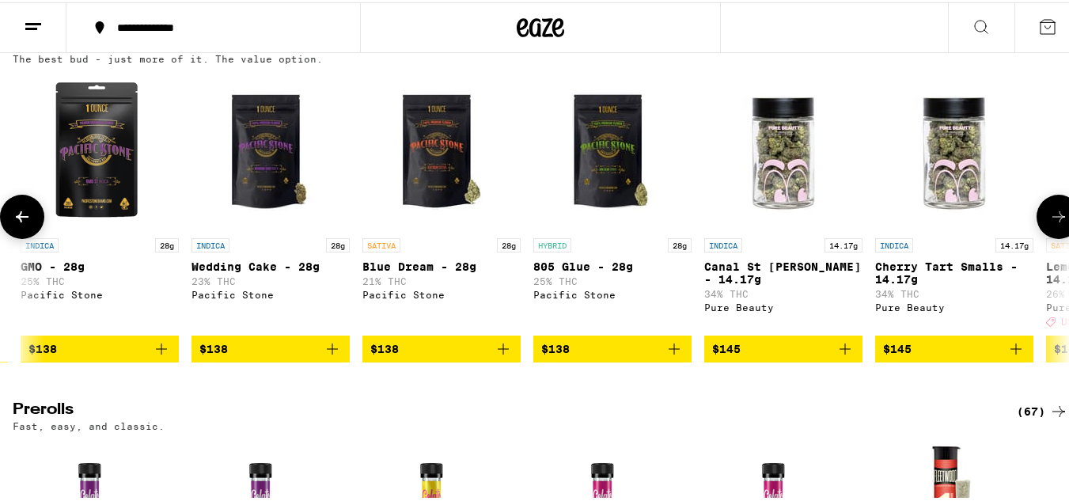
scroll to position [0, 19774]
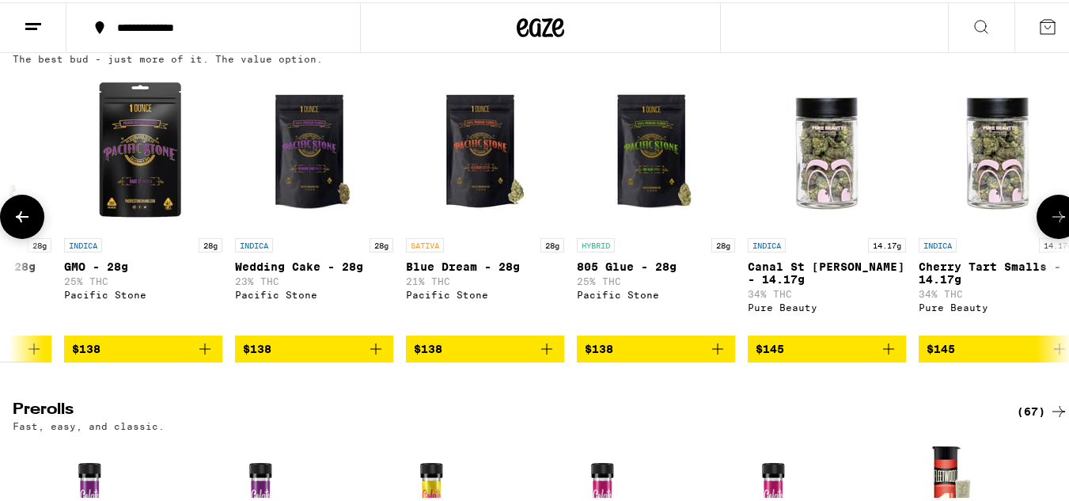
click at [483, 356] on span "$138" at bounding box center [485, 346] width 142 height 19
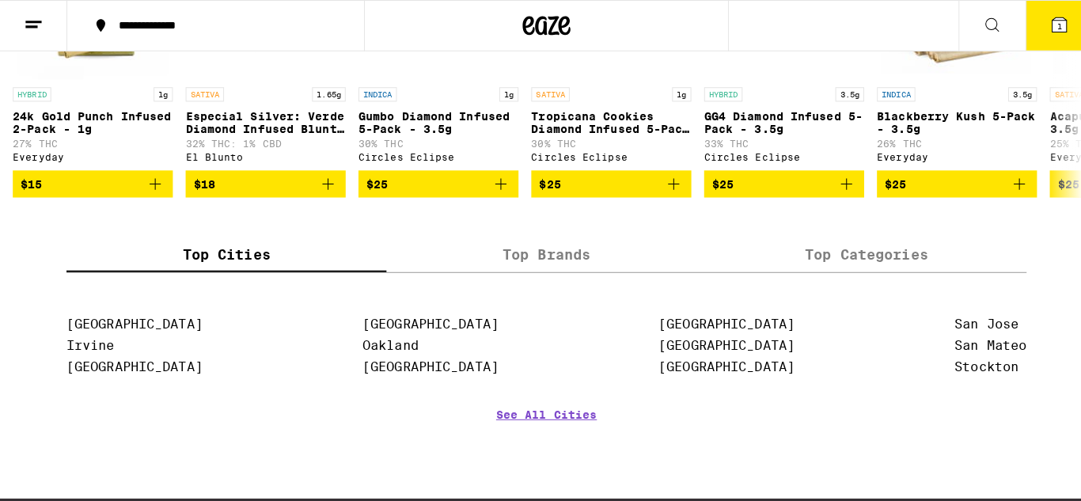
scroll to position [1503, 0]
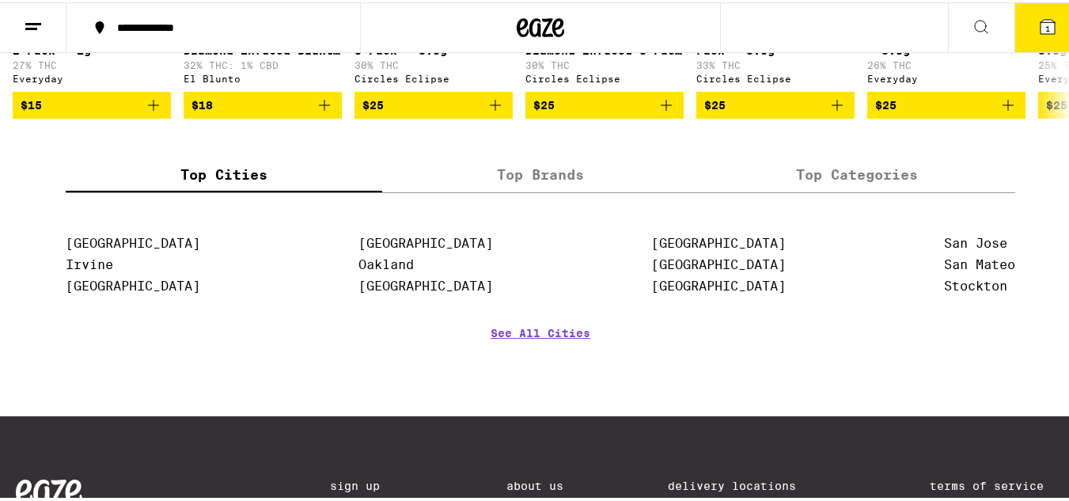
click at [1041, 17] on icon at bounding box center [1048, 24] width 14 height 14
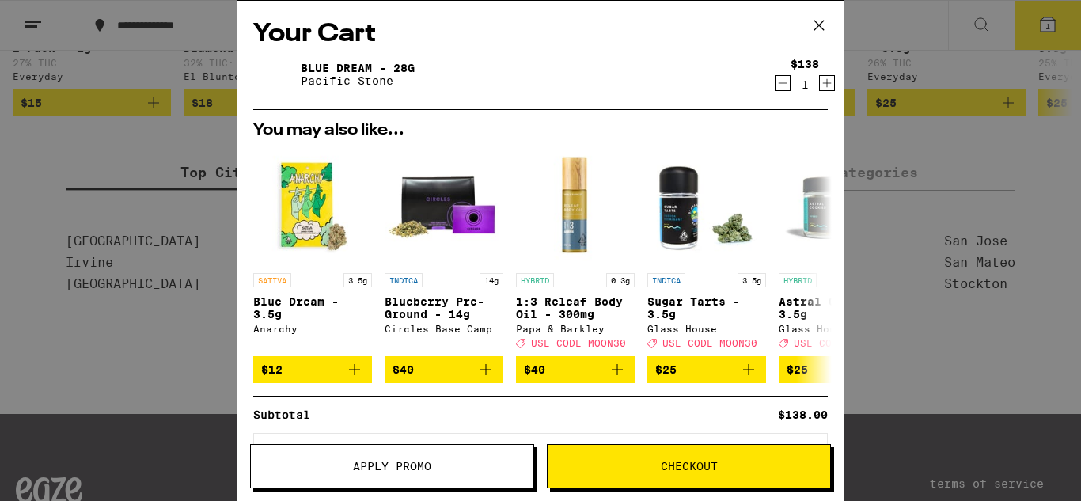
click at [692, 466] on span "Checkout" at bounding box center [689, 466] width 57 height 11
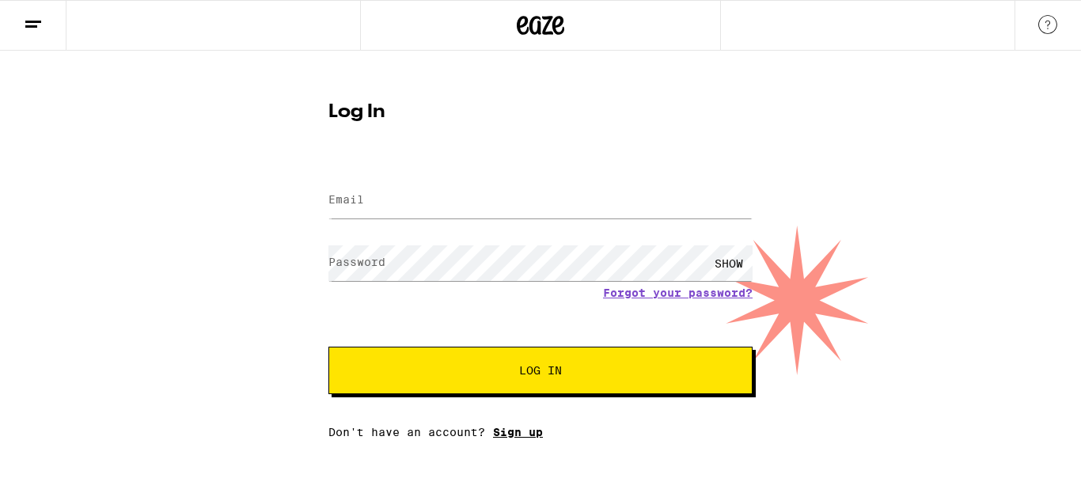
click at [521, 432] on link "Sign up" at bounding box center [518, 432] width 50 height 13
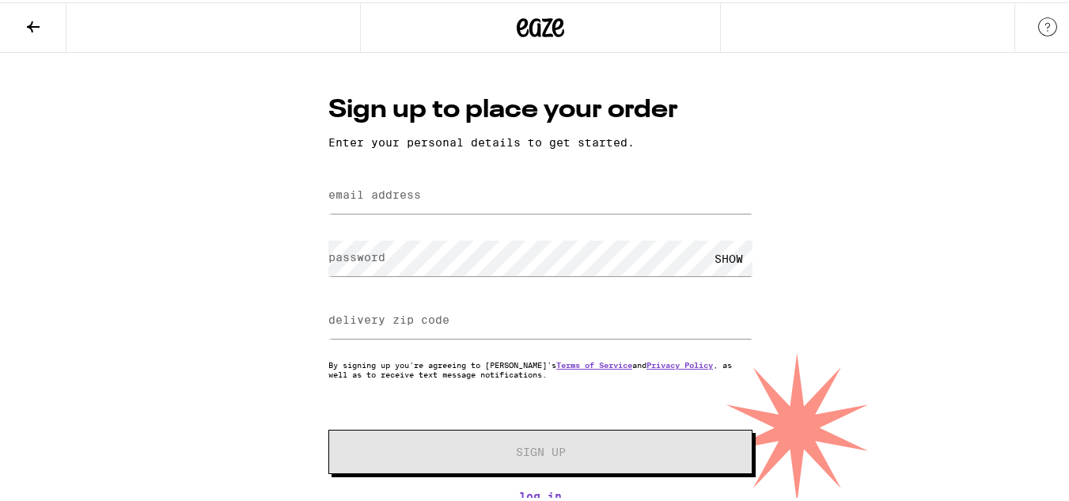
scroll to position [4, 0]
click at [398, 217] on form "email address password SHOW delivery zip code By signing up you're agreeing to …" at bounding box center [540, 320] width 424 height 301
click at [388, 154] on div "Sign up to place your order Enter your personal details to get started. email a…" at bounding box center [541, 295] width 456 height 410
click at [555, 229] on form "email address password SHOW delivery zip code By signing up you're agreeing to …" at bounding box center [540, 320] width 424 height 301
drag, startPoint x: 391, startPoint y: 211, endPoint x: 398, endPoint y: 197, distance: 15.9
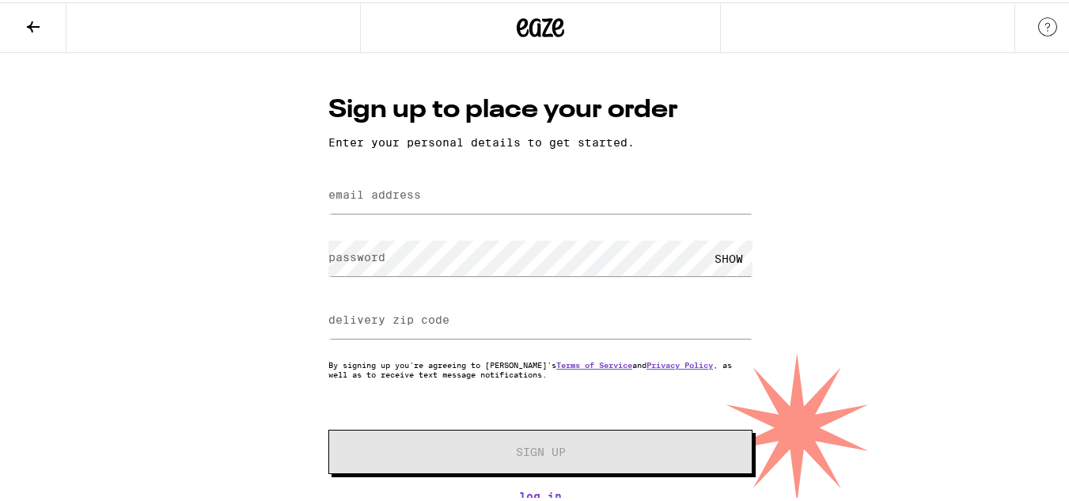
click at [391, 210] on div at bounding box center [540, 193] width 424 height 47
click at [465, 190] on input "email address" at bounding box center [540, 194] width 424 height 36
type input "[EMAIL_ADDRESS][DOMAIN_NAME]"
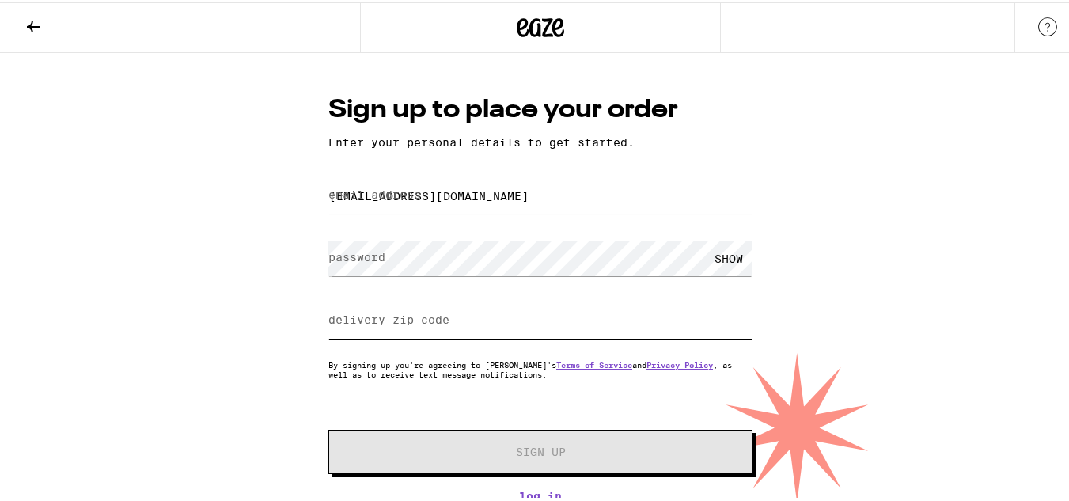
type input "91915"
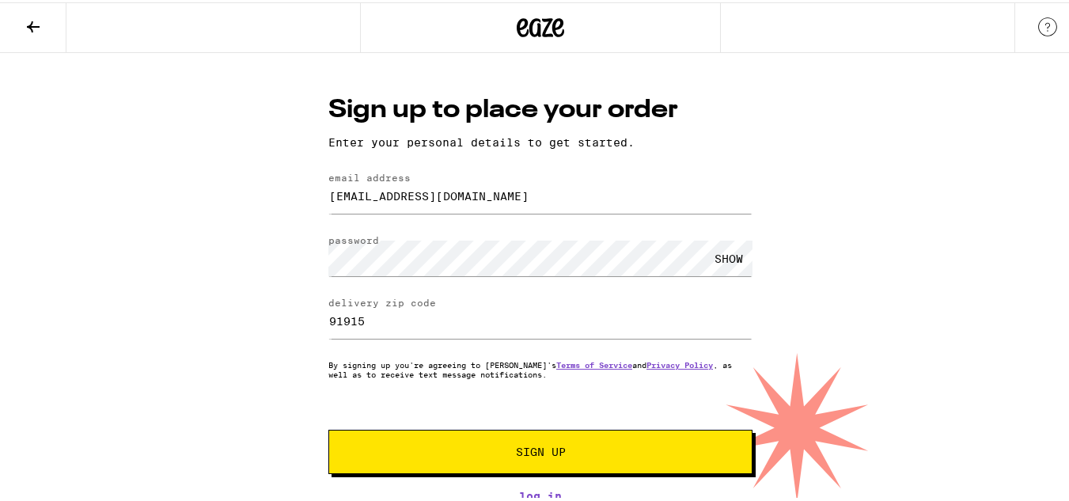
click at [525, 440] on button "Sign Up" at bounding box center [540, 449] width 424 height 44
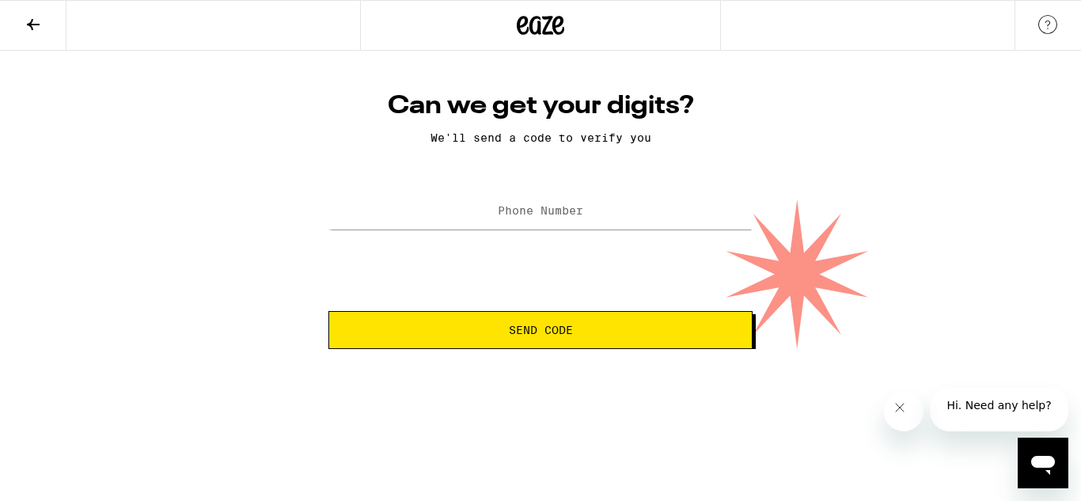
click at [571, 213] on label "Phone Number" at bounding box center [540, 210] width 85 height 13
type input "[PHONE_NUMBER]"
click at [568, 335] on span "Send Code" at bounding box center [541, 329] width 64 height 11
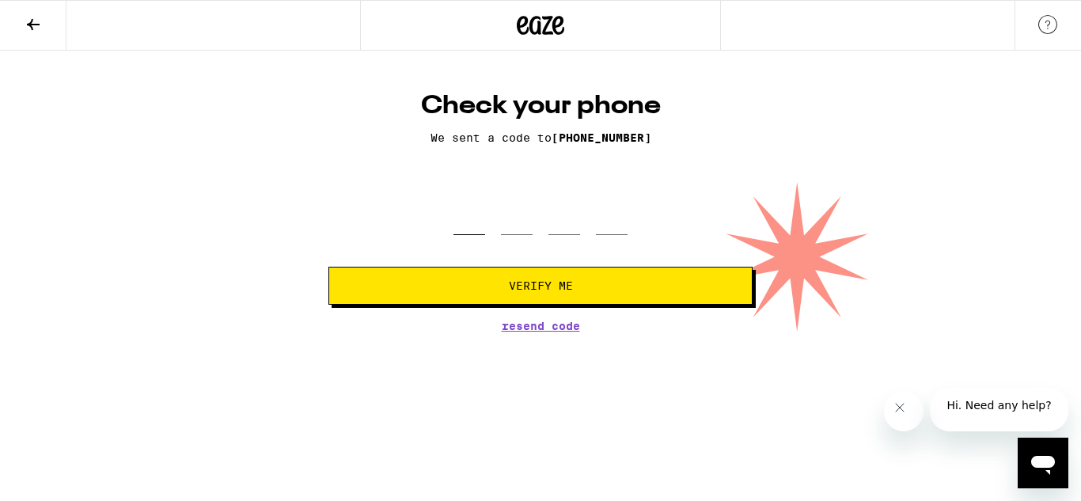
click at [454, 221] on input "tel" at bounding box center [469, 211] width 32 height 47
type input "2"
type input "5"
type input "4"
type input "6"
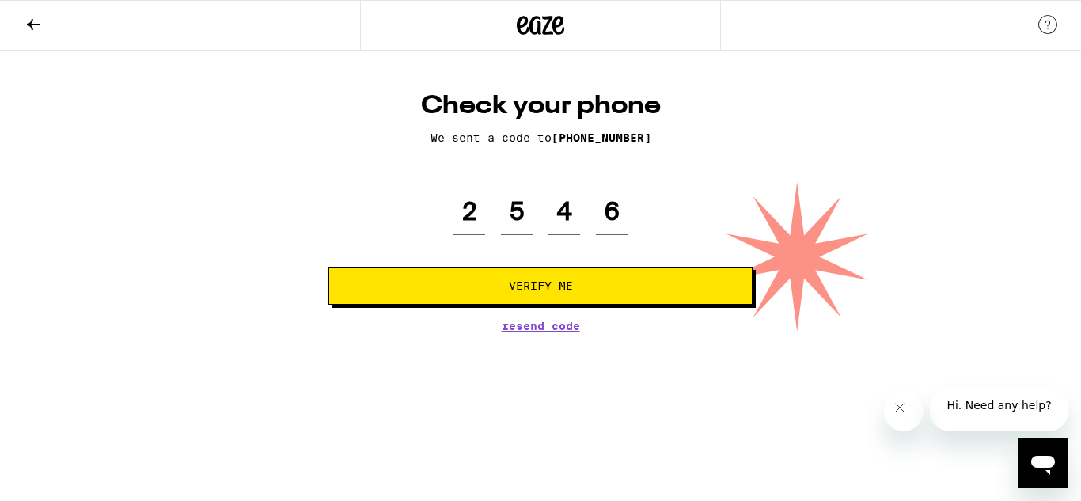
click at [559, 286] on span "Verify Me" at bounding box center [541, 285] width 64 height 11
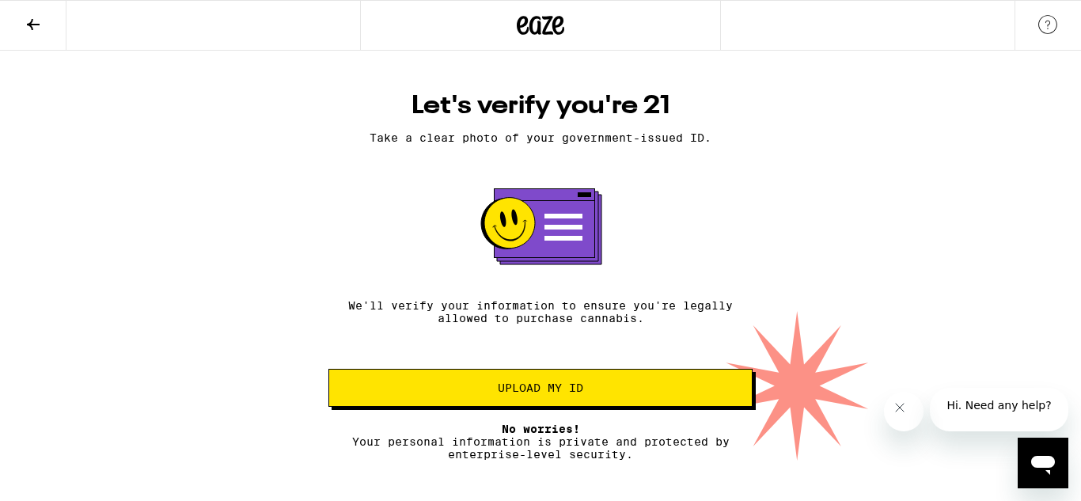
click at [538, 389] on span "Upload my ID" at bounding box center [540, 387] width 85 height 11
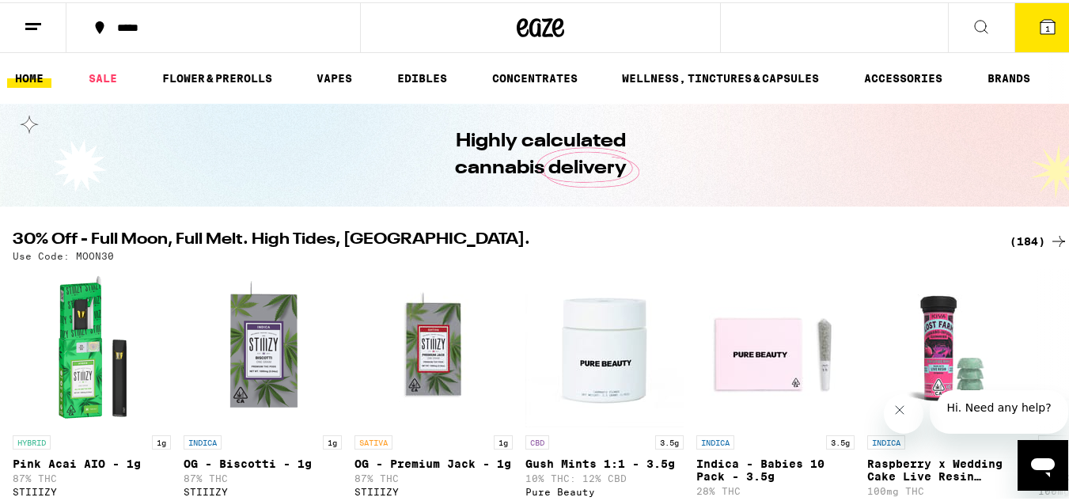
click at [1041, 21] on icon at bounding box center [1048, 24] width 14 height 14
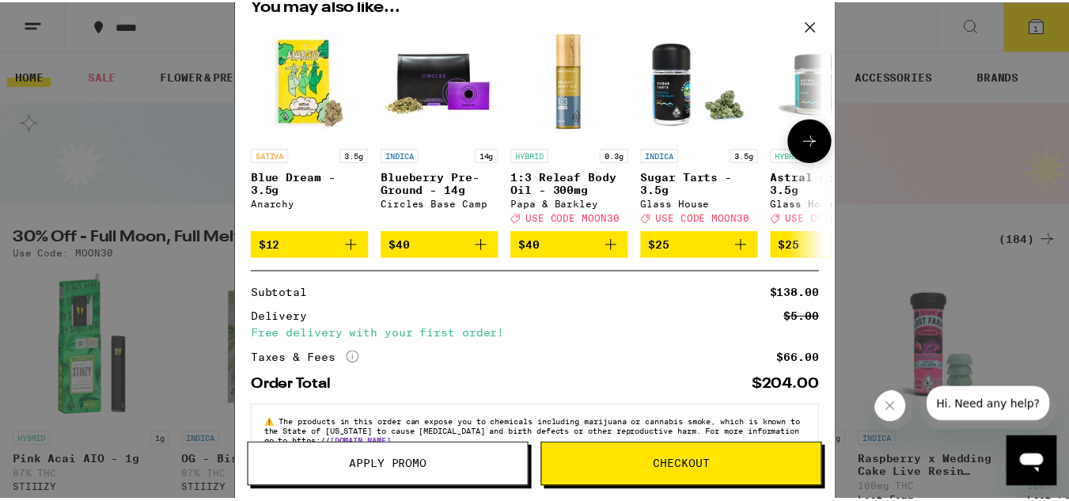
scroll to position [172, 0]
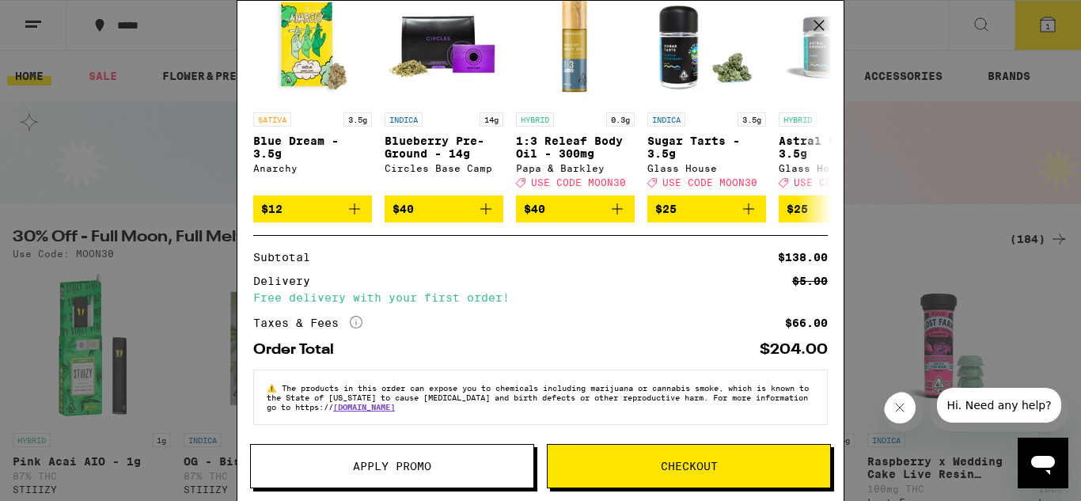
click at [358, 321] on icon "More Info" at bounding box center [356, 322] width 13 height 13
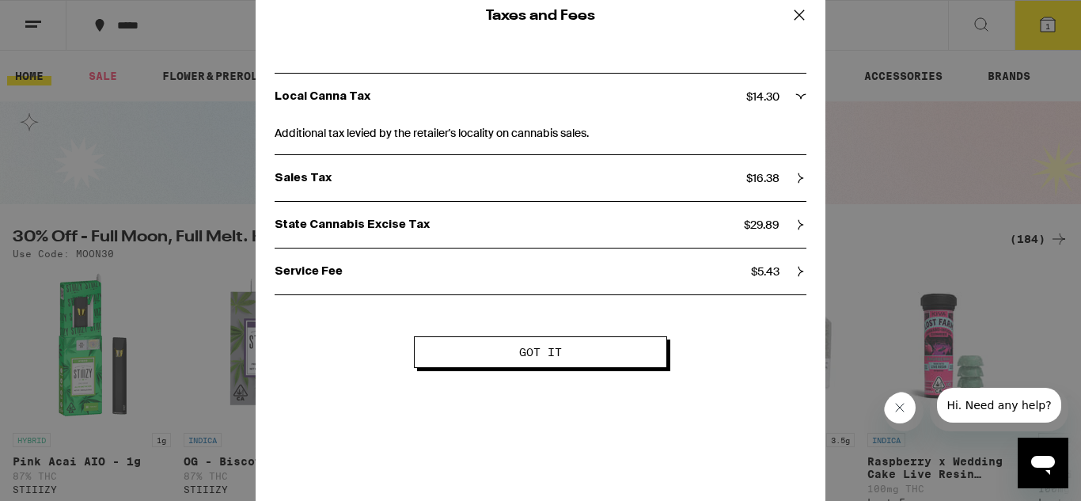
click at [545, 351] on span "Got it" at bounding box center [540, 352] width 43 height 11
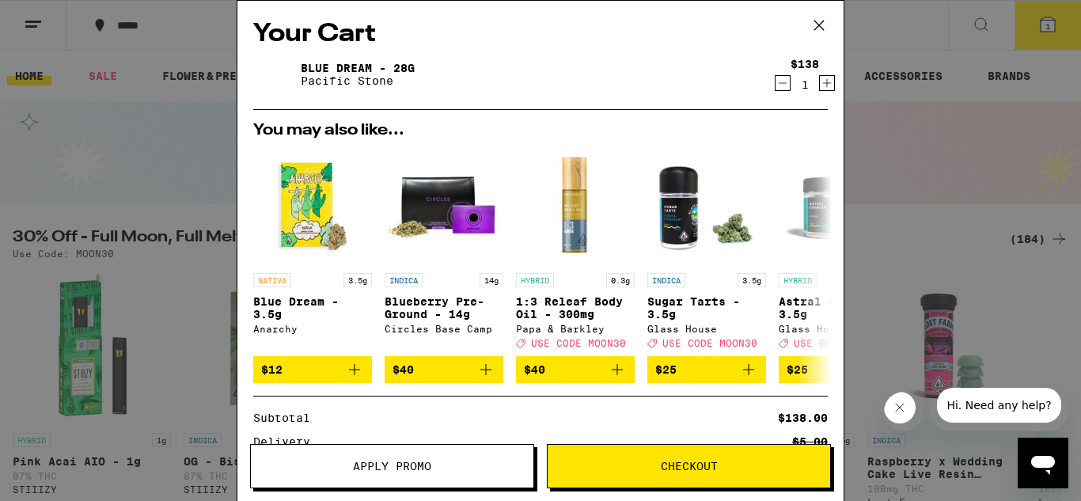
click at [775, 85] on icon "Decrement" at bounding box center [782, 83] width 14 height 19
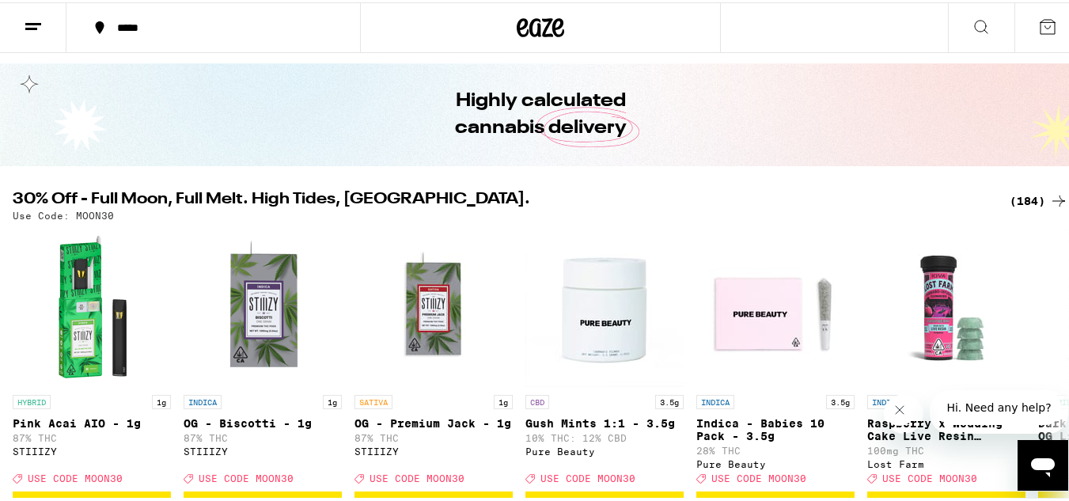
scroll to position [79, 0]
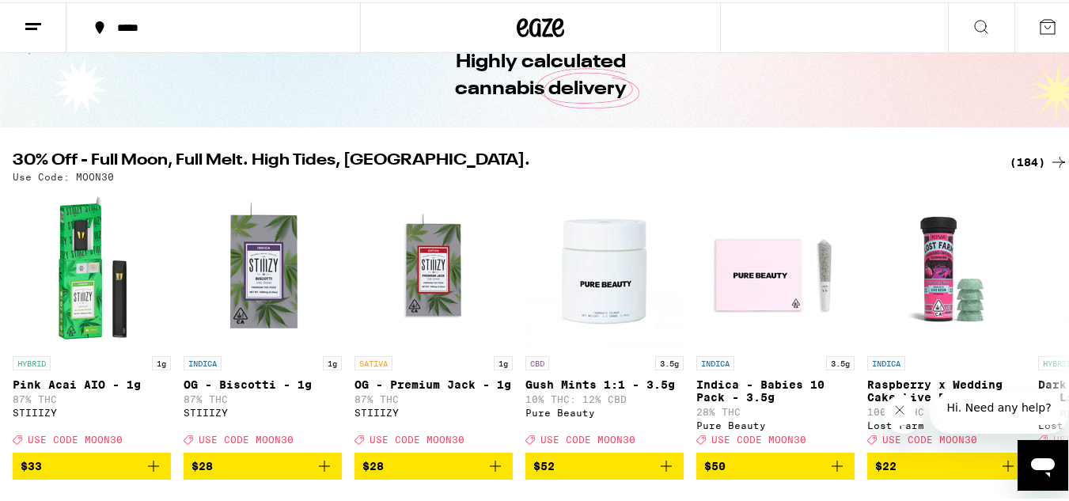
click at [1038, 28] on icon at bounding box center [1047, 24] width 19 height 19
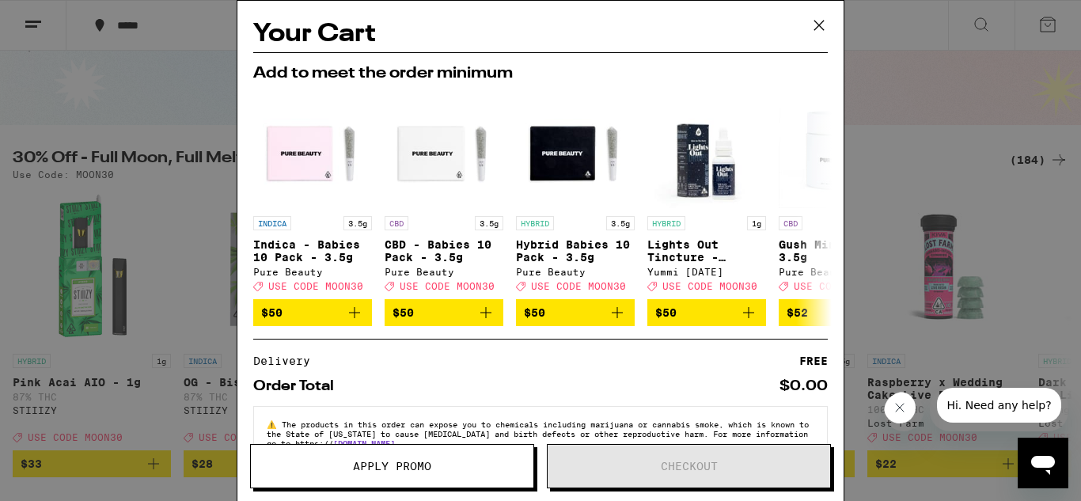
click at [821, 28] on icon at bounding box center [819, 25] width 24 height 24
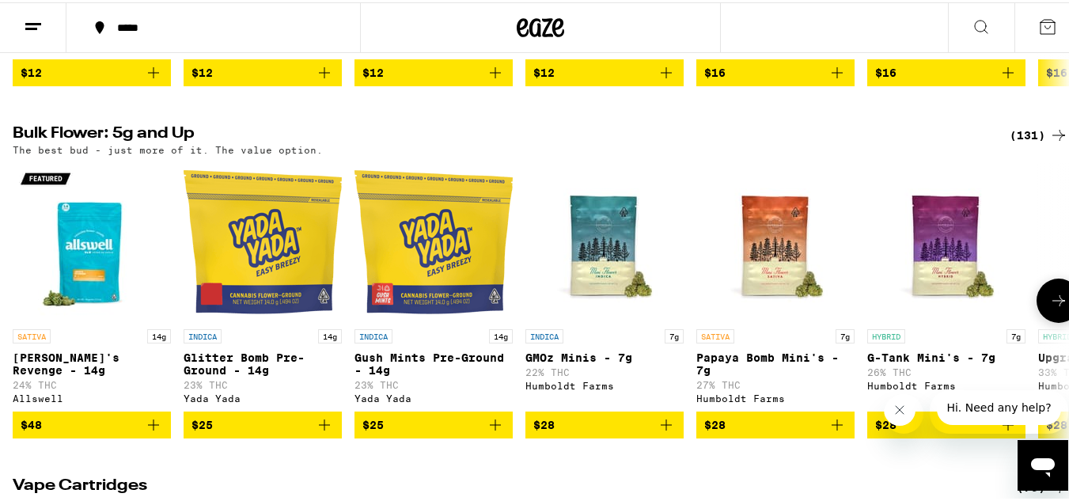
scroll to position [1662, 0]
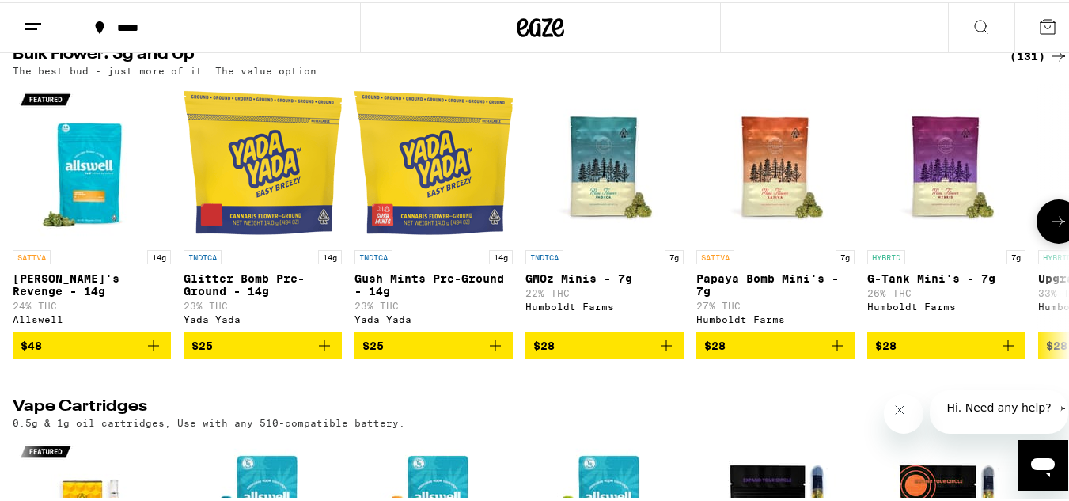
click at [1052, 225] on icon at bounding box center [1058, 219] width 13 height 11
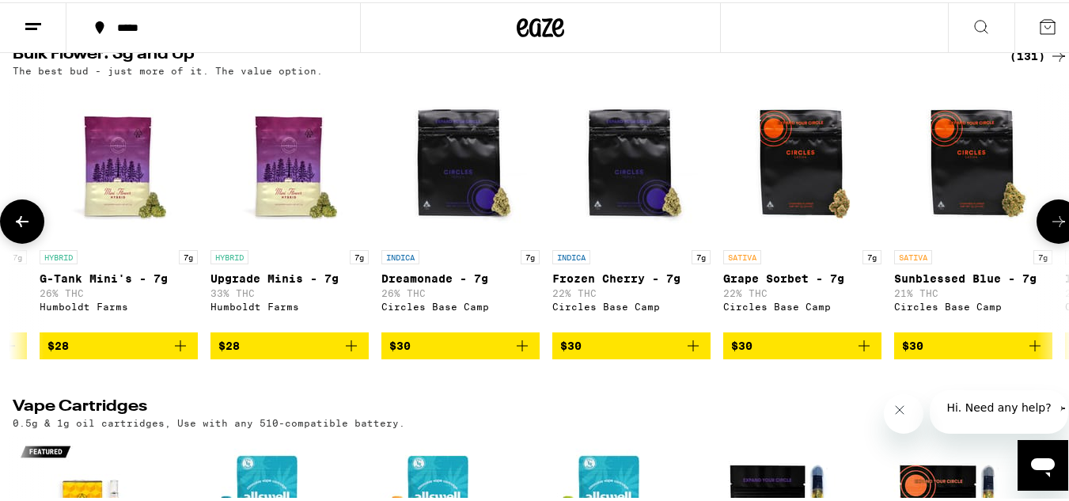
scroll to position [0, 871]
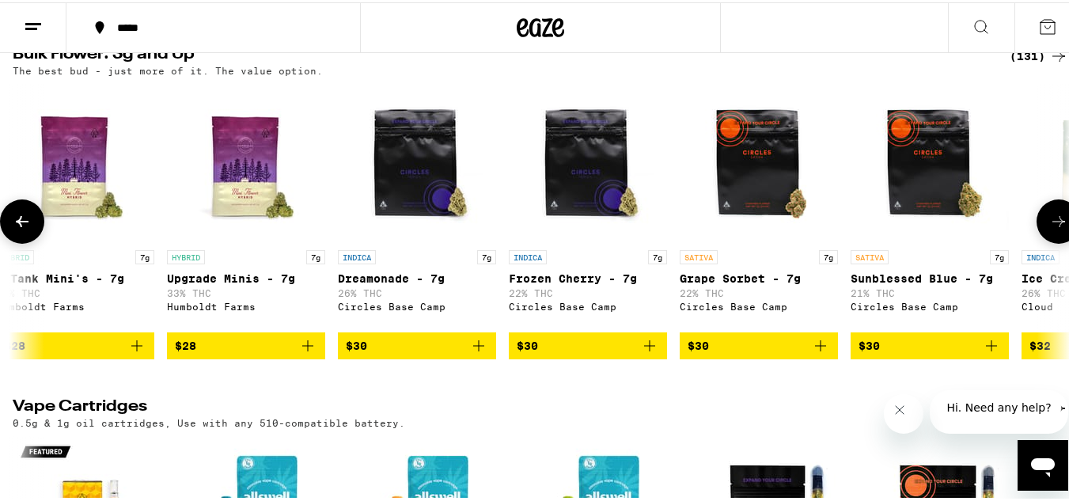
click at [1051, 229] on icon at bounding box center [1058, 219] width 19 height 19
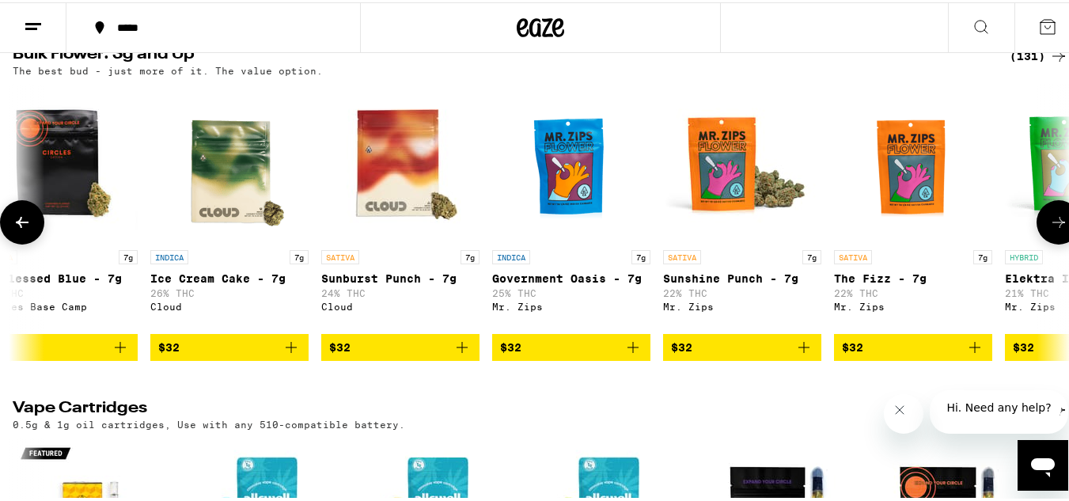
click at [1051, 229] on icon at bounding box center [1058, 219] width 19 height 19
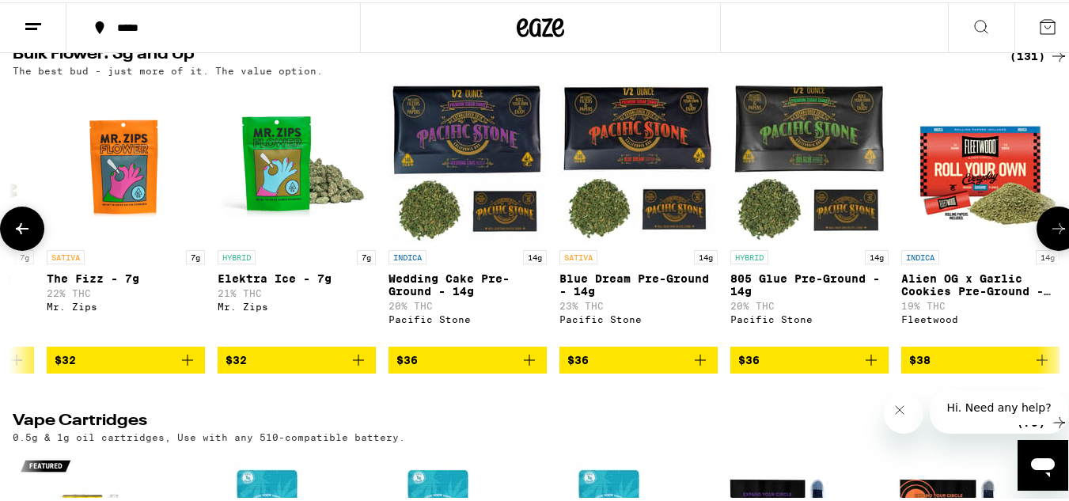
scroll to position [0, 2614]
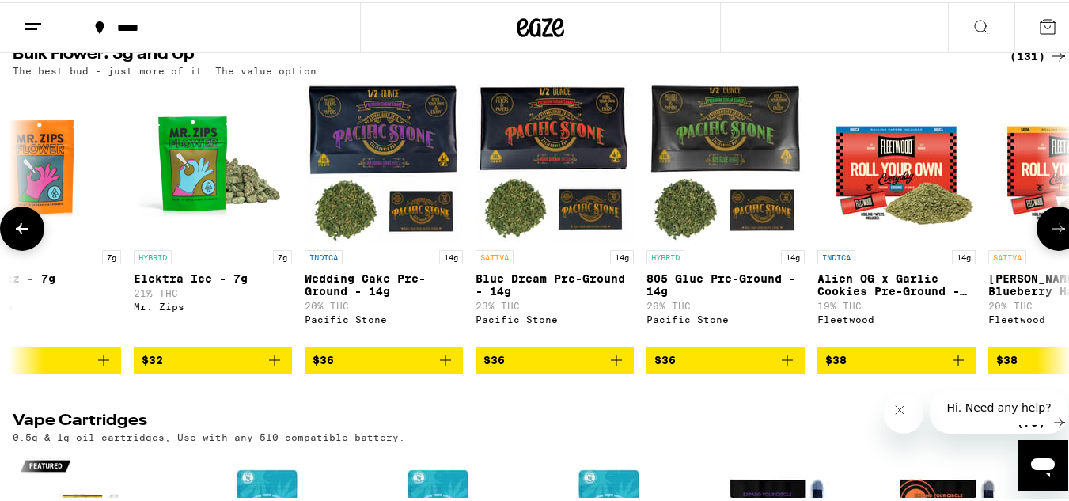
click at [24, 236] on icon at bounding box center [22, 226] width 19 height 19
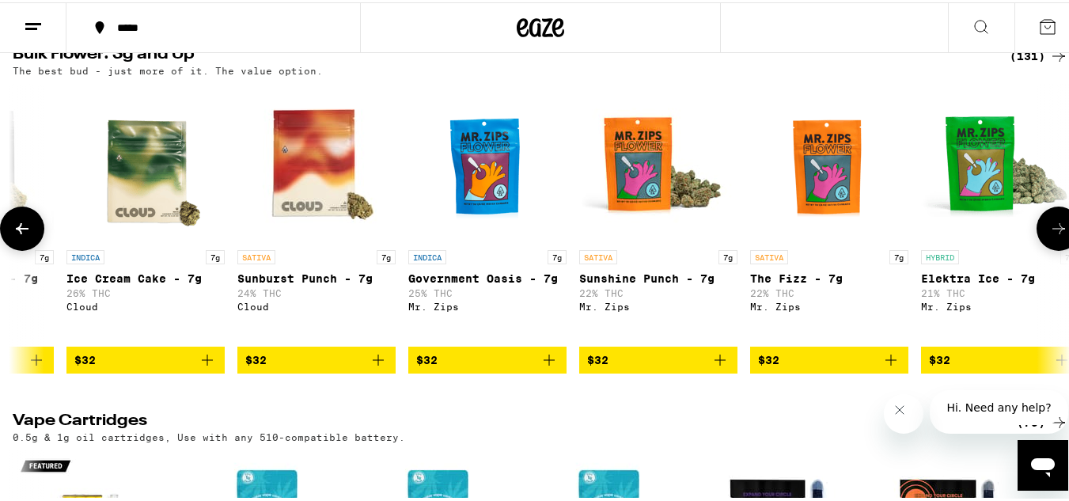
scroll to position [0, 1742]
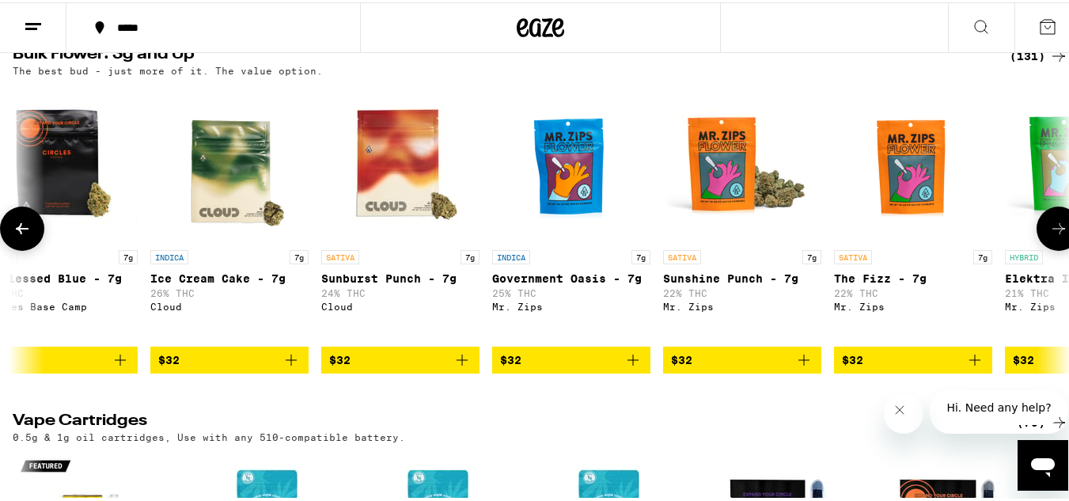
click at [1049, 236] on icon at bounding box center [1058, 226] width 19 height 19
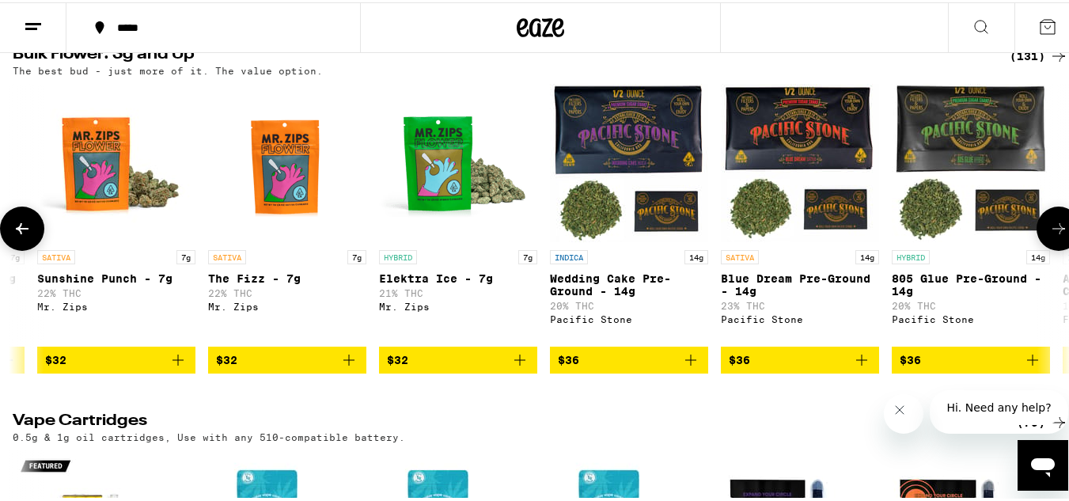
scroll to position [0, 2614]
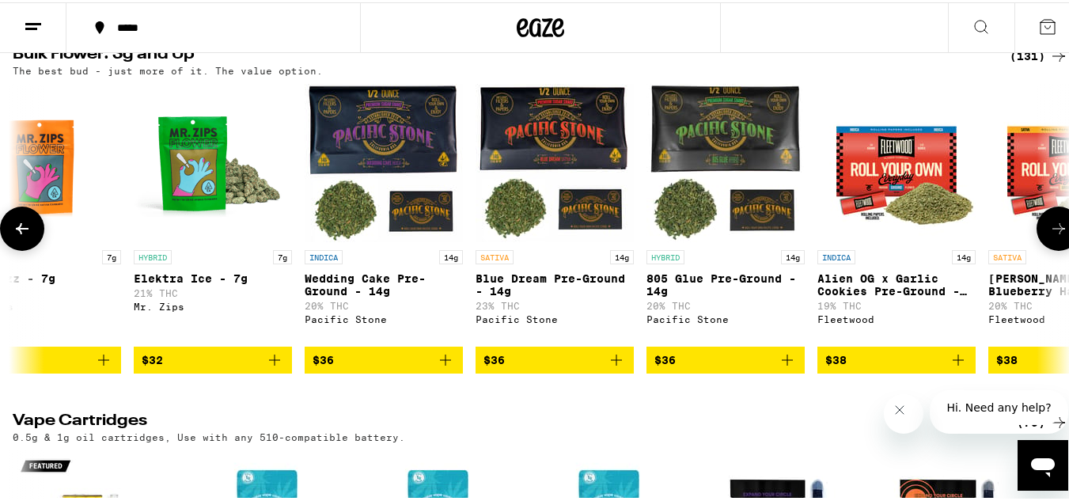
click at [1049, 236] on icon at bounding box center [1058, 226] width 19 height 19
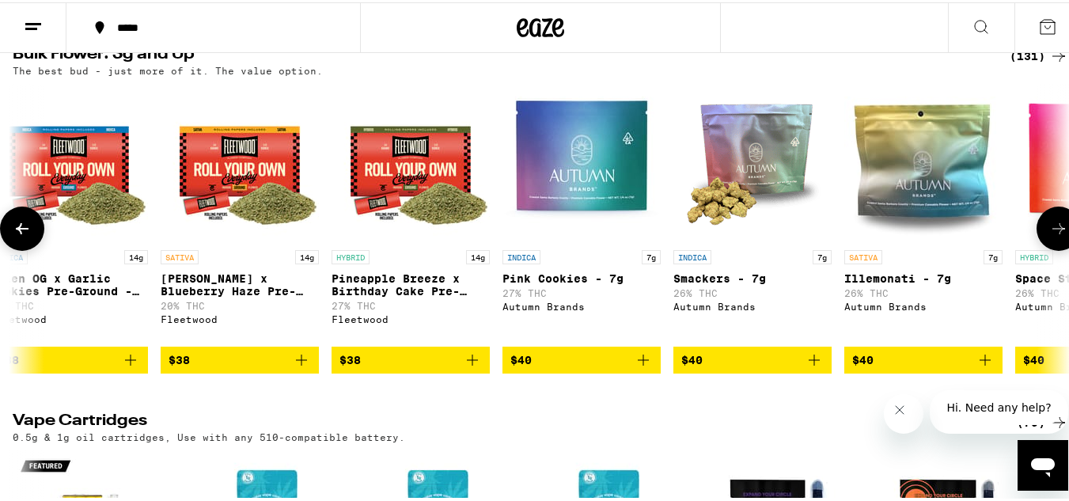
scroll to position [0, 3485]
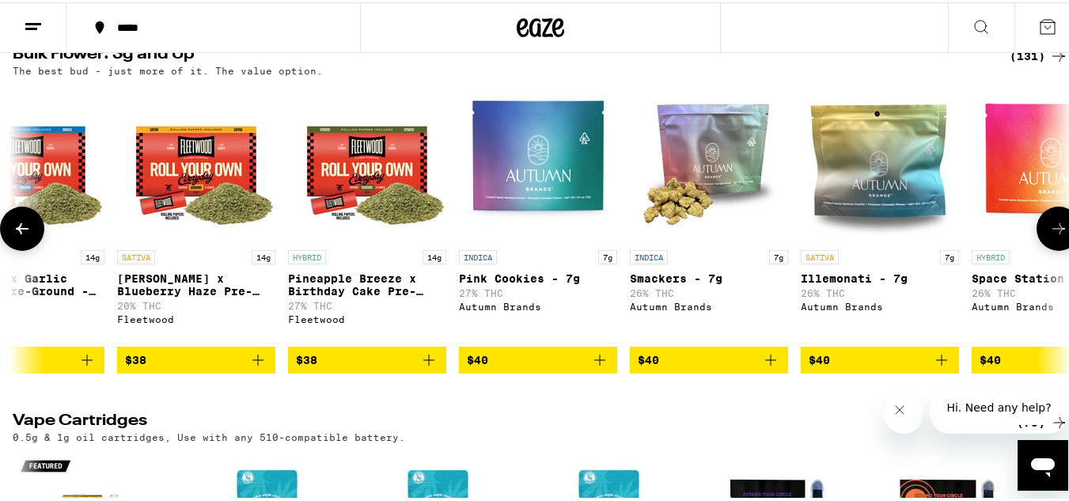
click at [1049, 236] on icon at bounding box center [1058, 226] width 19 height 19
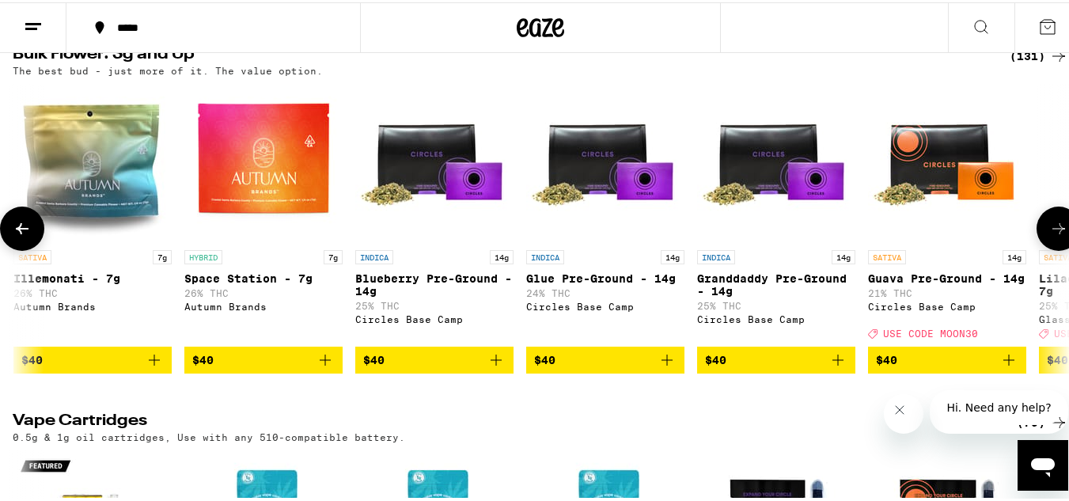
scroll to position [0, 4356]
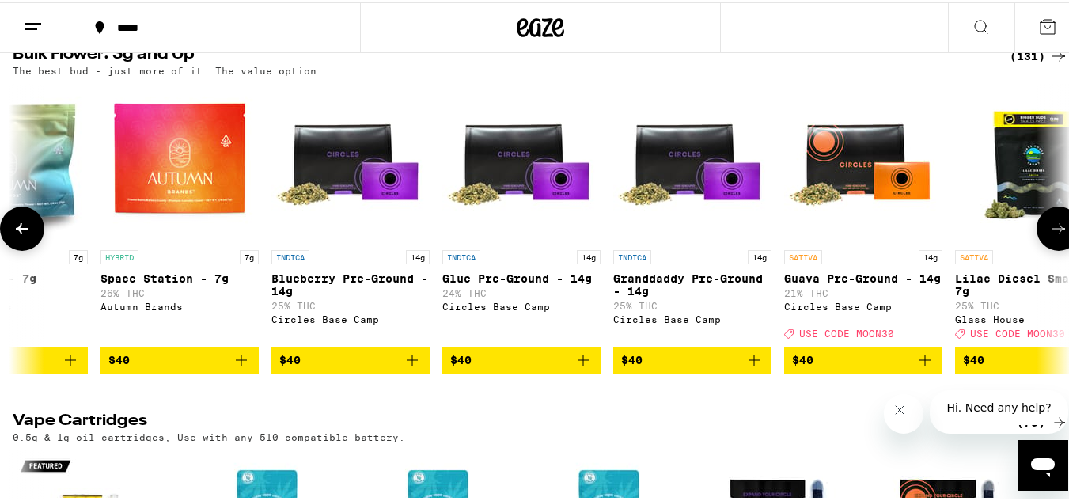
click at [26, 236] on icon at bounding box center [22, 226] width 19 height 19
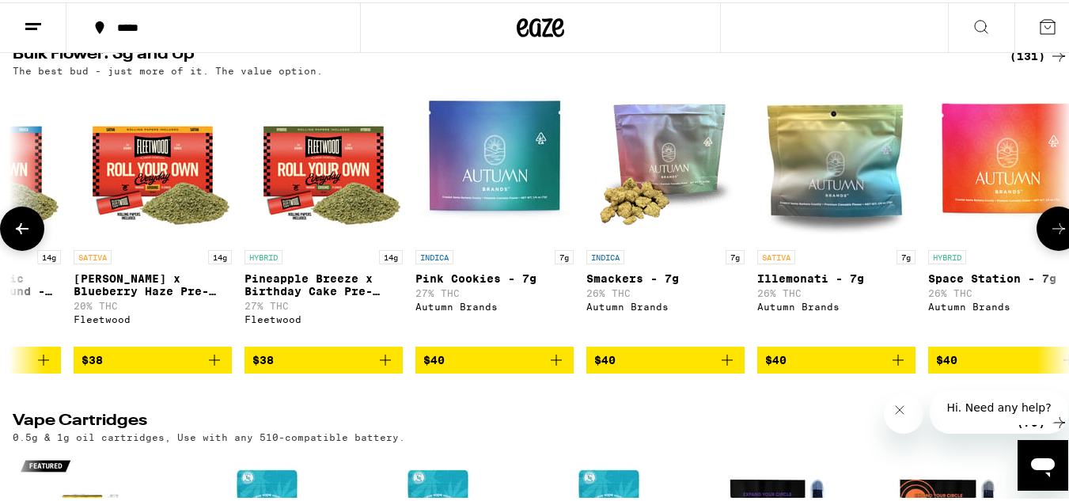
scroll to position [0, 3485]
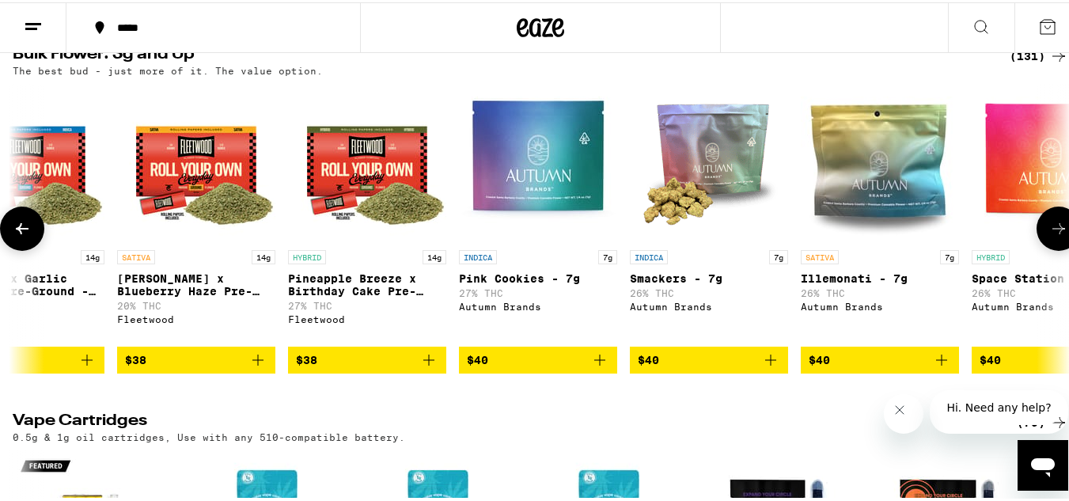
click at [1049, 236] on icon at bounding box center [1058, 226] width 19 height 19
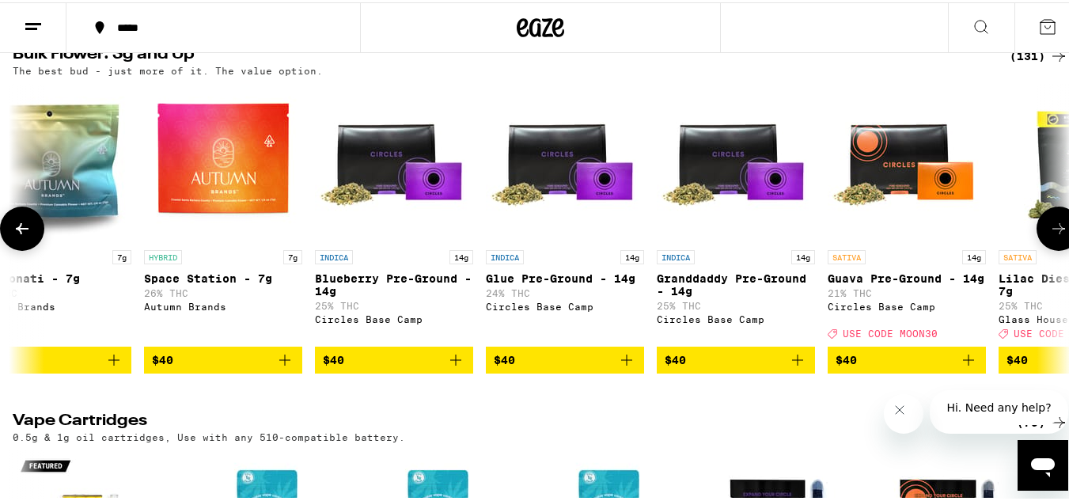
scroll to position [0, 4356]
